Goal: Information Seeking & Learning: Learn about a topic

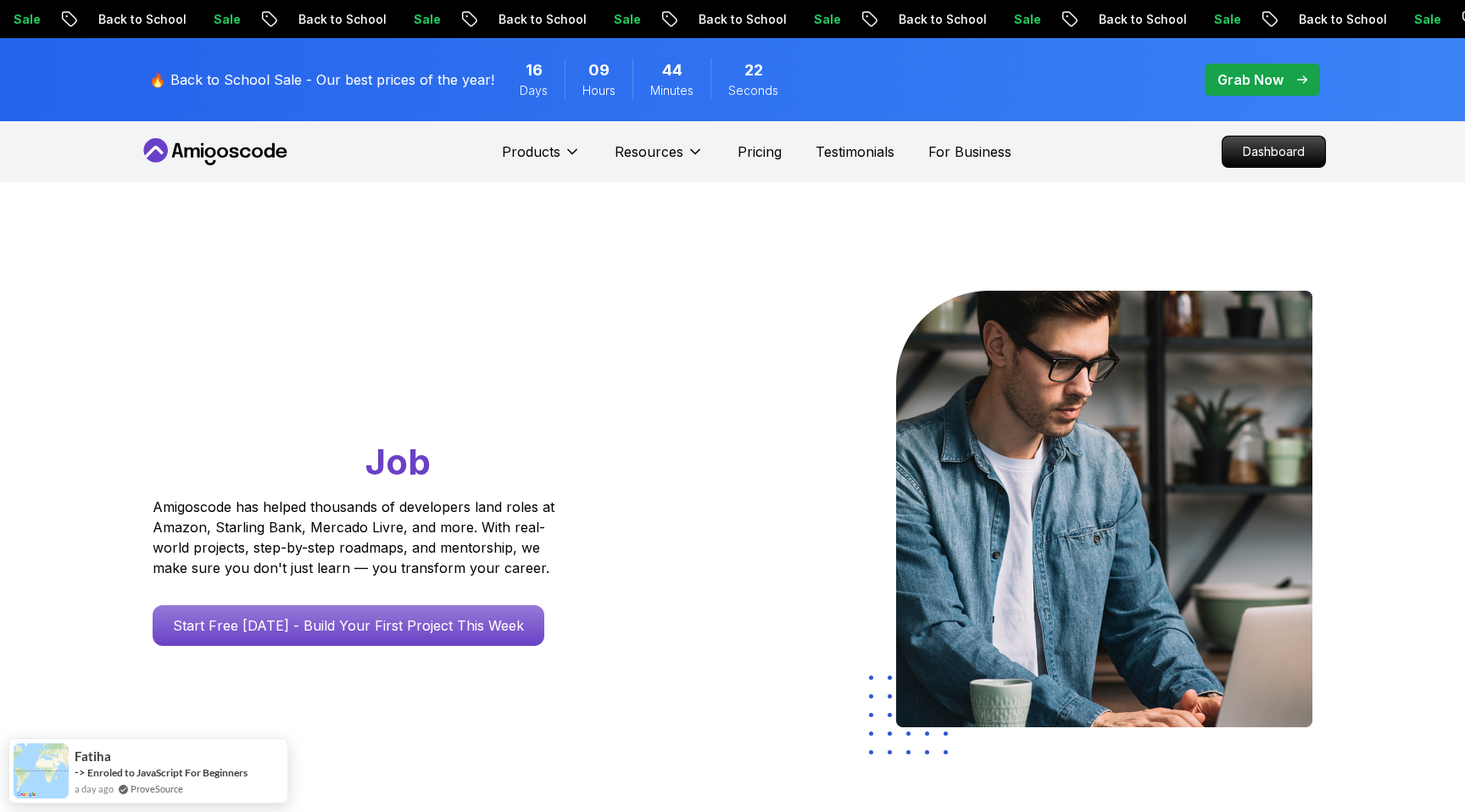
click at [1111, 156] on nav "Products Resources Pricing Testimonials For Business Dashboard" at bounding box center [732, 152] width 1187 height 61
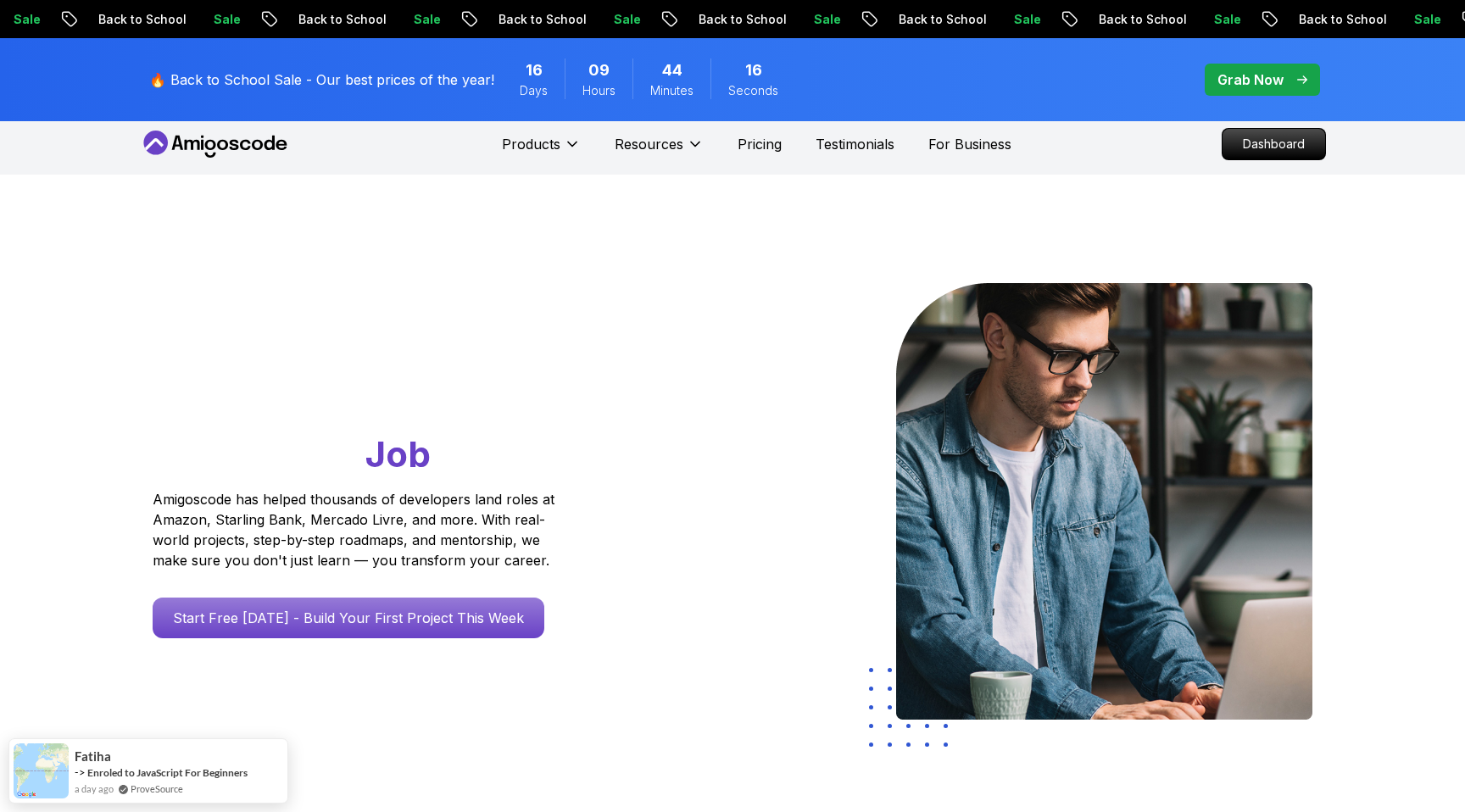
scroll to position [6, 0]
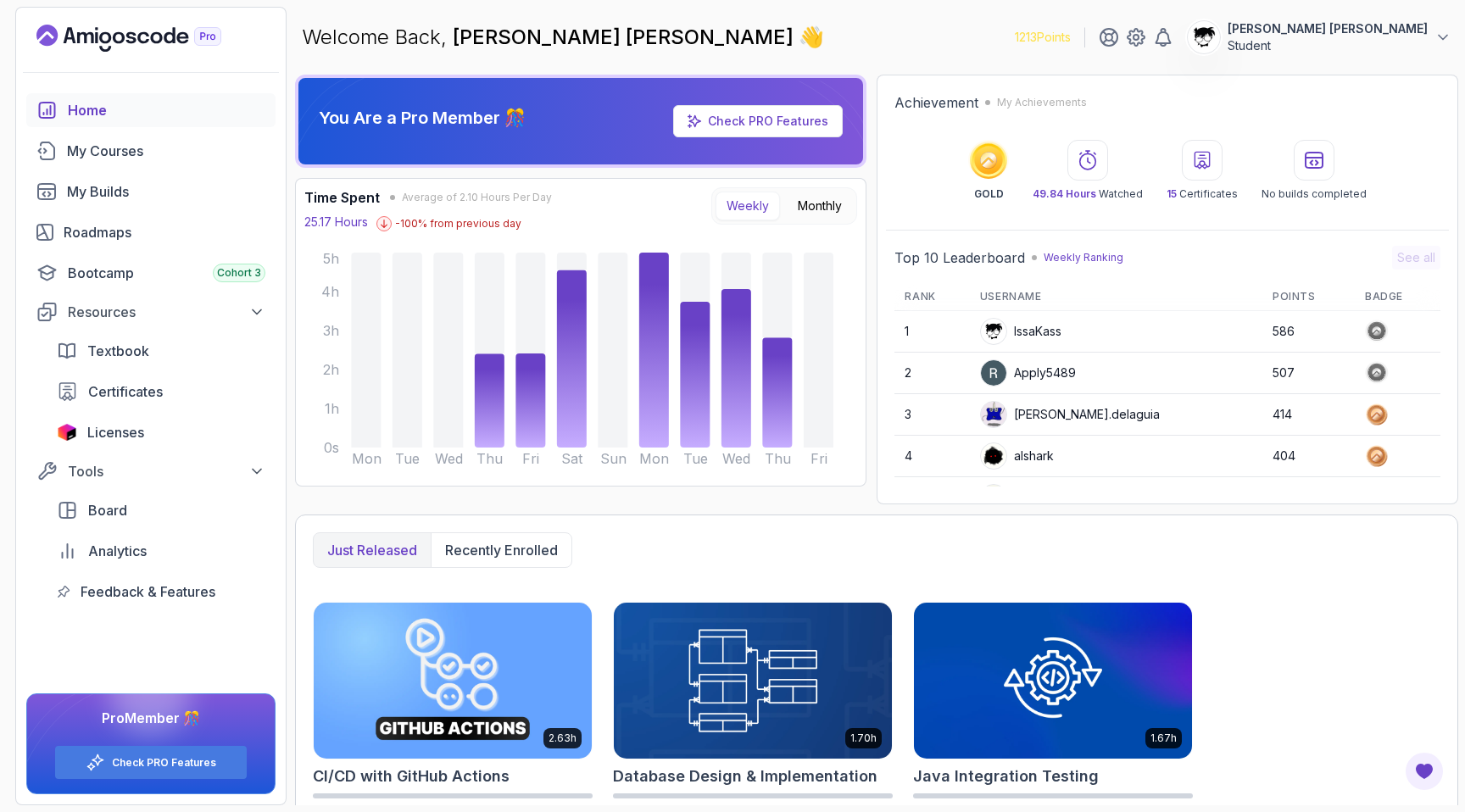
click at [1353, 22] on p "[PERSON_NAME] [PERSON_NAME]" at bounding box center [1327, 29] width 200 height 17
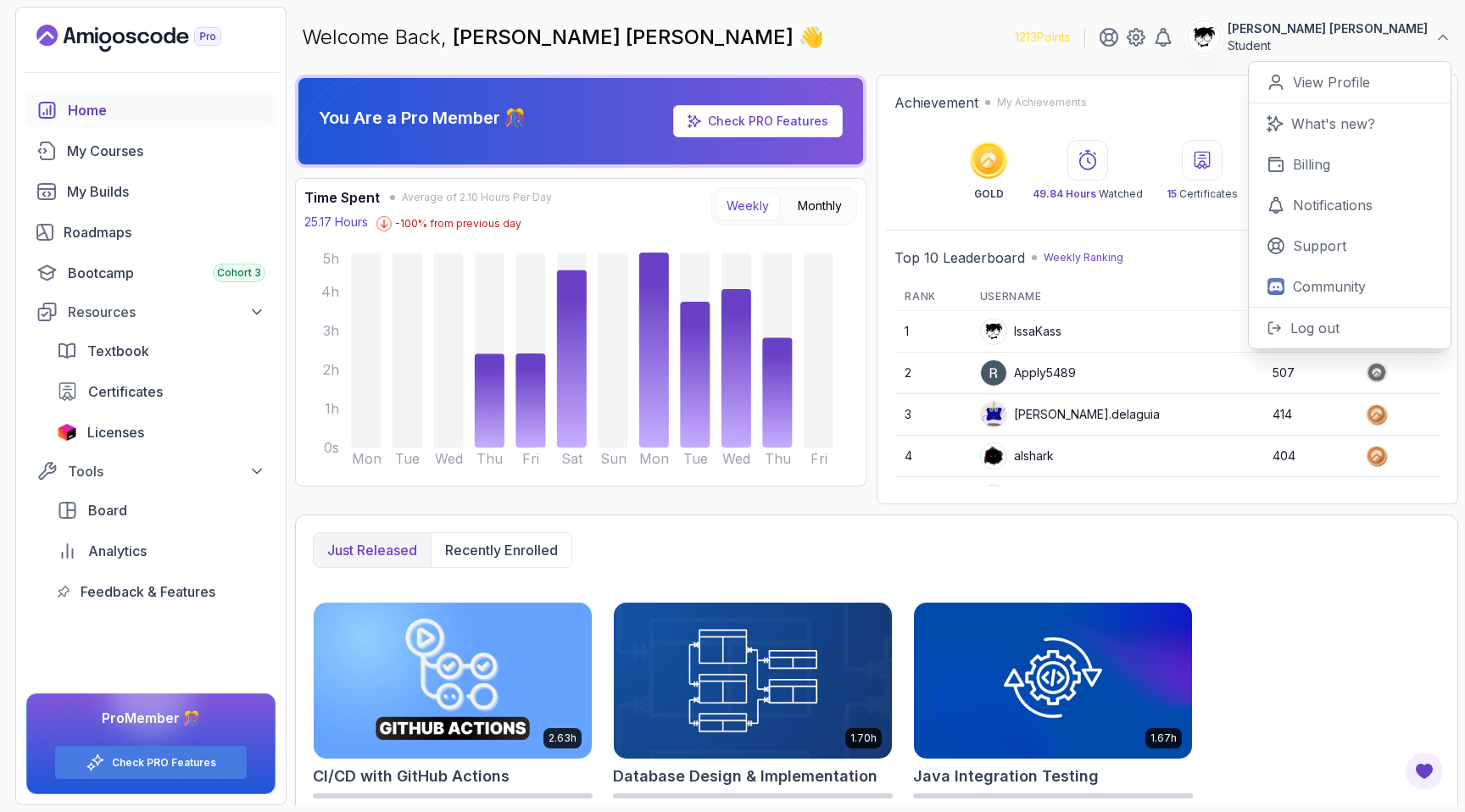
click at [1353, 22] on p "[PERSON_NAME] [PERSON_NAME]" at bounding box center [1327, 29] width 200 height 17
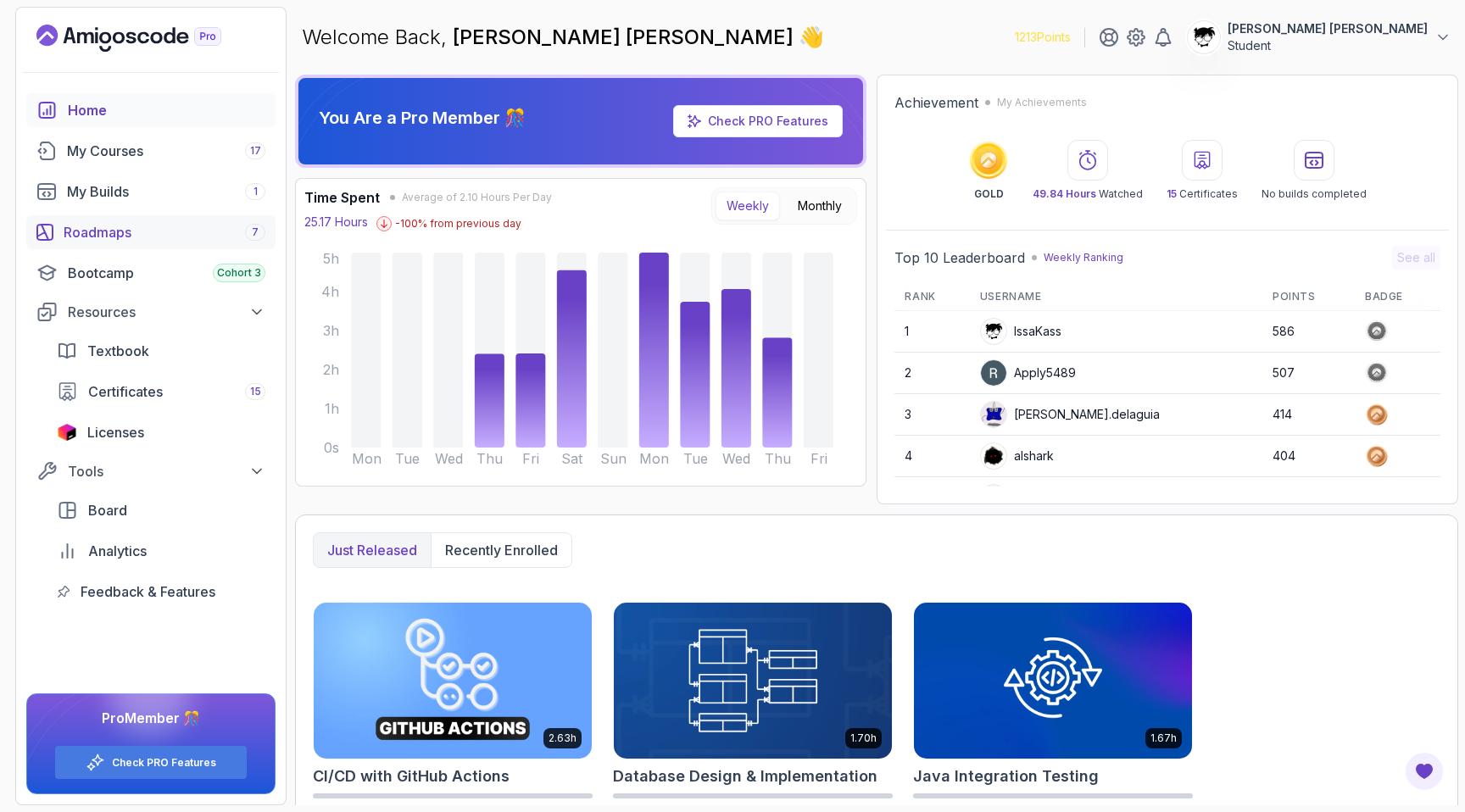
click at [101, 242] on link "Roadmaps 7" at bounding box center [151, 232] width 249 height 34
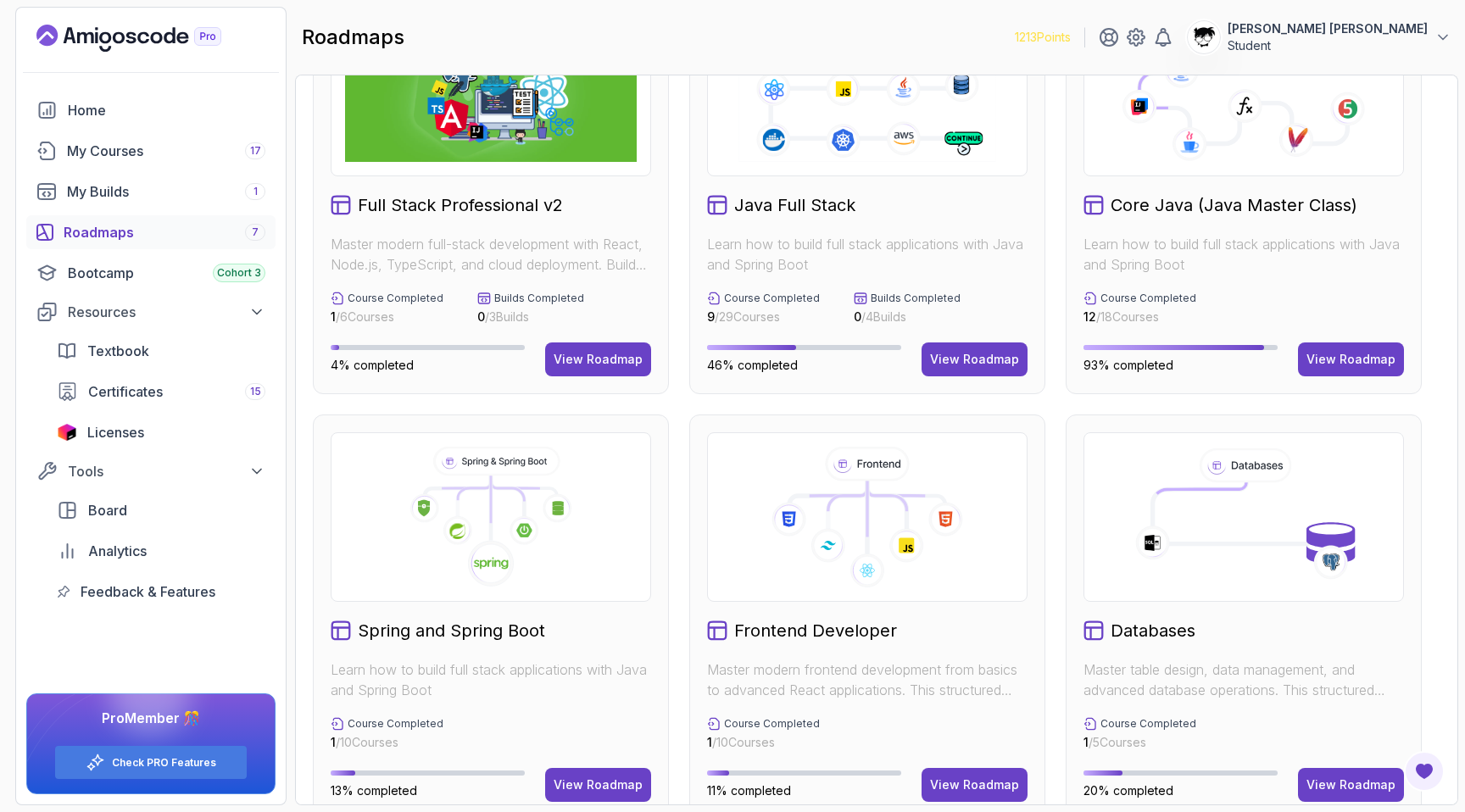
scroll to position [352, 0]
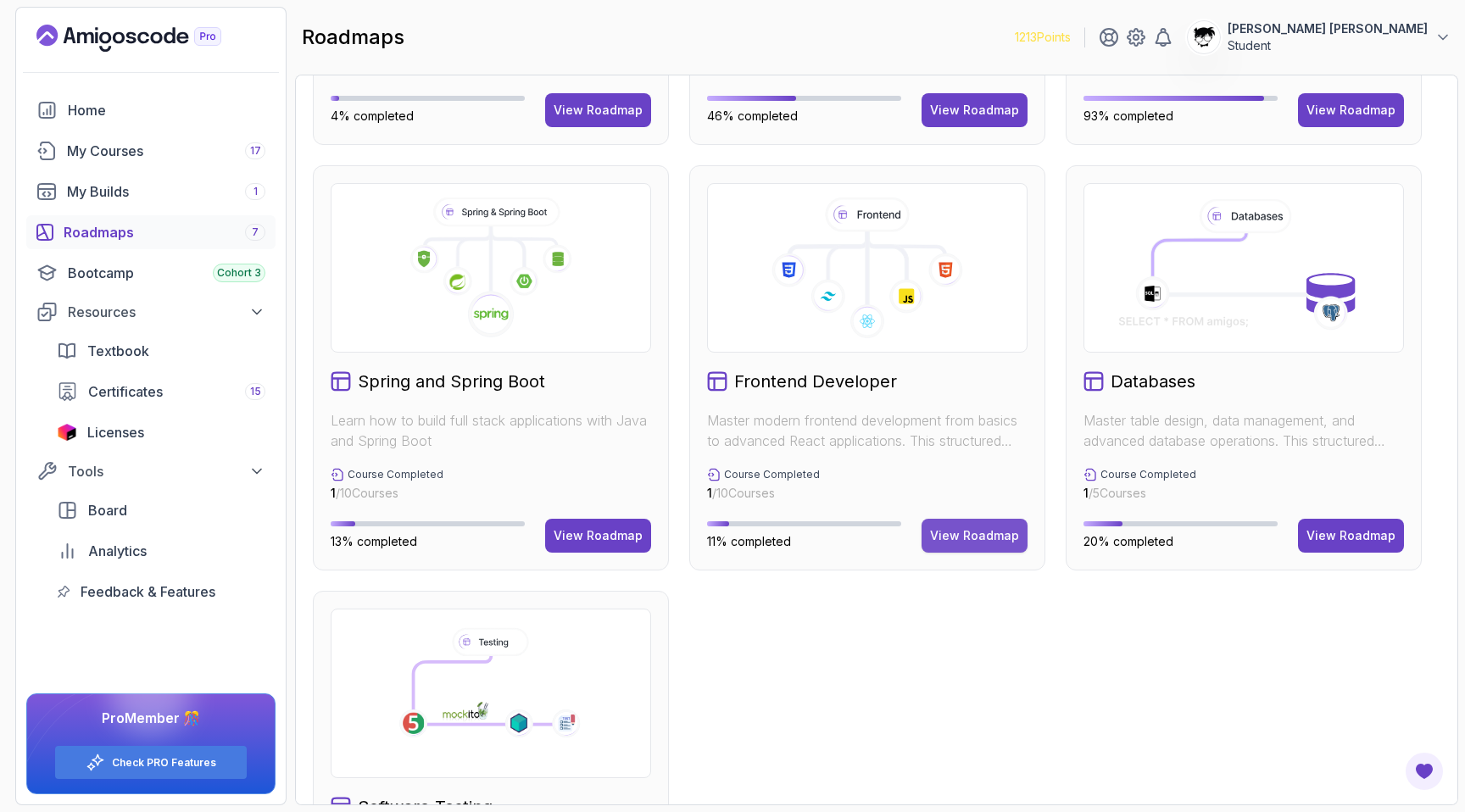
click at [952, 546] on button "View Roadmap" at bounding box center [974, 536] width 106 height 34
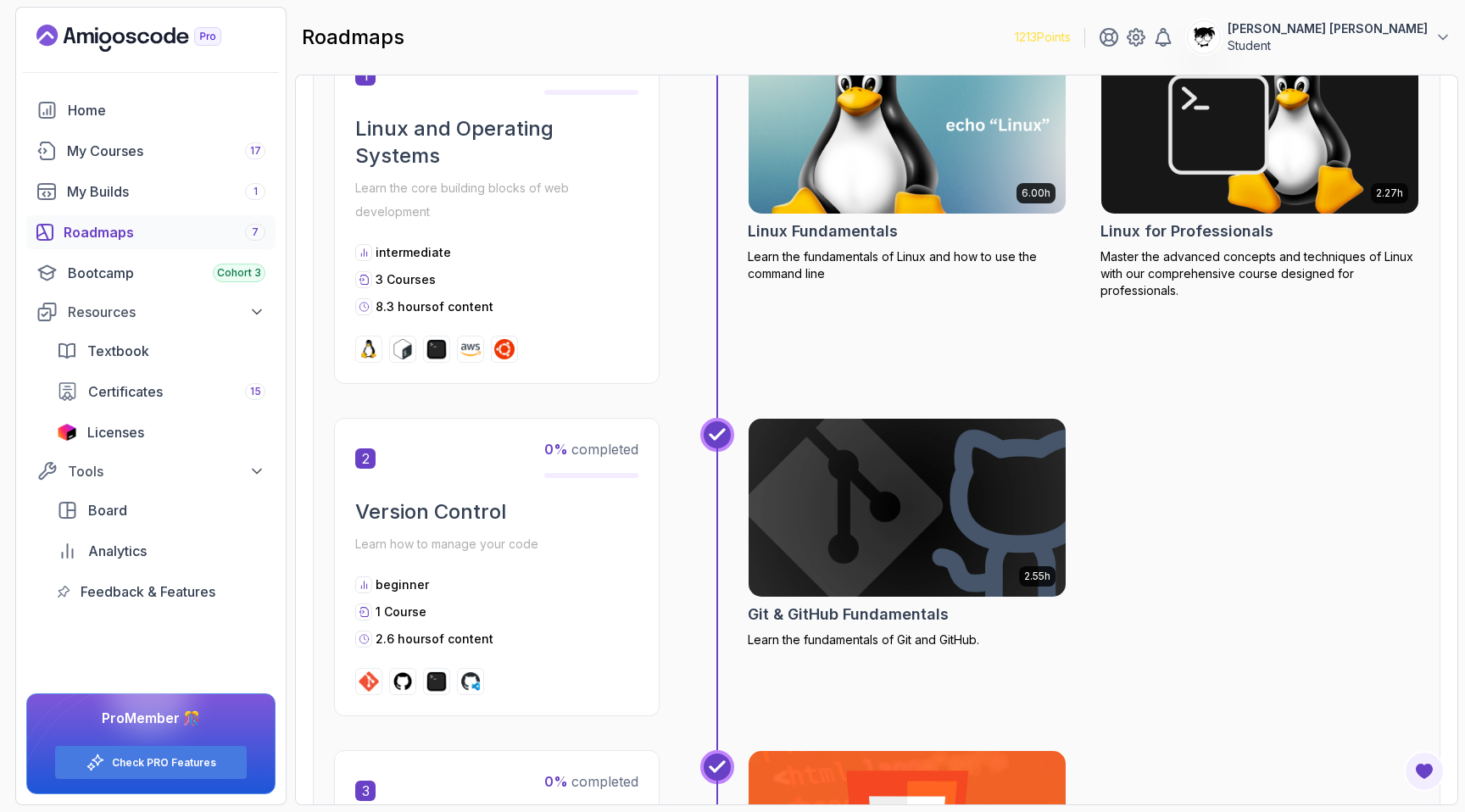
scroll to position [448, 0]
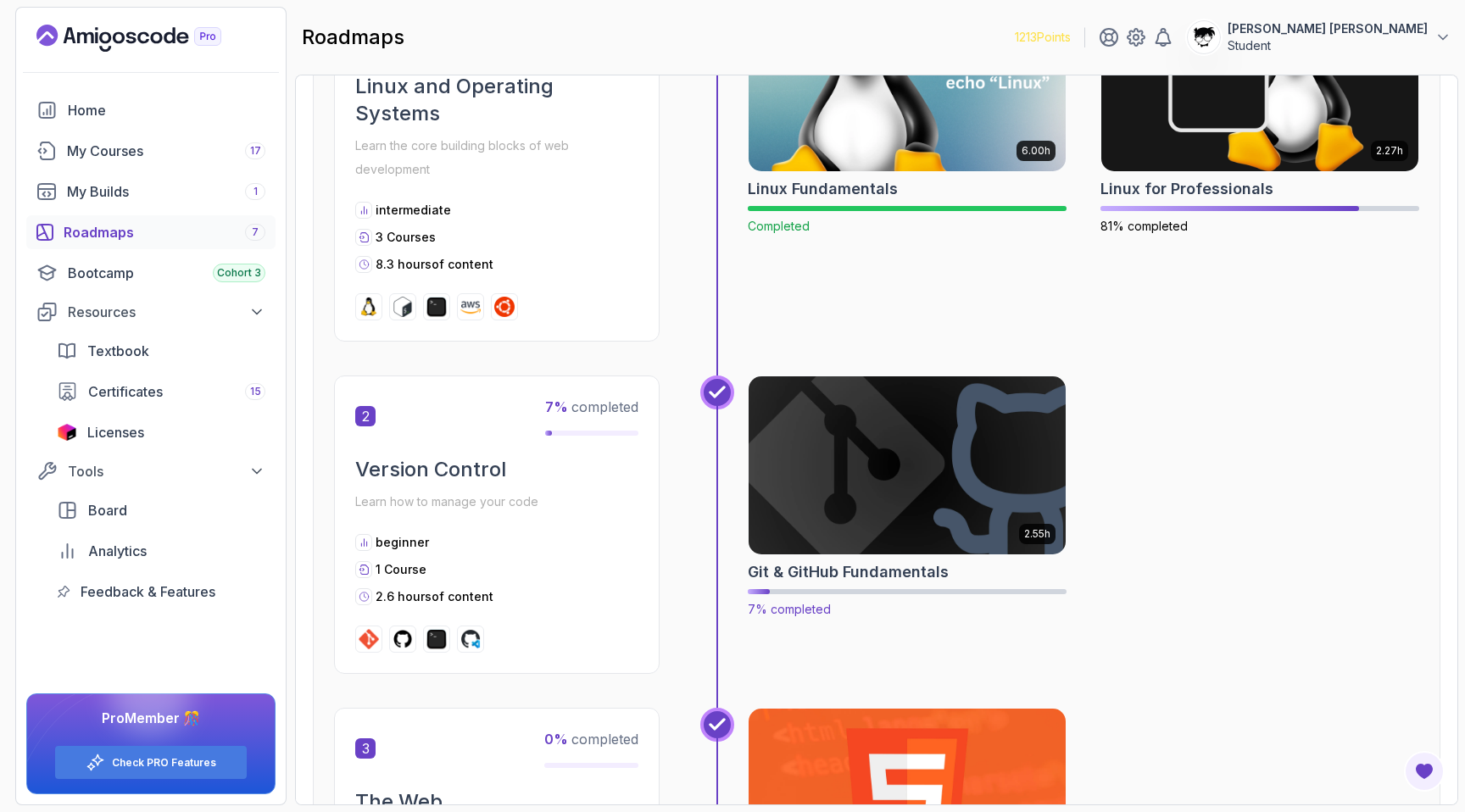
click at [832, 466] on img at bounding box center [907, 465] width 333 height 186
click at [521, 138] on p "Learn the core building blocks of web development" at bounding box center [496, 157] width 283 height 48
click at [510, 137] on p "Learn the core building blocks of web development" at bounding box center [496, 157] width 283 height 48
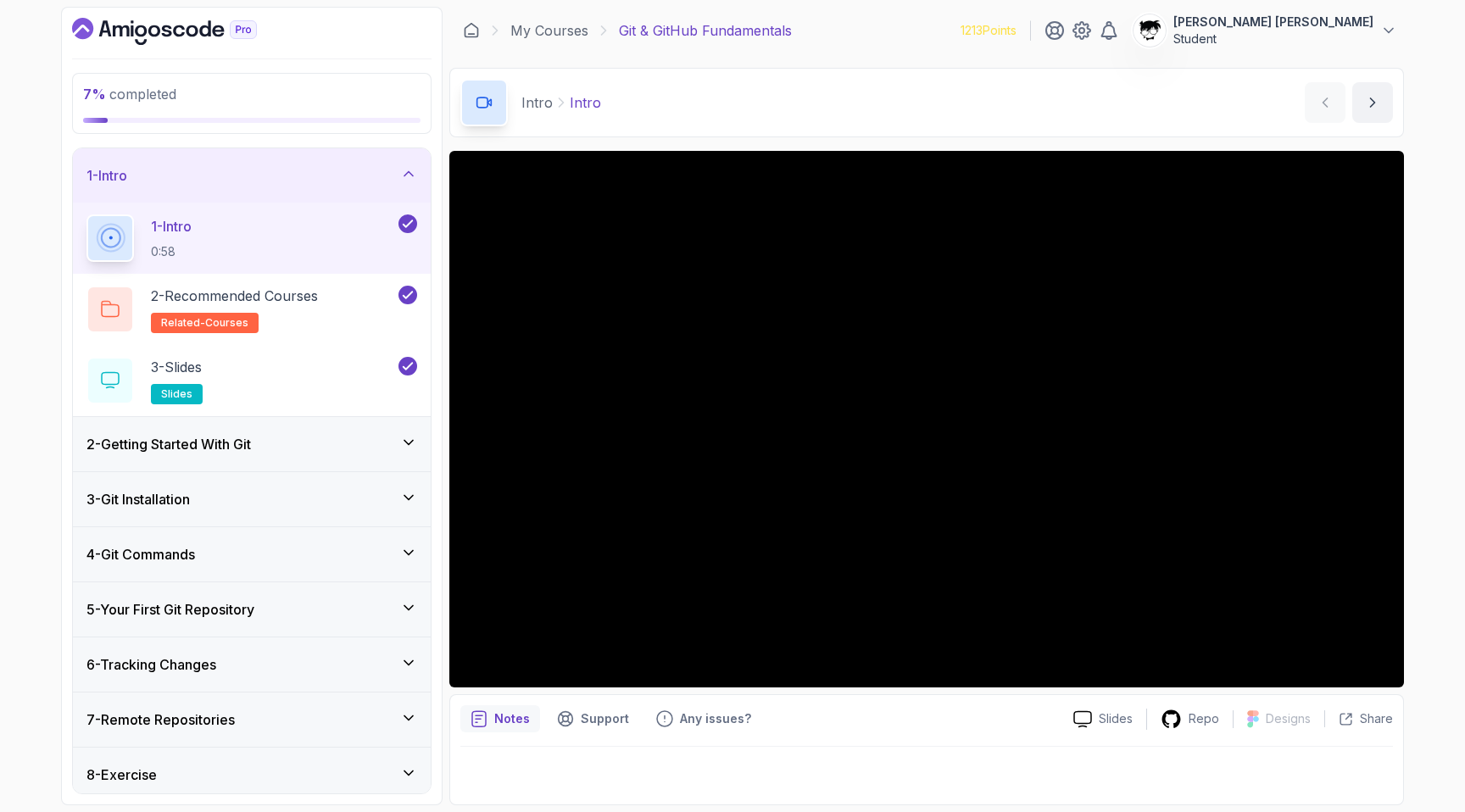
click at [175, 443] on h3 "2 - Getting Started With Git" at bounding box center [169, 444] width 164 height 21
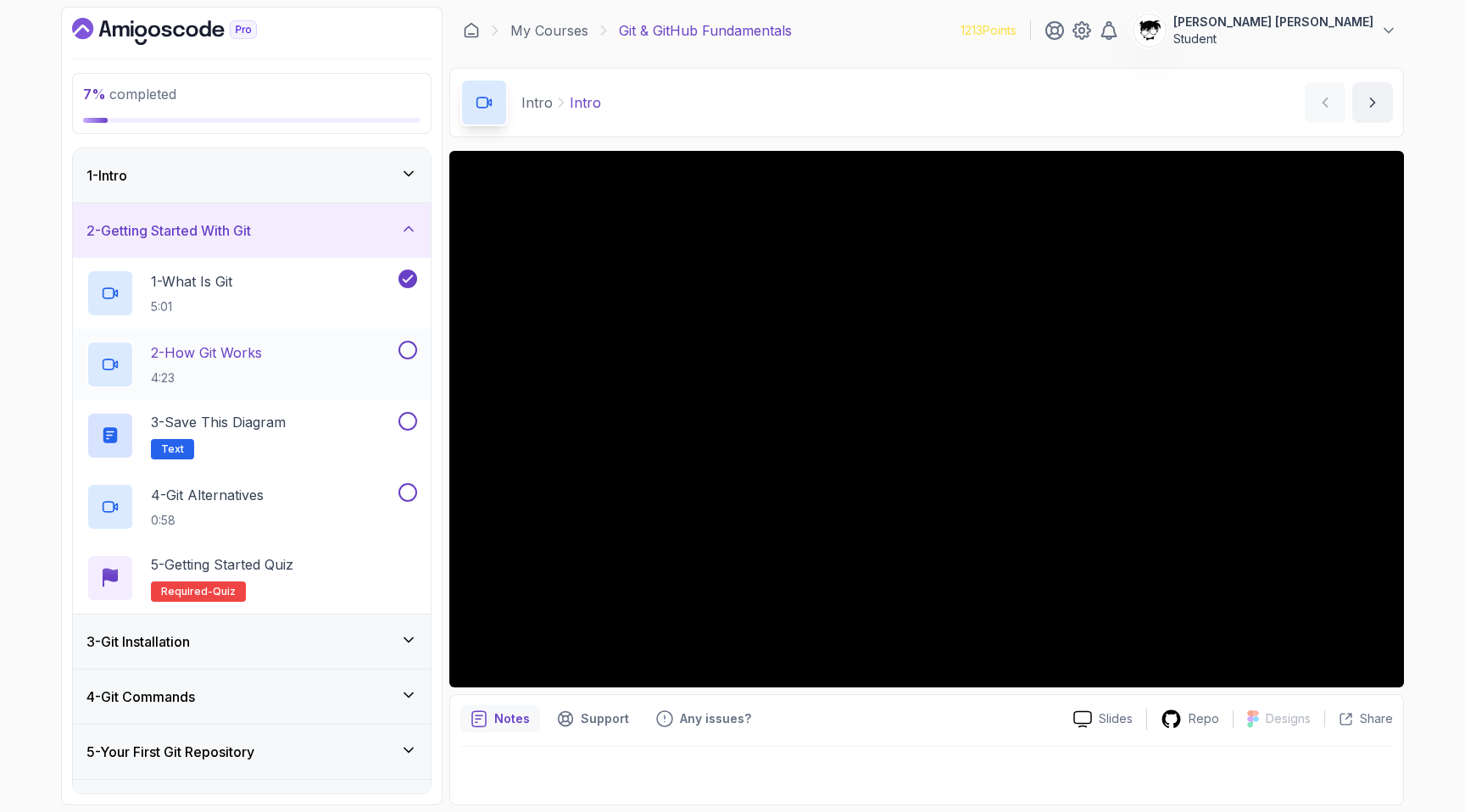
click at [198, 349] on p "2 - How Git Works" at bounding box center [206, 352] width 111 height 21
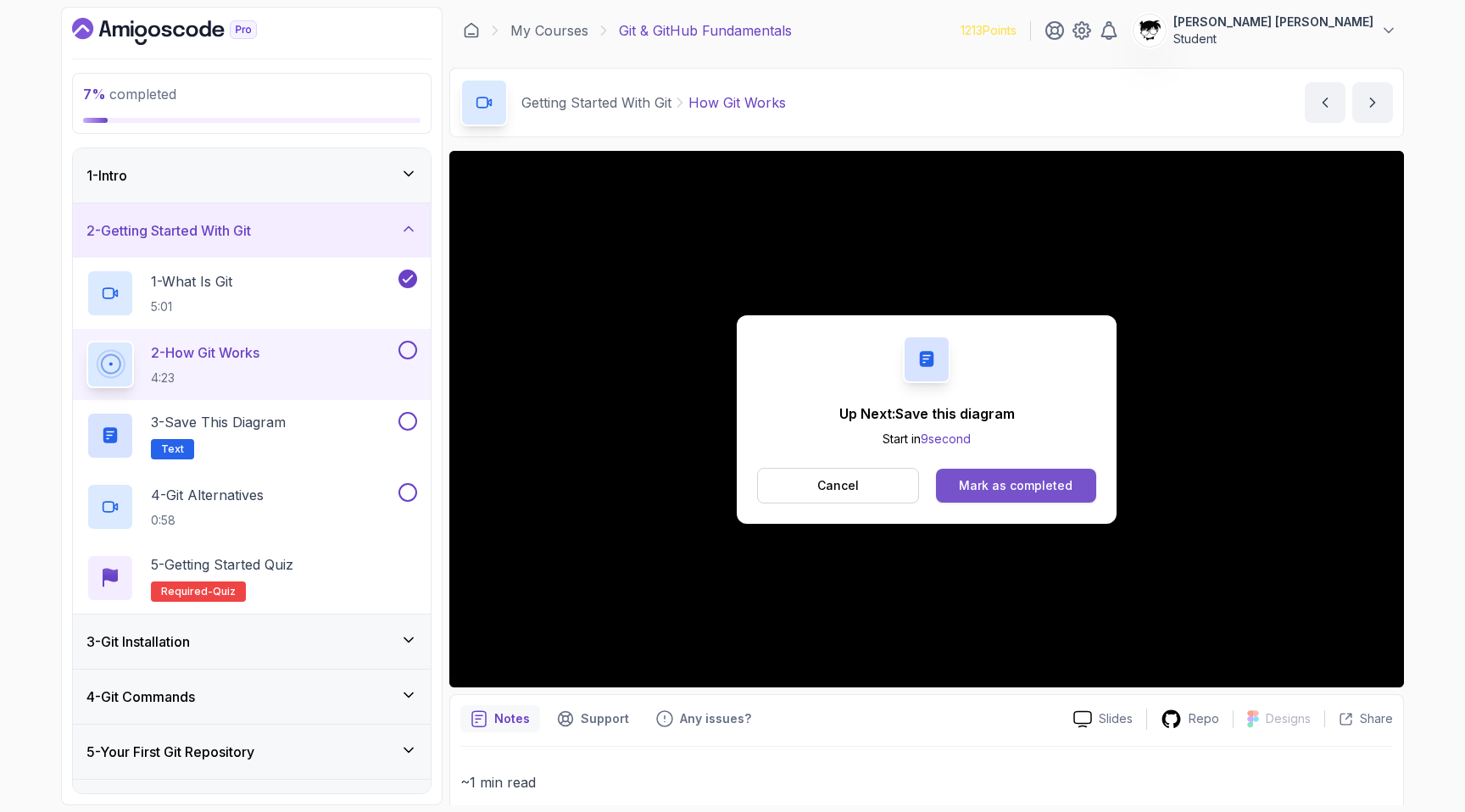
click at [1012, 491] on div "Mark as completed" at bounding box center [1016, 485] width 114 height 17
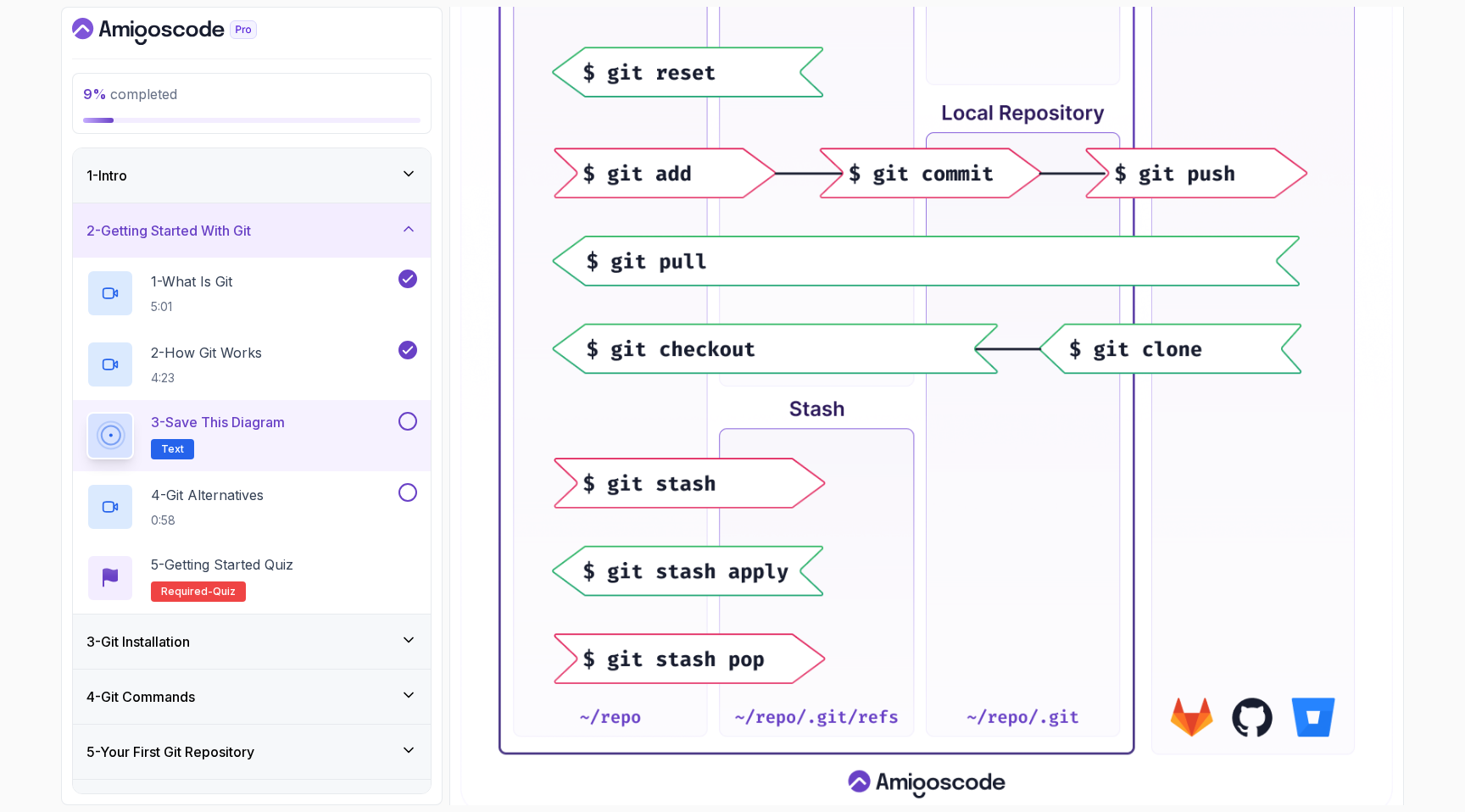
scroll to position [630, 0]
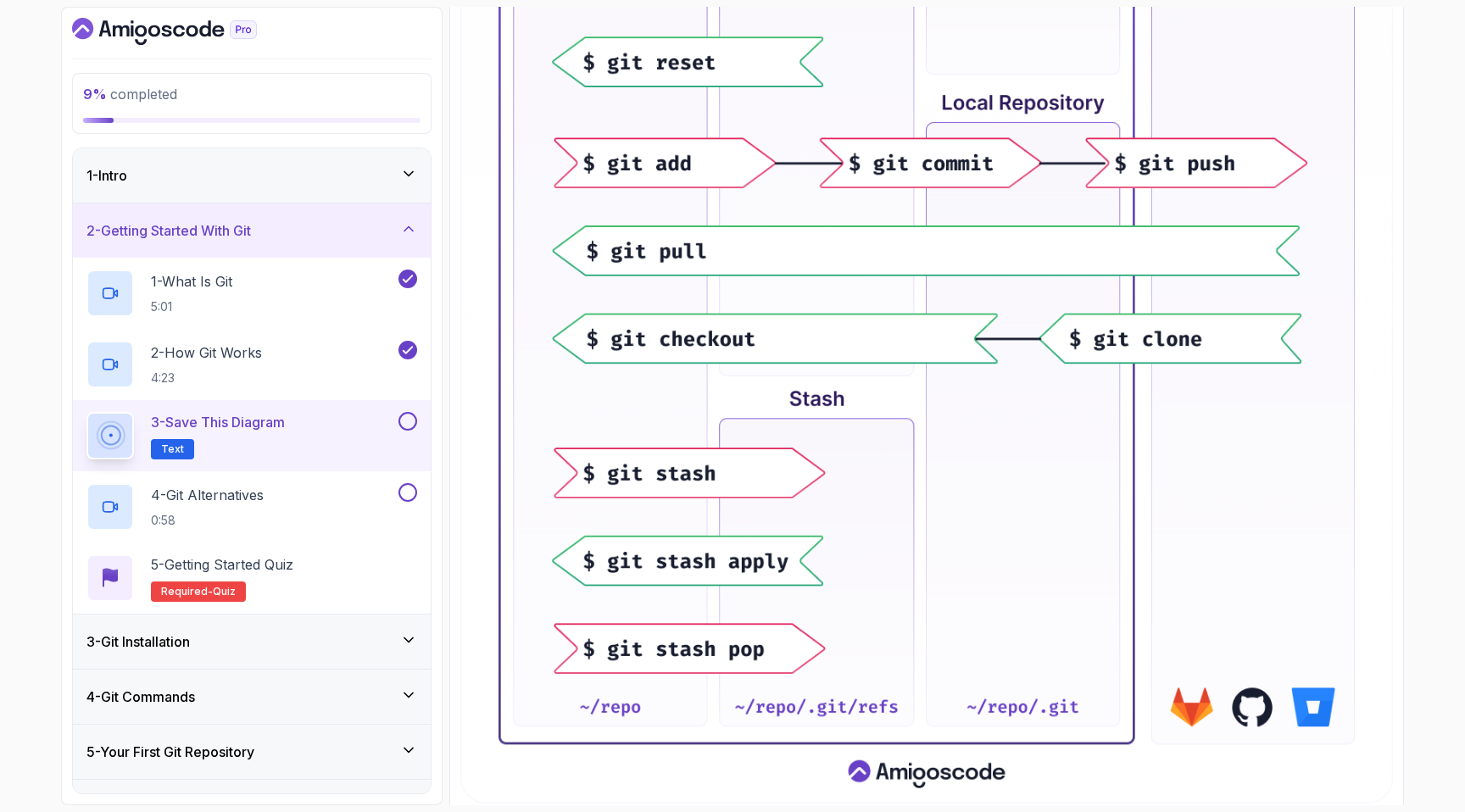
click at [406, 419] on button at bounding box center [407, 421] width 19 height 19
click at [351, 483] on div "4 - Git Alternatives 0:58" at bounding box center [241, 507] width 309 height 48
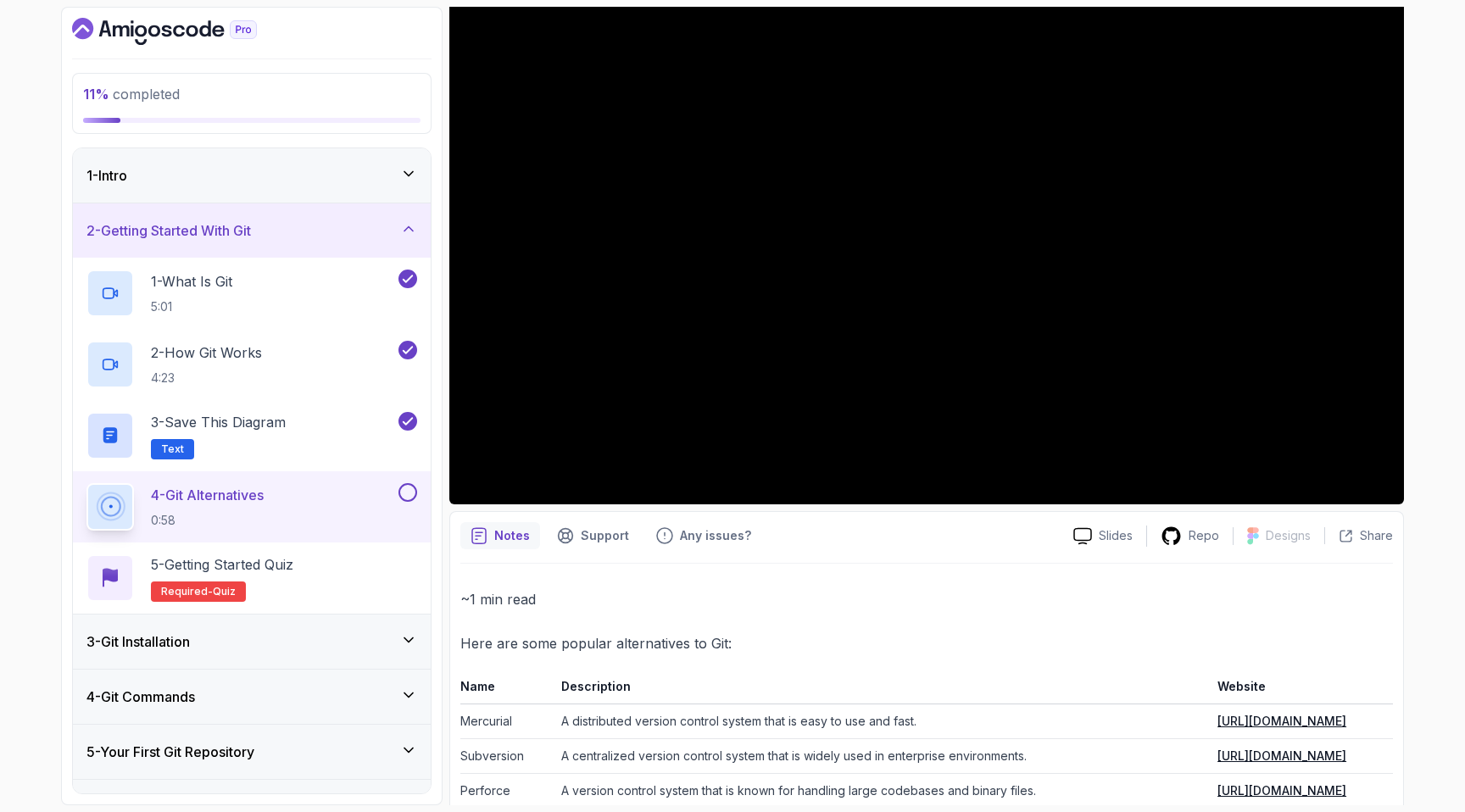
scroll to position [290, 0]
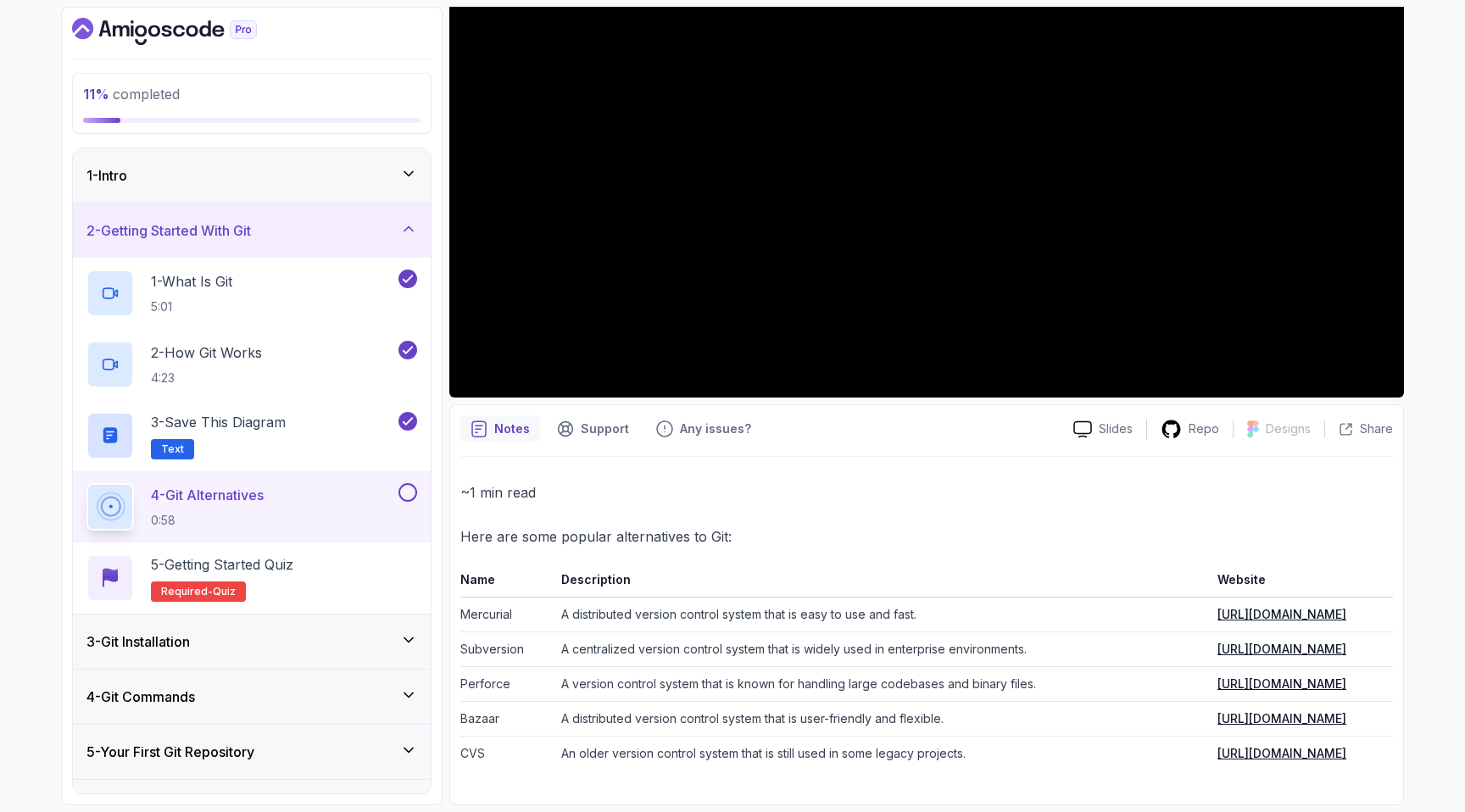
click at [1232, 621] on link "[URL][DOMAIN_NAME]" at bounding box center [1282, 614] width 129 height 14
click at [1218, 652] on link "[URL][DOMAIN_NAME]" at bounding box center [1282, 649] width 129 height 14
click at [1218, 679] on link "[URL][DOMAIN_NAME]" at bounding box center [1282, 684] width 129 height 14
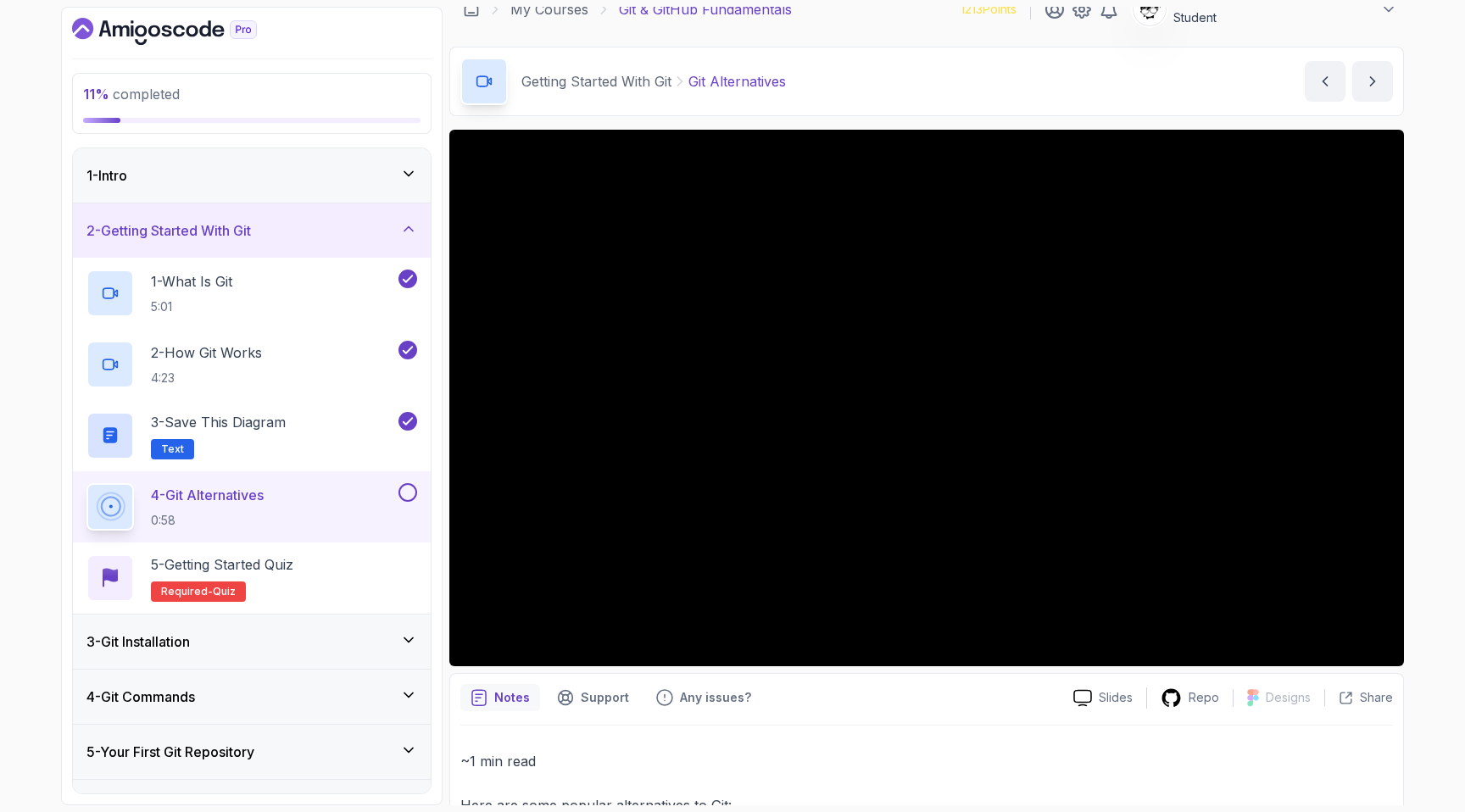
scroll to position [0, 0]
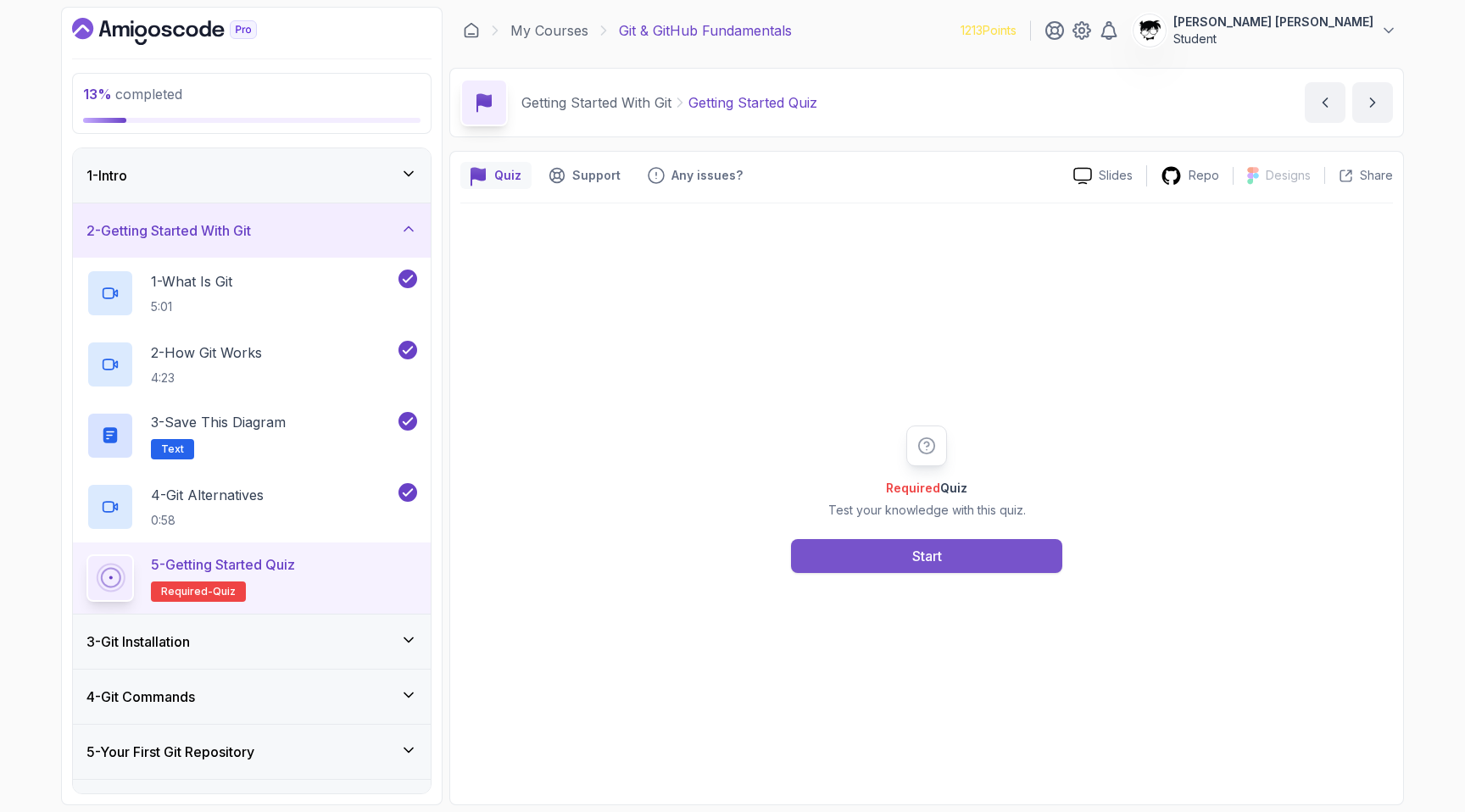
click at [833, 557] on button "Start" at bounding box center [927, 556] width 271 height 34
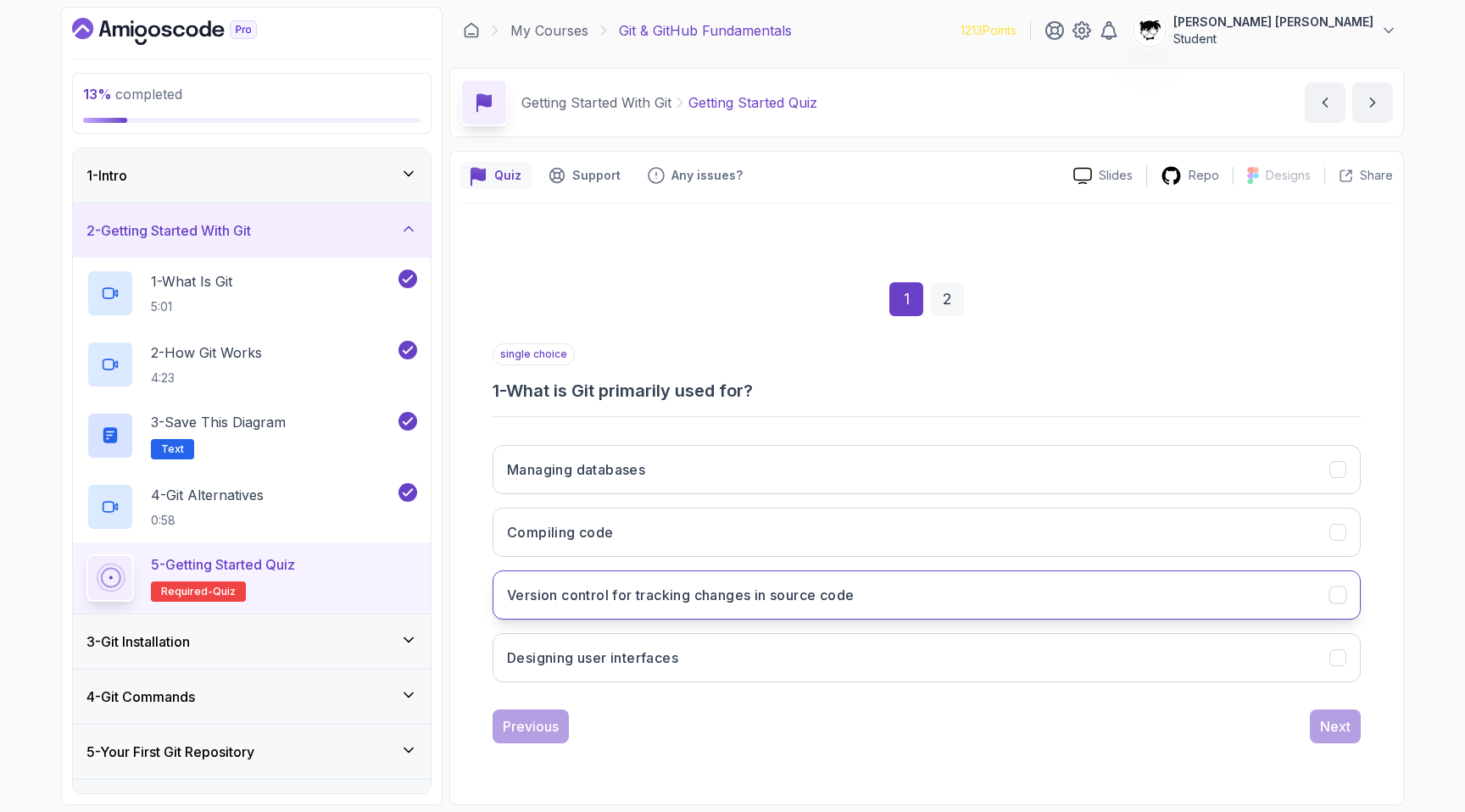
click at [644, 601] on h3 "Version control for tracking changes in source code" at bounding box center [680, 595] width 347 height 21
click at [1318, 708] on div "single choice 1 - What is Git primarily used for? Managing databases Compiling …" at bounding box center [926, 543] width 868 height 400
click at [1320, 713] on button "Next" at bounding box center [1335, 727] width 51 height 34
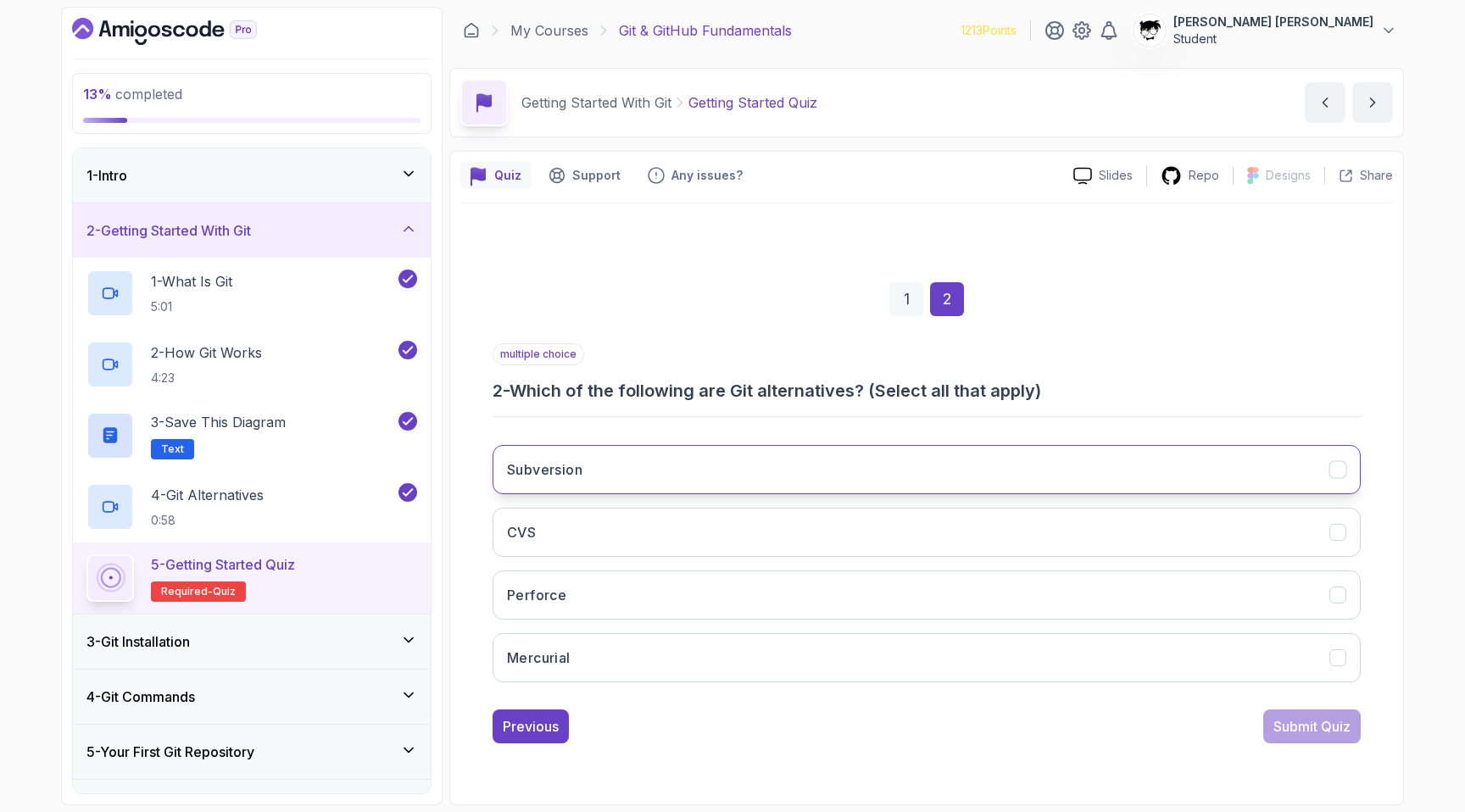
click at [828, 473] on button "Subversion" at bounding box center [926, 470] width 868 height 49
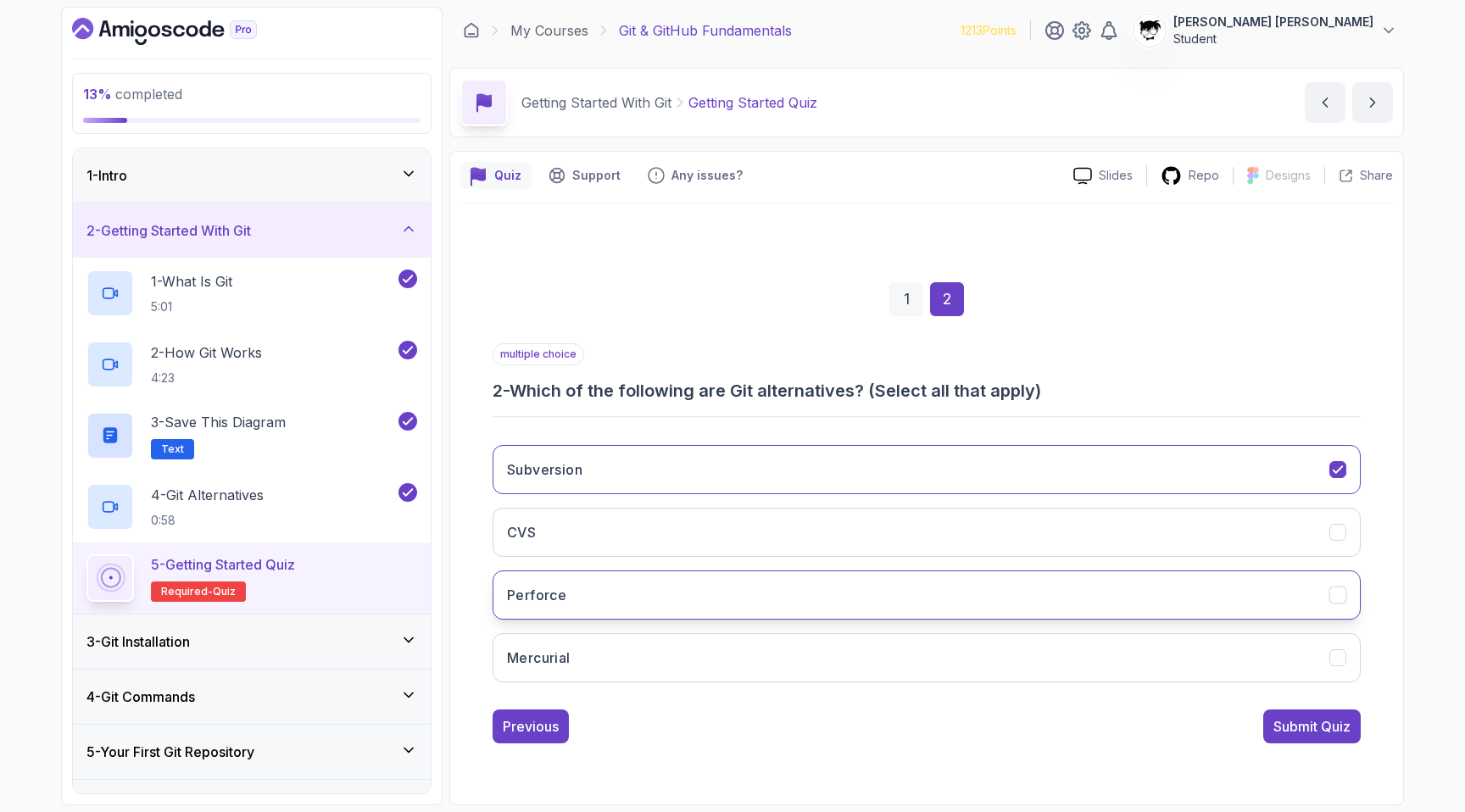
click at [758, 596] on button "Perforce" at bounding box center [926, 595] width 868 height 49
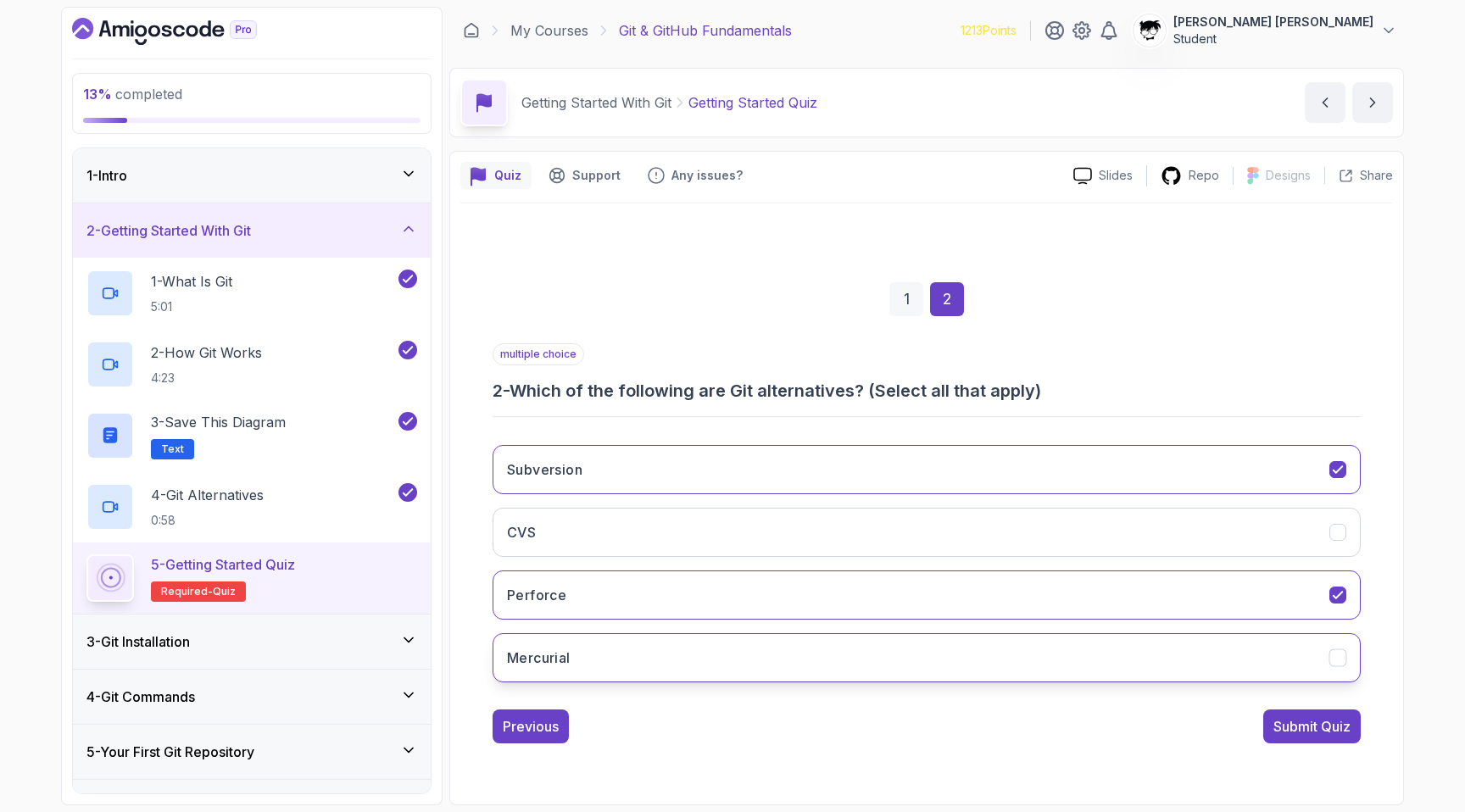
click at [760, 663] on button "Mercurial" at bounding box center [926, 658] width 868 height 49
click at [1313, 723] on div "Submit Quiz" at bounding box center [1311, 726] width 77 height 21
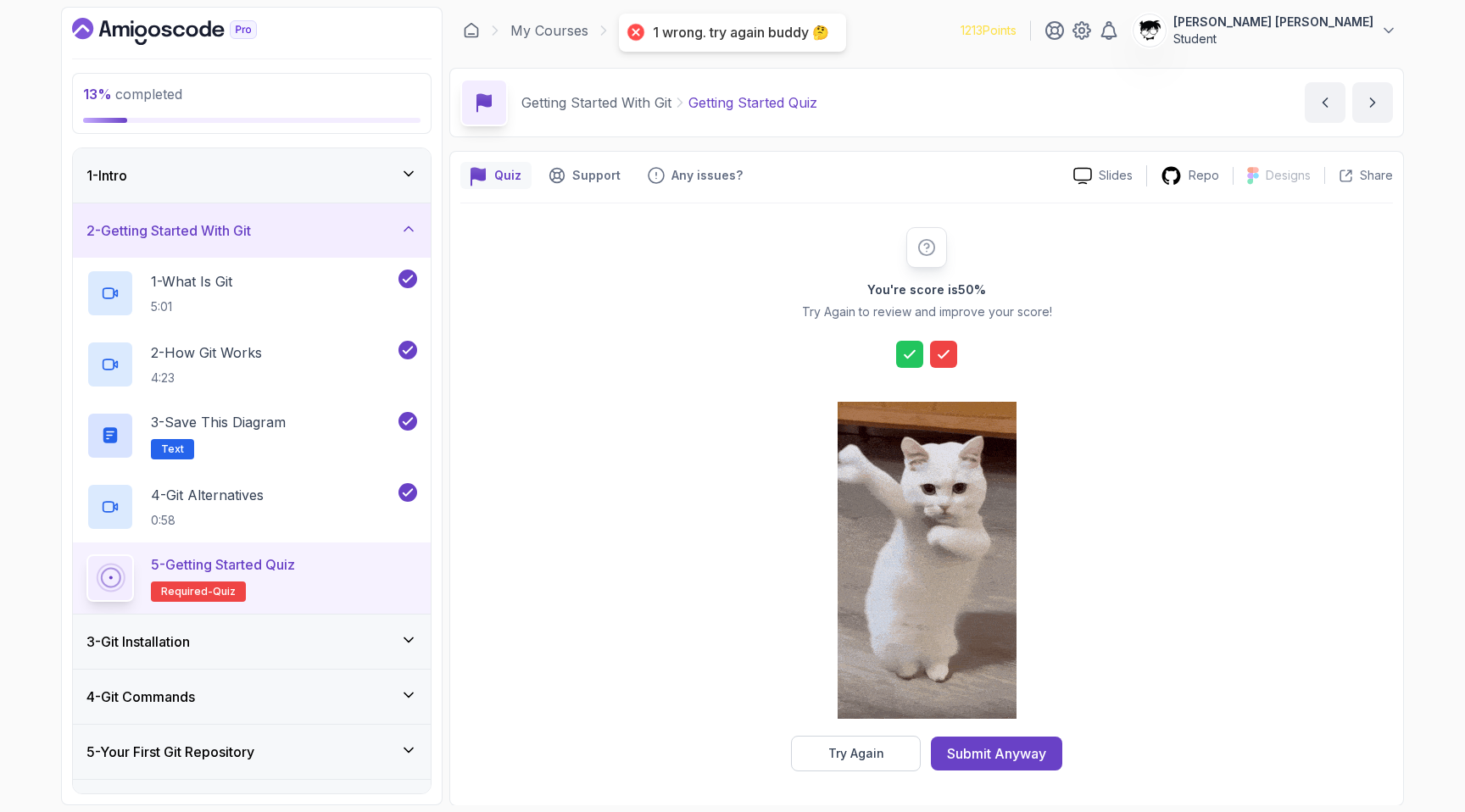
click at [863, 775] on div "You're score is 50 % Try Again to review and improve your score! Try Again Subm…" at bounding box center [927, 499] width 932 height 592
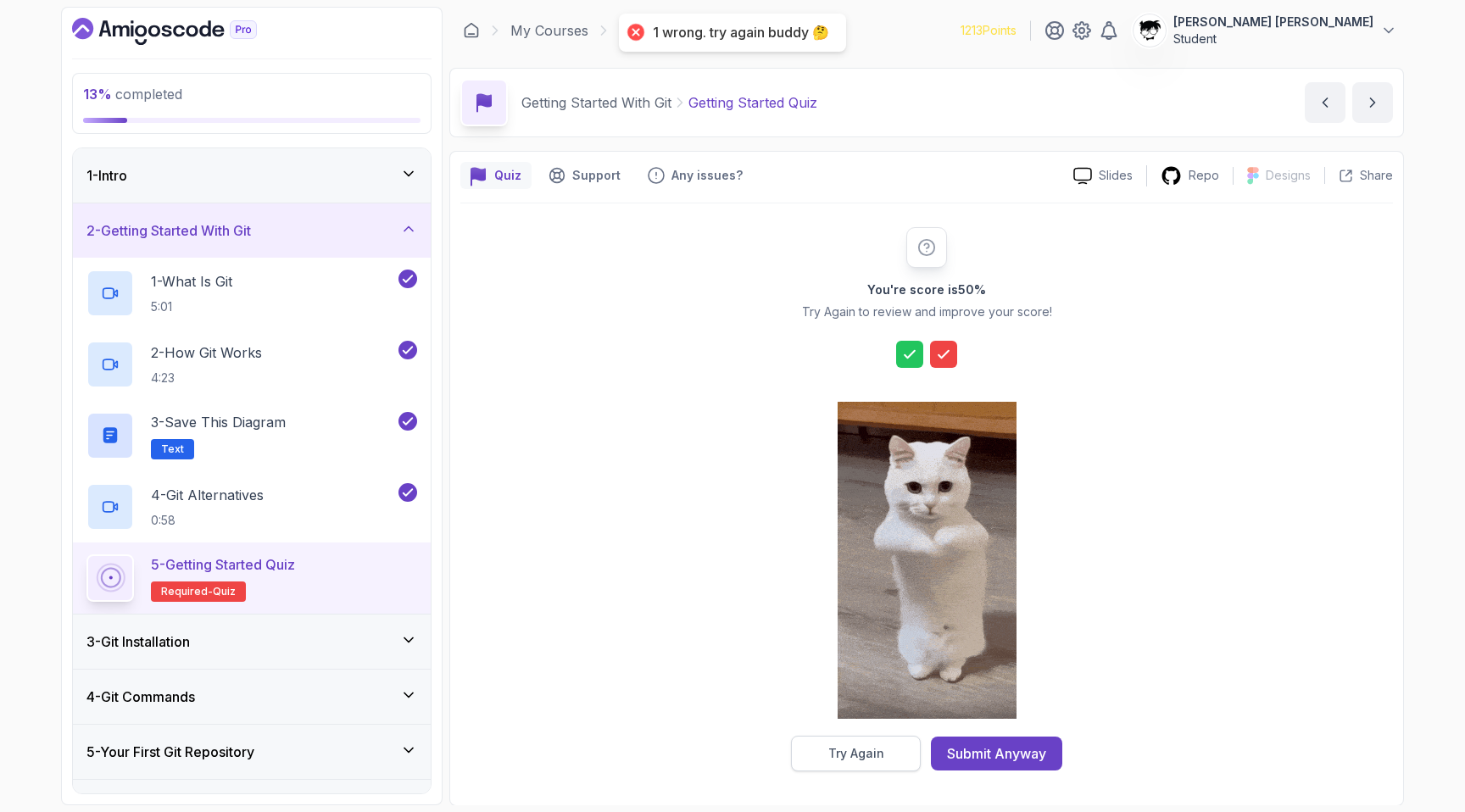
click at [837, 753] on div "Try Again" at bounding box center [856, 753] width 56 height 17
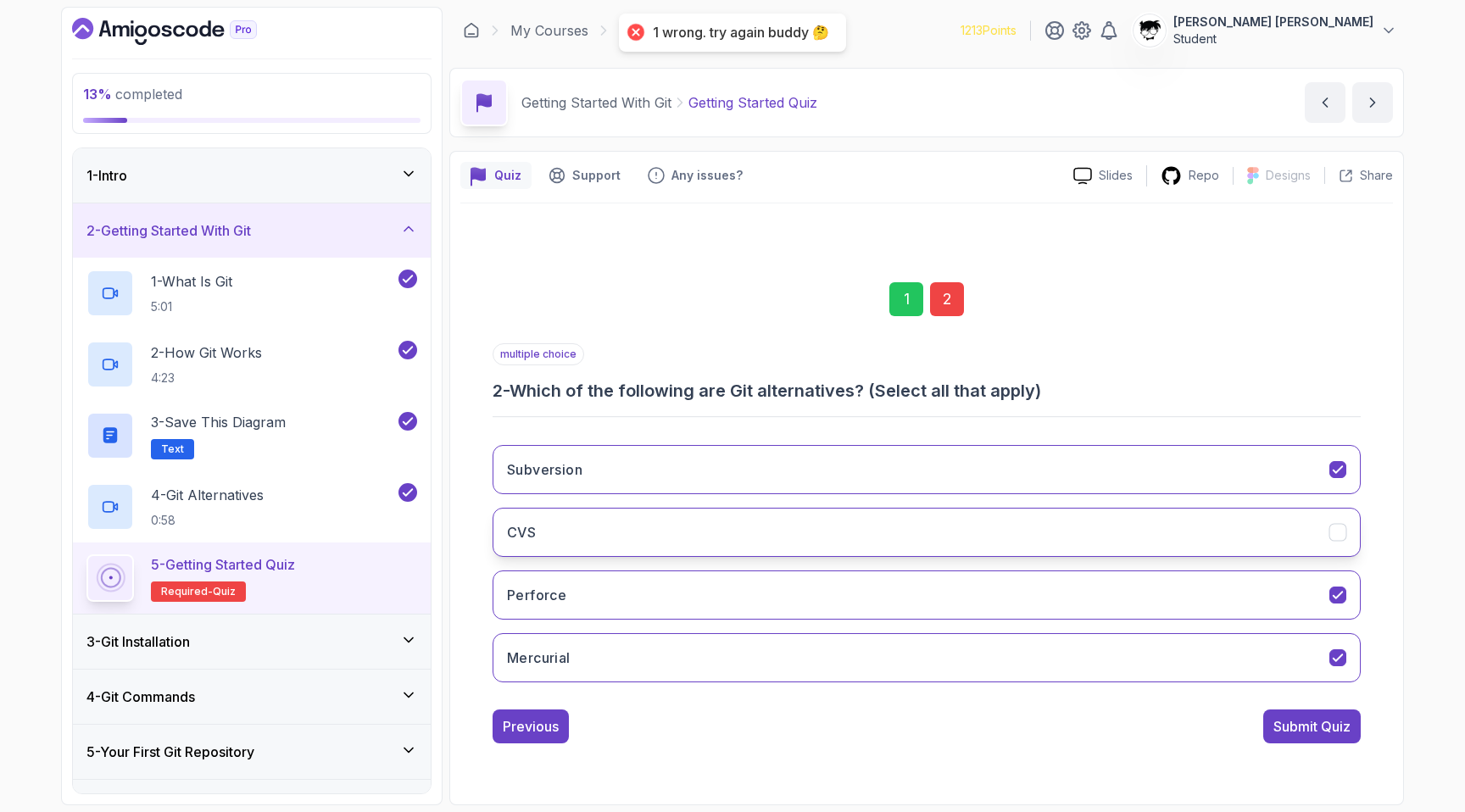
click at [655, 520] on button "CVS" at bounding box center [926, 532] width 868 height 49
click at [1275, 723] on div "Submit Quiz" at bounding box center [1311, 726] width 77 height 21
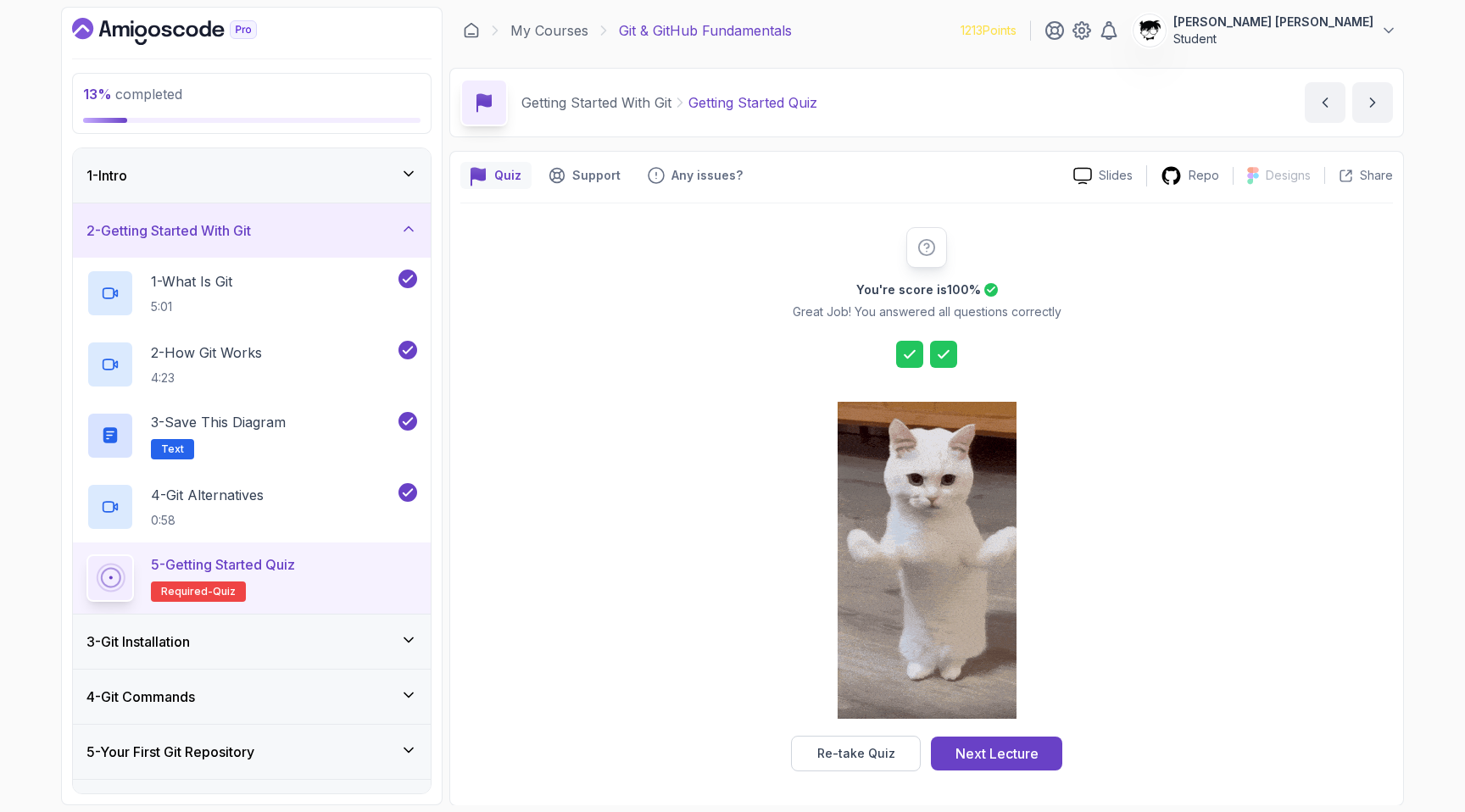
click at [948, 733] on div at bounding box center [927, 562] width 179 height 348
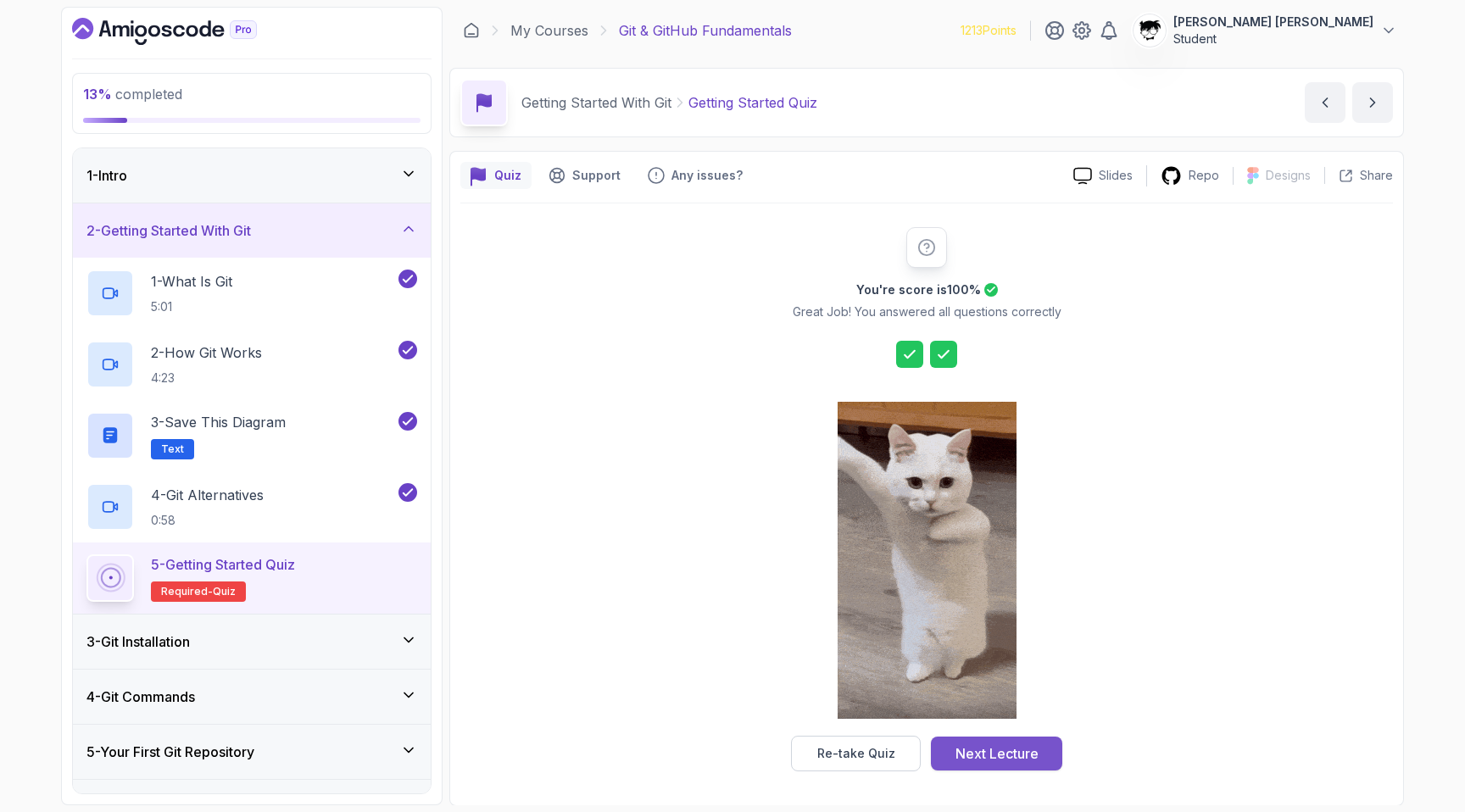
click at [951, 751] on button "Next Lecture" at bounding box center [996, 754] width 131 height 34
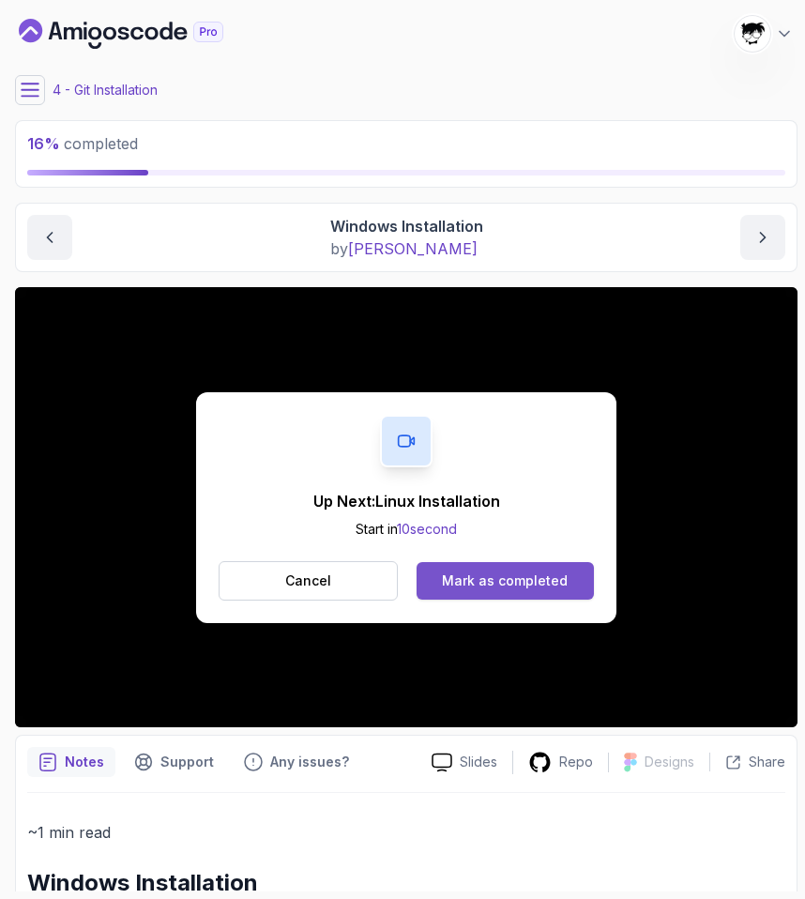
click at [468, 583] on div "Mark as completed" at bounding box center [505, 581] width 126 height 19
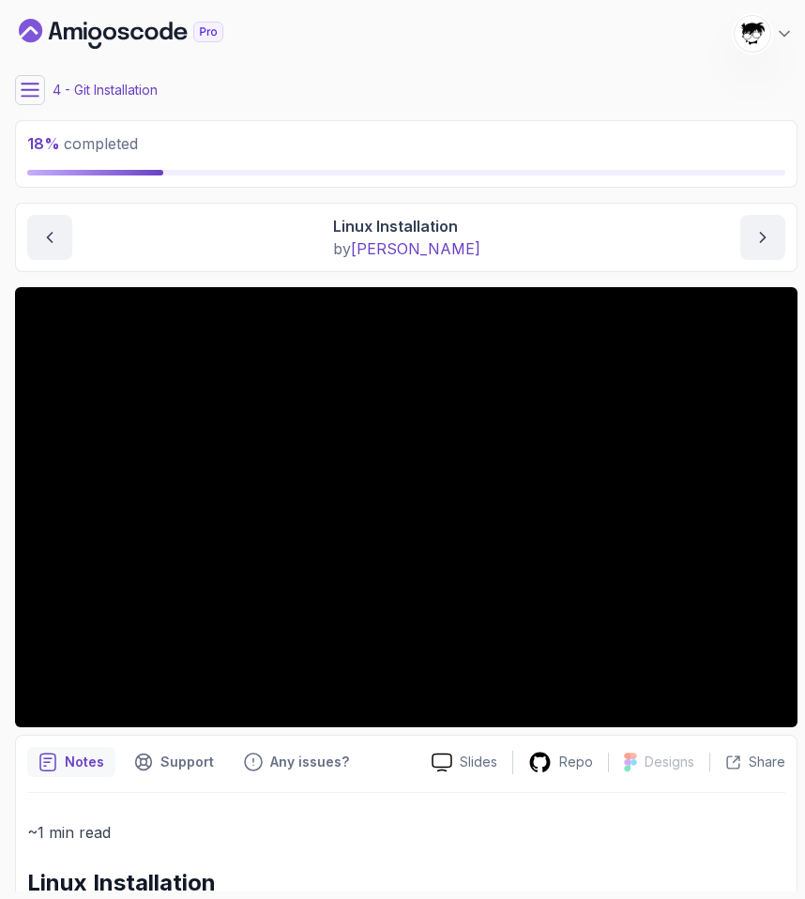
click at [36, 87] on icon at bounding box center [30, 90] width 19 height 19
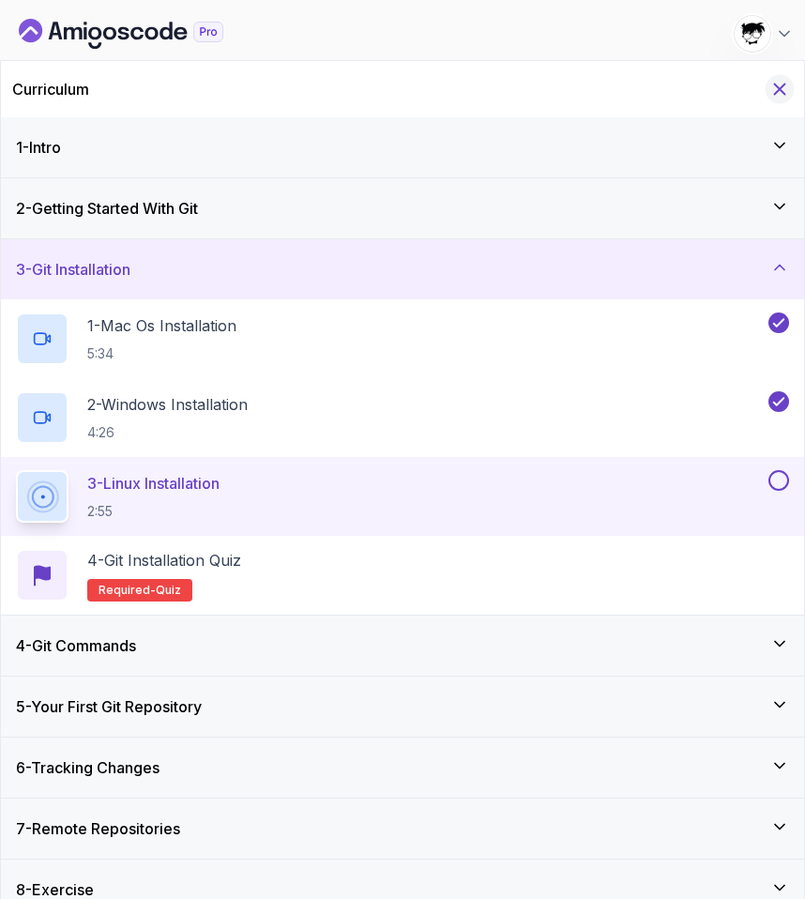
click at [783, 83] on icon "Hide Curriculum for mobile" at bounding box center [780, 89] width 21 height 21
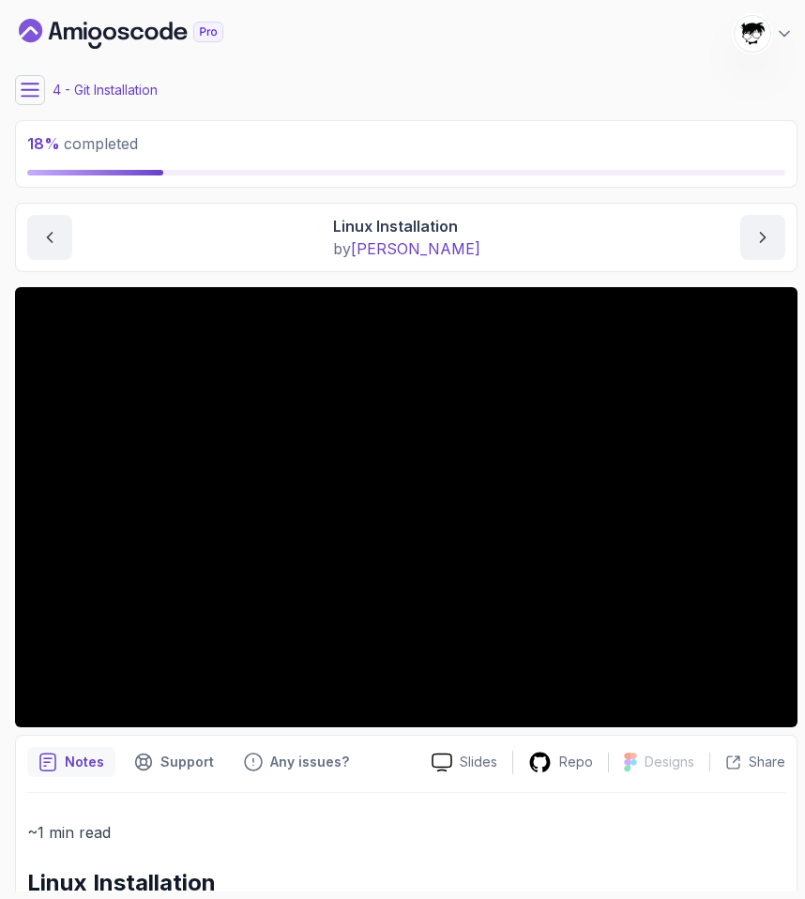
click at [31, 75] on button at bounding box center [30, 90] width 30 height 30
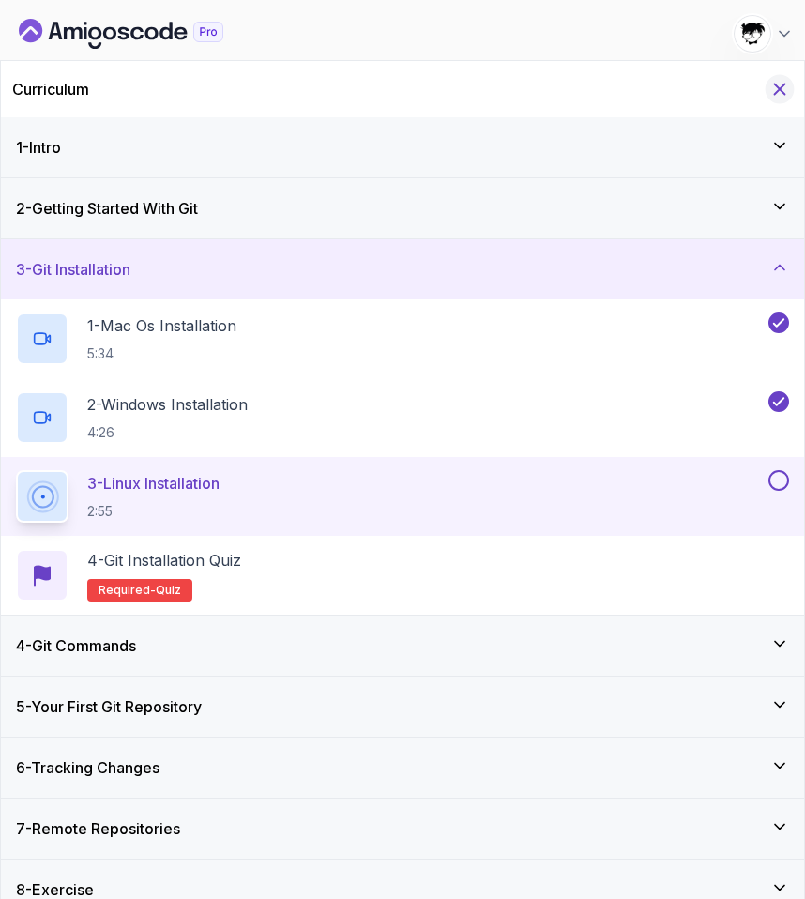
click at [776, 80] on icon "Hide Curriculum for mobile" at bounding box center [780, 89] width 21 height 21
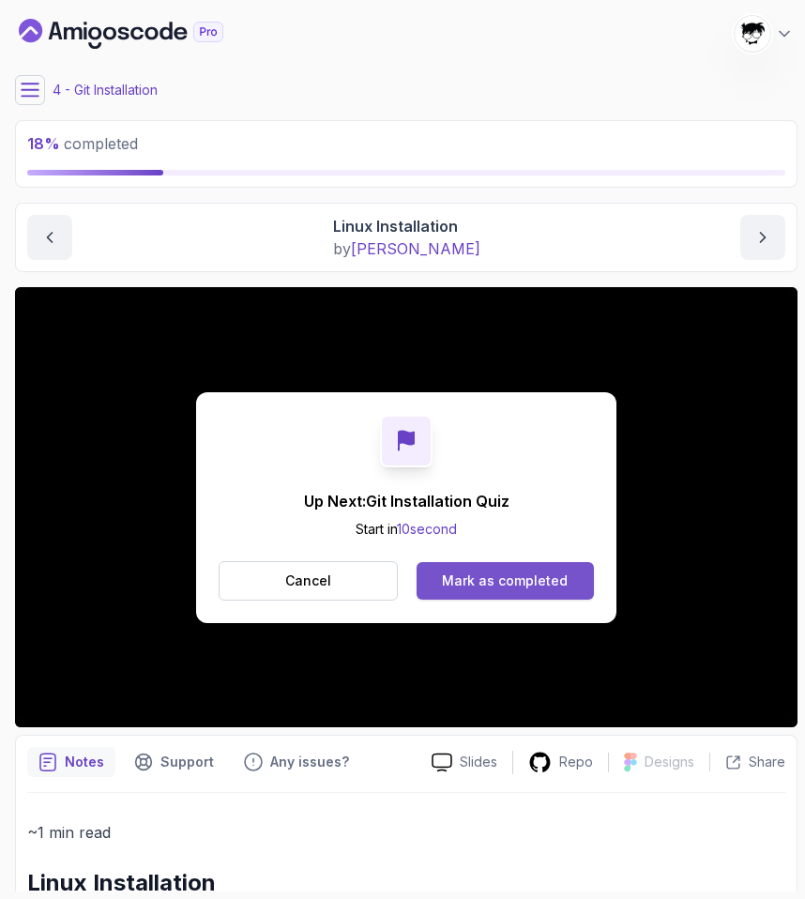
click at [481, 580] on div "Mark as completed" at bounding box center [505, 581] width 126 height 19
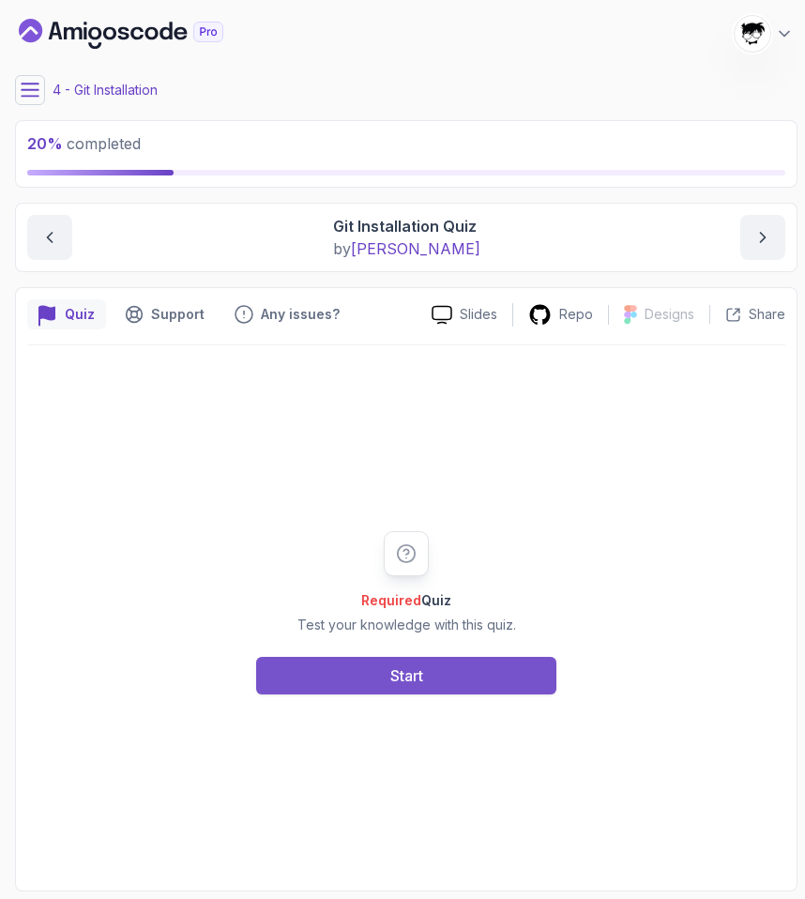
click at [441, 676] on button "Start" at bounding box center [406, 676] width 300 height 38
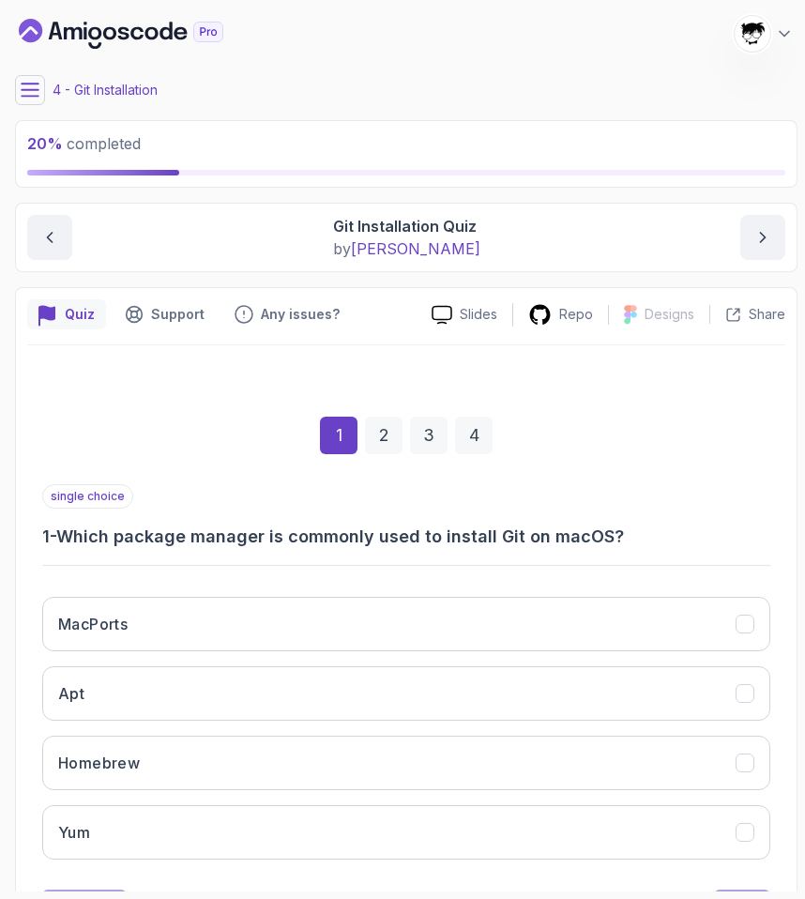
scroll to position [89, 0]
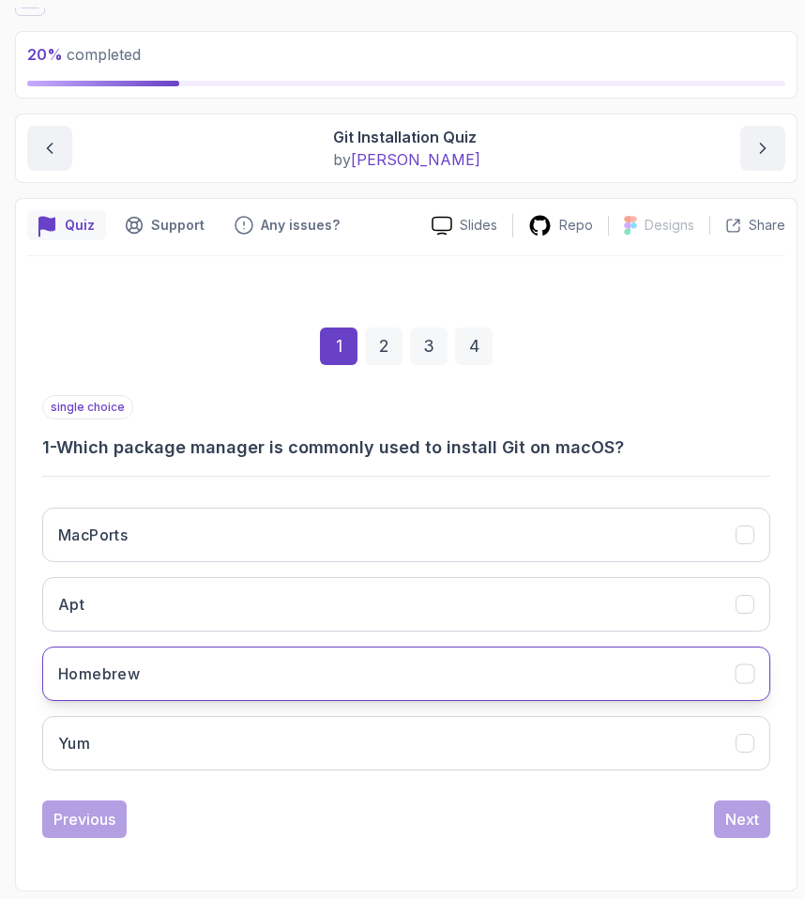
click at [106, 697] on button "Homebrew" at bounding box center [406, 674] width 728 height 54
click at [733, 818] on div "Next" at bounding box center [742, 819] width 34 height 23
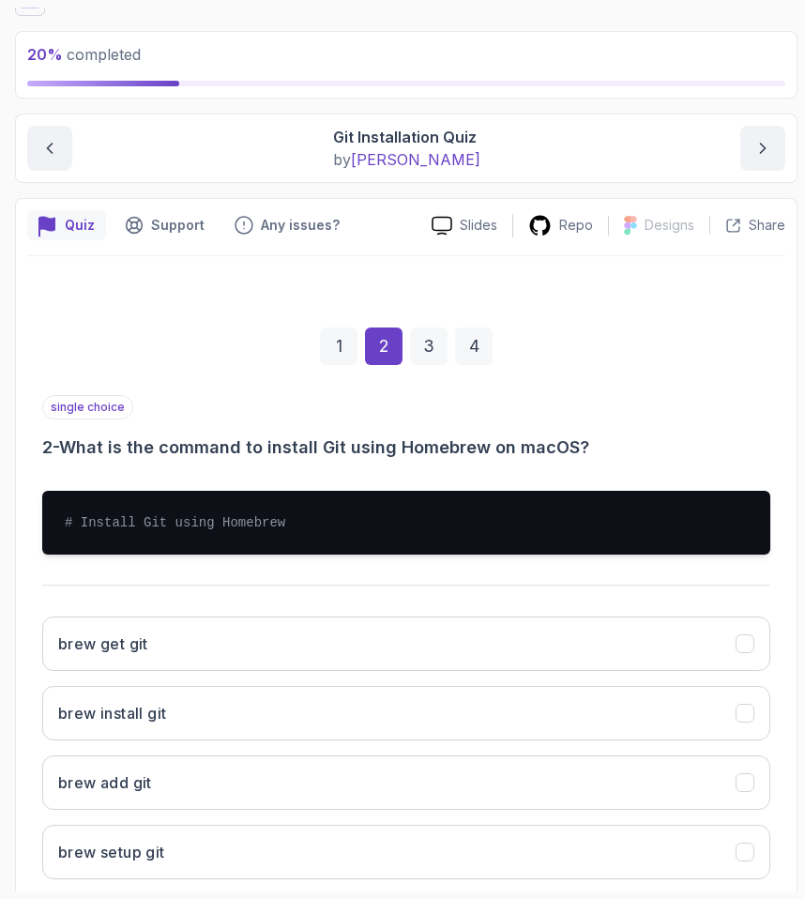
scroll to position [198, 0]
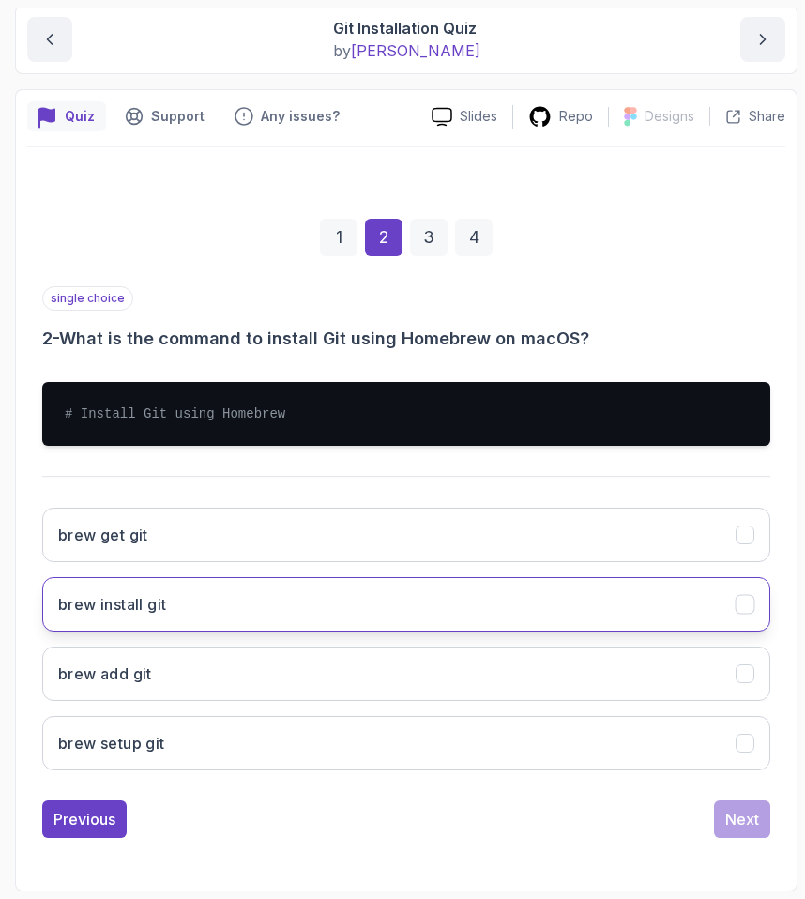
click at [130, 603] on h3 "brew install git" at bounding box center [112, 604] width 108 height 23
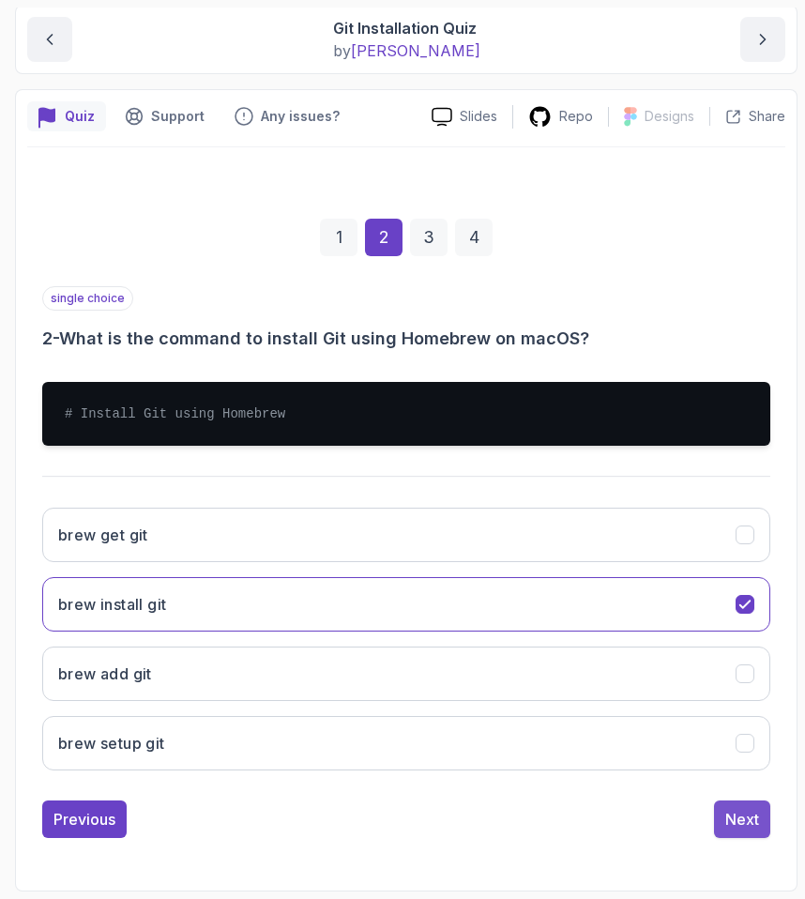
click at [727, 825] on div "Next" at bounding box center [742, 819] width 34 height 23
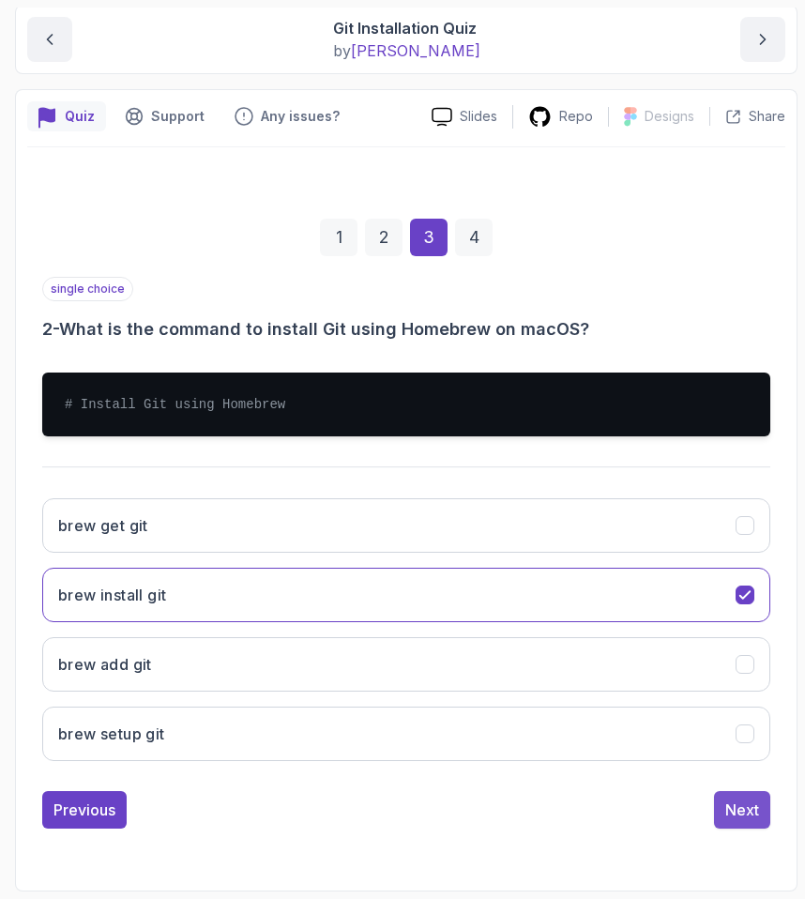
scroll to position [89, 0]
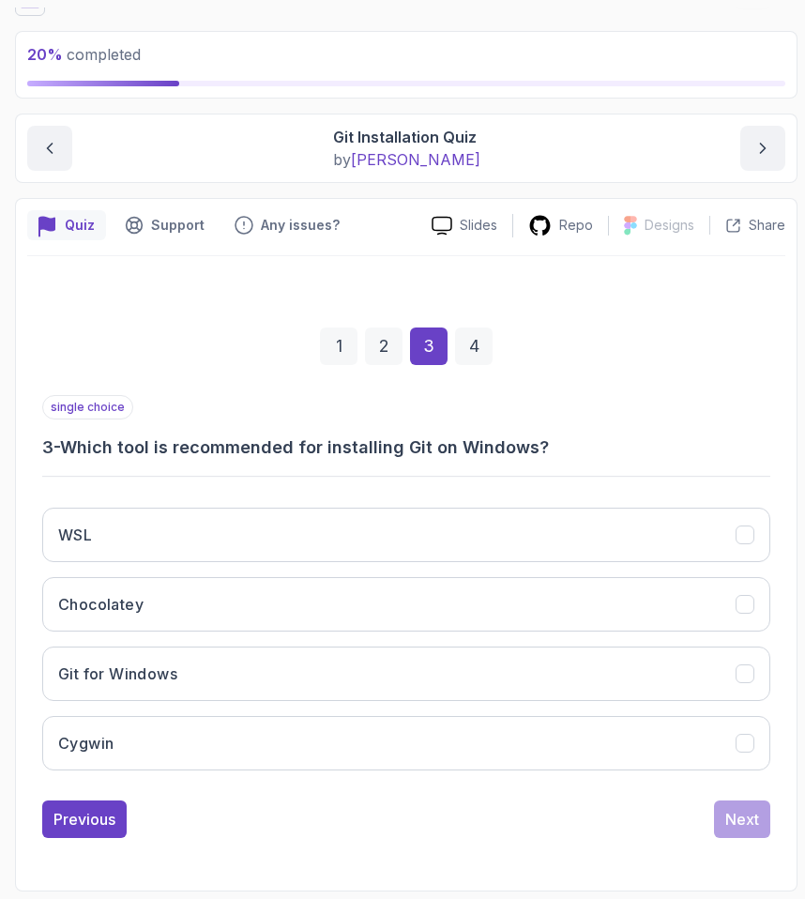
click at [97, 424] on div "single choice 3 - Which tool is recommended for installing Git on Windows?" at bounding box center [406, 428] width 728 height 66
click at [94, 469] on div "single choice 3 - Which tool is recommended for installing Git on Windows? WSL …" at bounding box center [406, 590] width 728 height 390
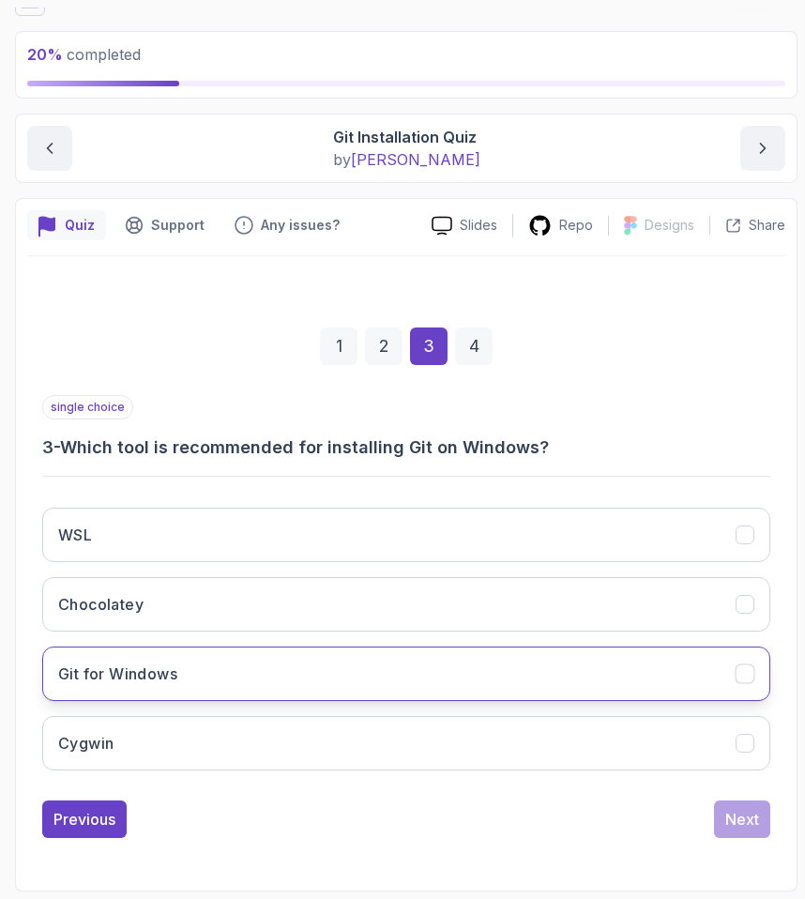
click at [67, 681] on h3 "Git for Windows" at bounding box center [117, 674] width 119 height 23
click at [753, 821] on div "Next" at bounding box center [742, 819] width 34 height 23
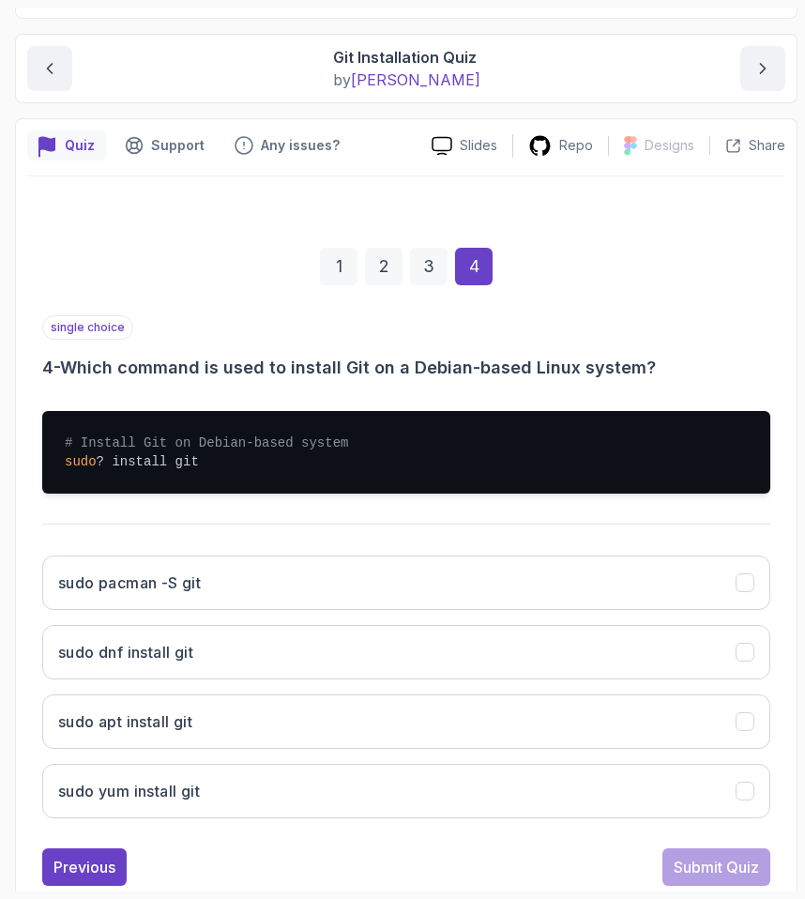
scroll to position [217, 0]
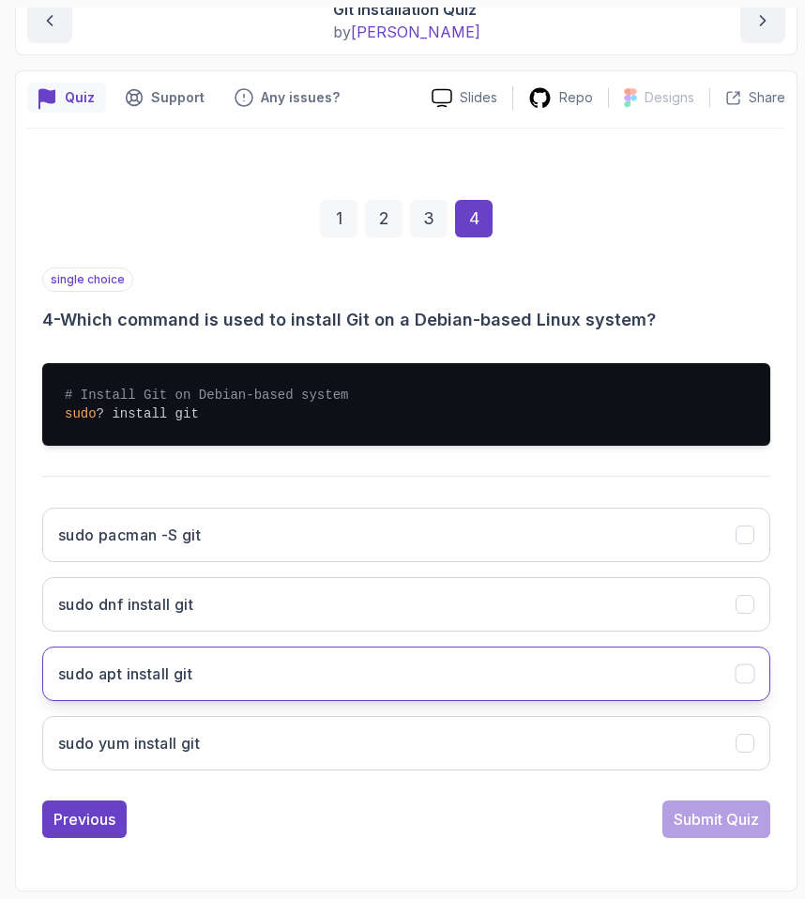
click at [95, 680] on h3 "sudo apt install git" at bounding box center [125, 674] width 134 height 23
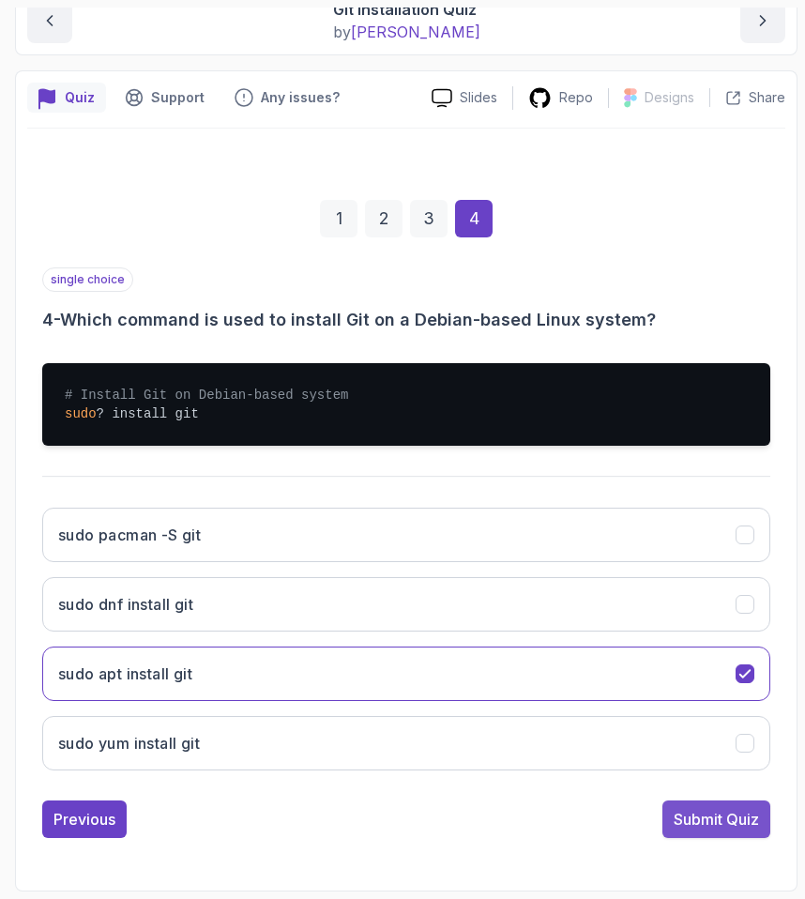
click at [708, 817] on div "Submit Quiz" at bounding box center [716, 819] width 85 height 23
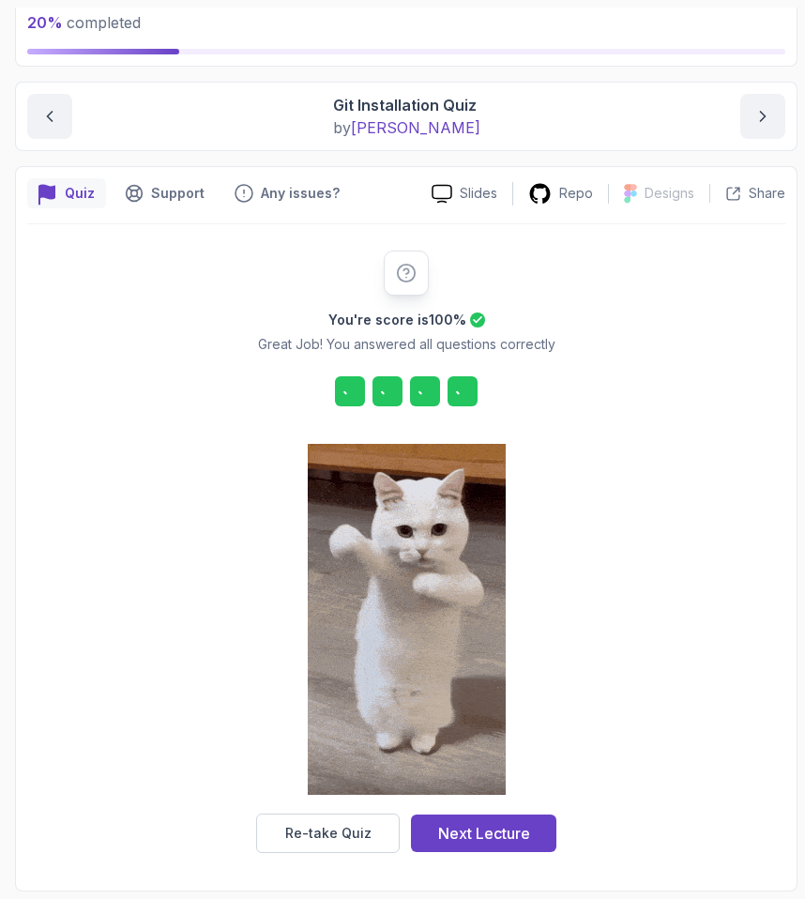
scroll to position [121, 0]
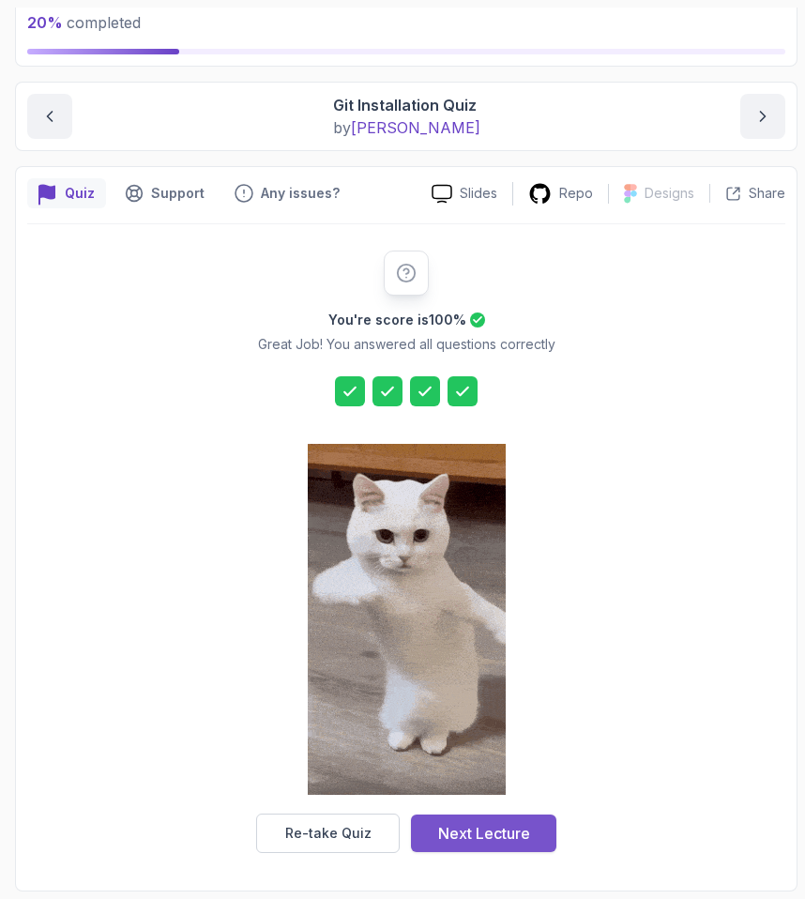
click at [450, 842] on div "Next Lecture" at bounding box center [484, 833] width 92 height 23
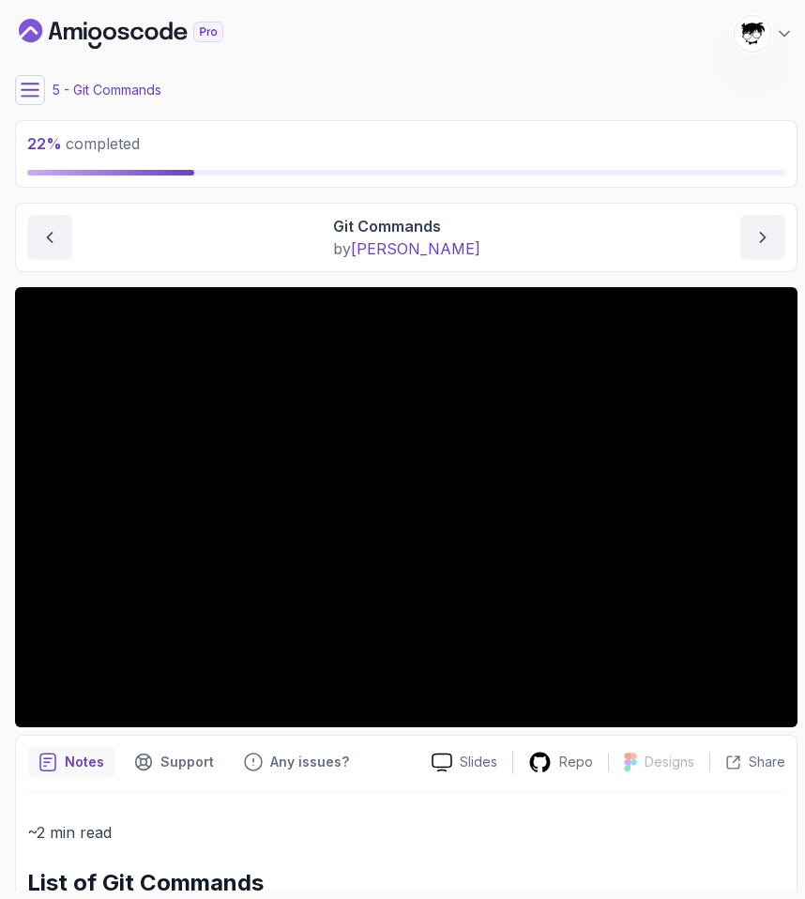
click at [24, 92] on icon at bounding box center [30, 90] width 19 height 19
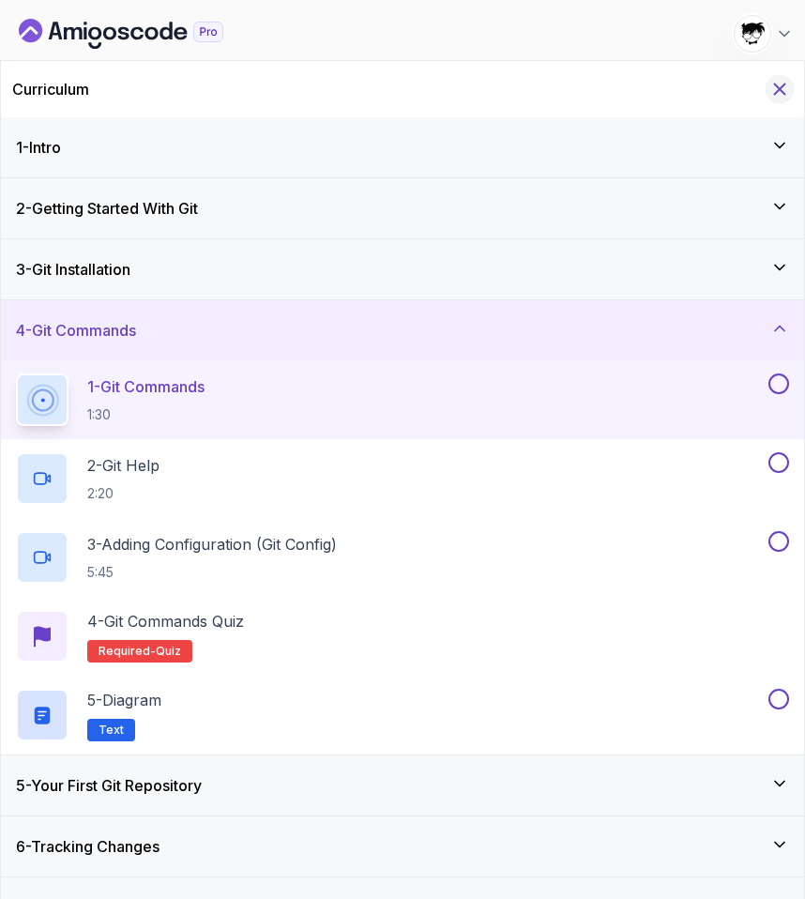
click at [771, 81] on icon "Hide Curriculum for mobile" at bounding box center [780, 89] width 21 height 21
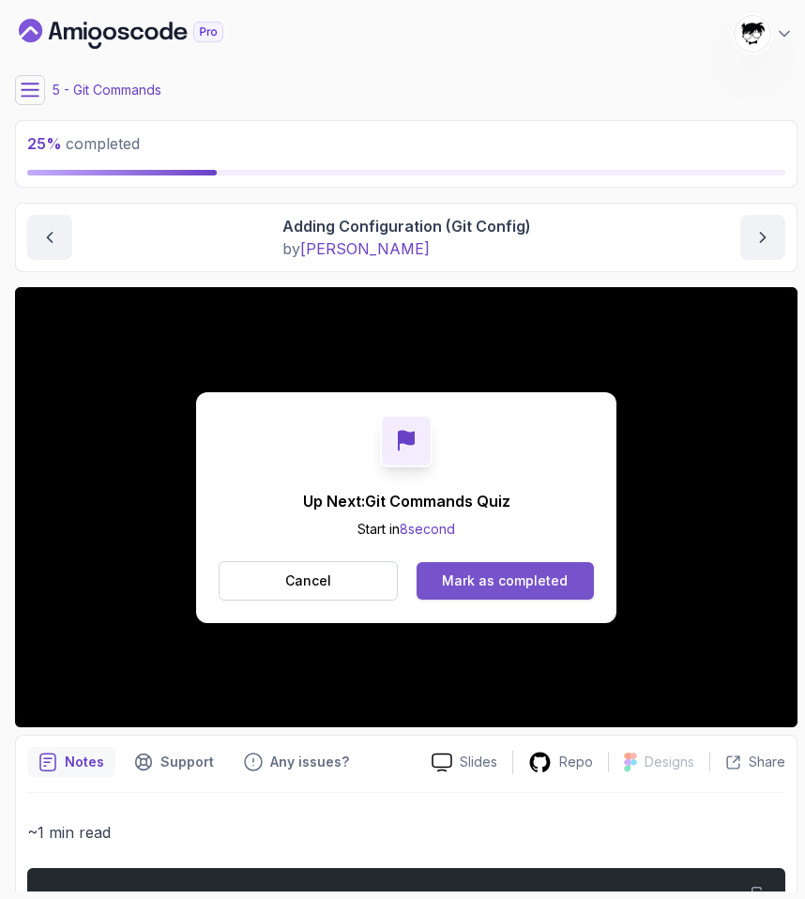
click at [516, 582] on div "Mark as completed" at bounding box center [505, 581] width 126 height 19
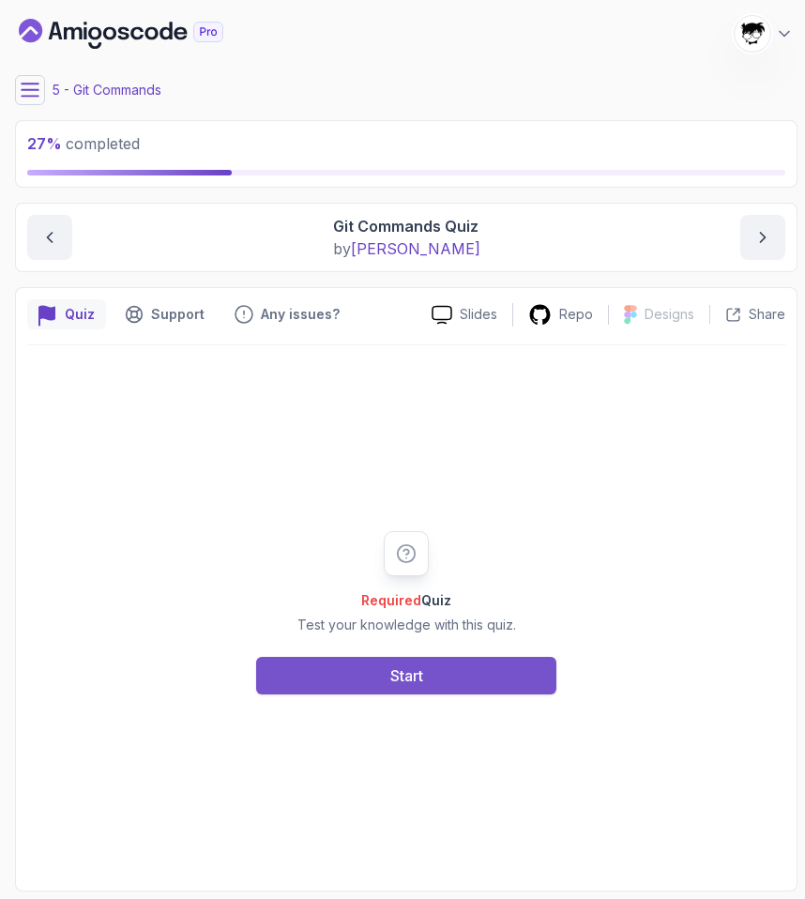
click at [329, 673] on button "Start" at bounding box center [406, 676] width 300 height 38
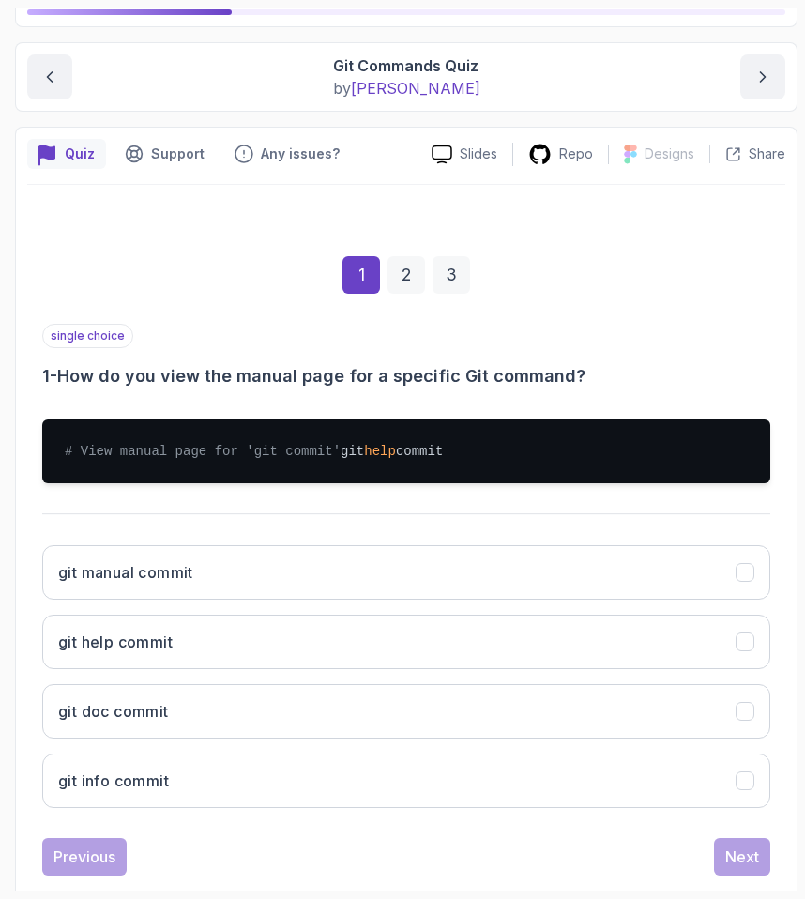
scroll to position [217, 0]
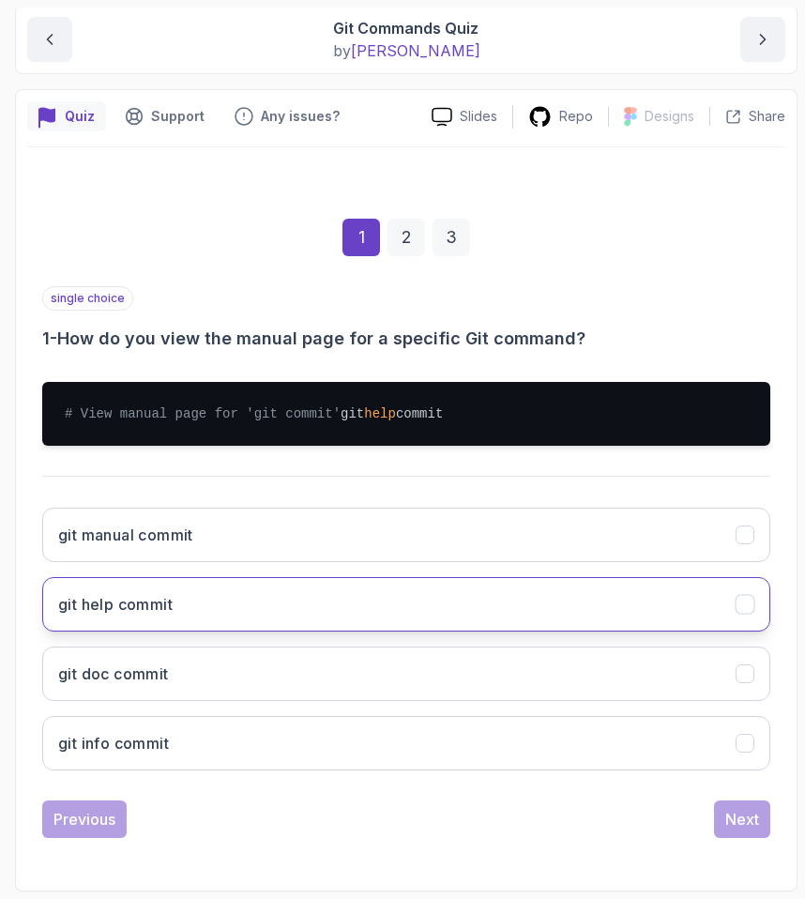
click at [148, 602] on h3 "git help commit" at bounding box center [115, 604] width 115 height 23
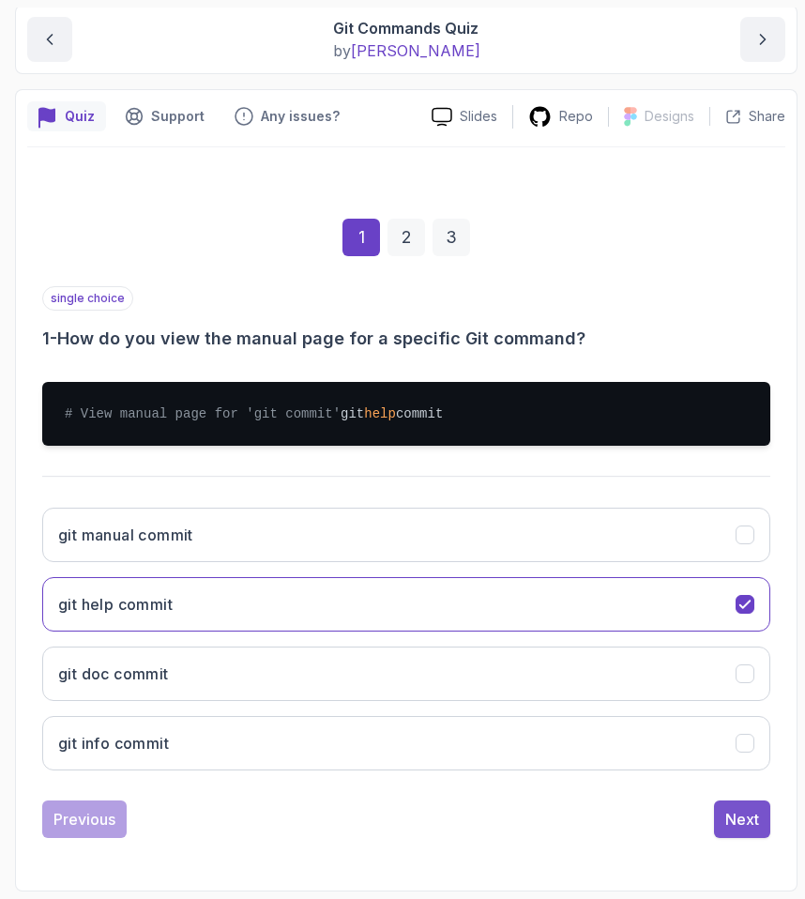
click at [744, 819] on div "Next" at bounding box center [742, 819] width 34 height 23
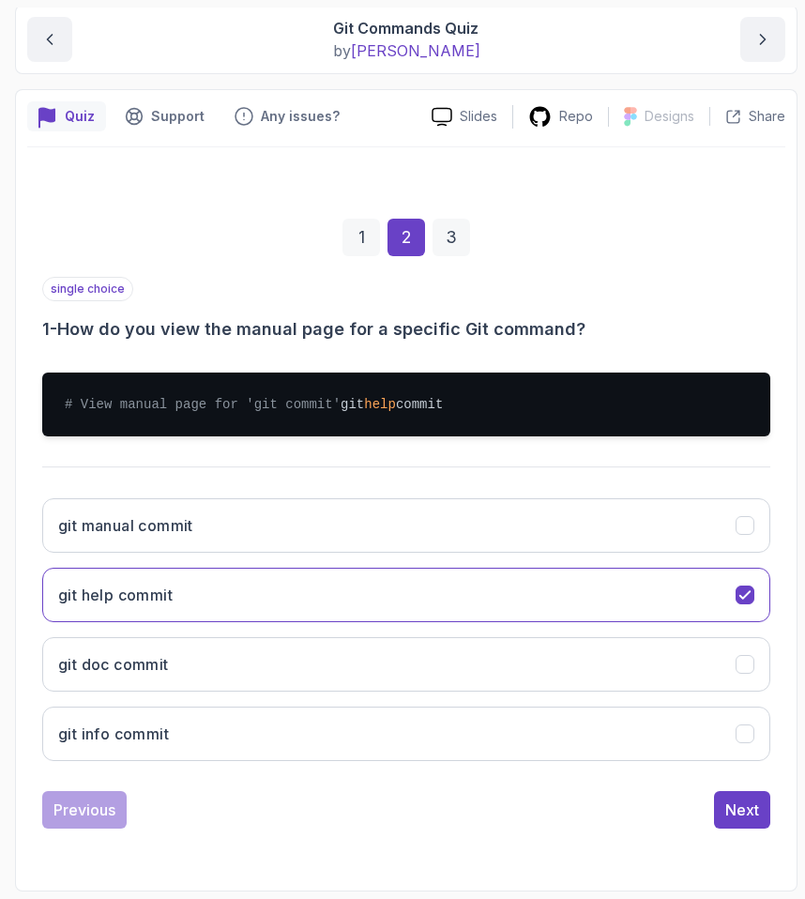
scroll to position [198, 0]
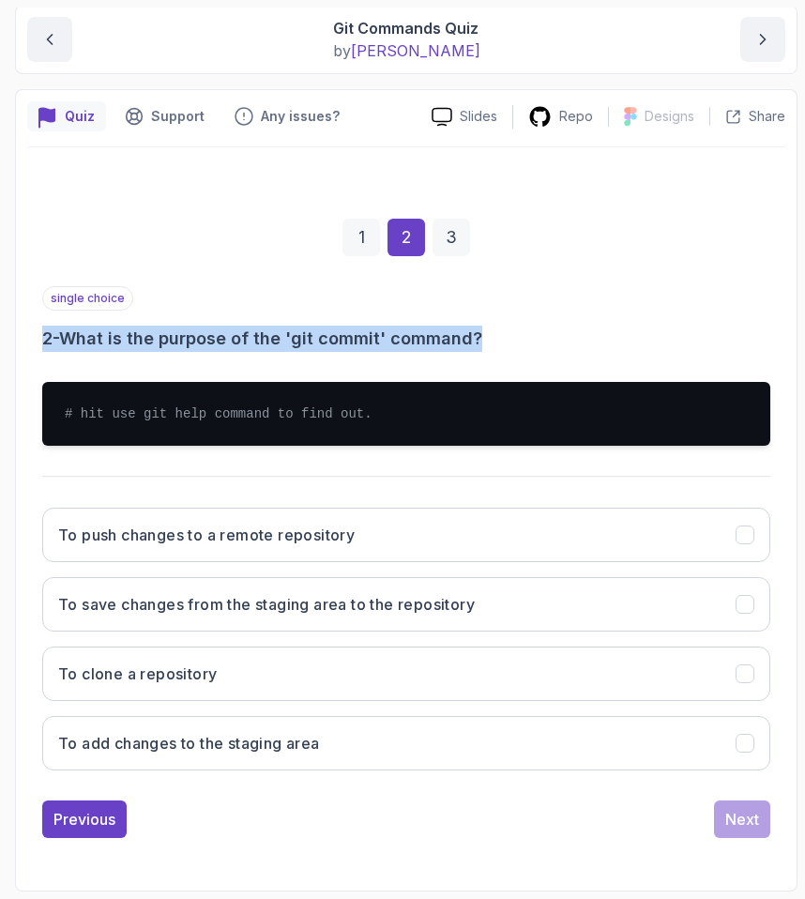
drag, startPoint x: 47, startPoint y: 323, endPoint x: 480, endPoint y: 330, distance: 432.7
click at [479, 328] on div "single choice 2 - What is the purpose of the 'git commit' command?" at bounding box center [406, 319] width 728 height 66
click at [480, 330] on h3 "2 - What is the purpose of the 'git commit' command?" at bounding box center [406, 339] width 728 height 26
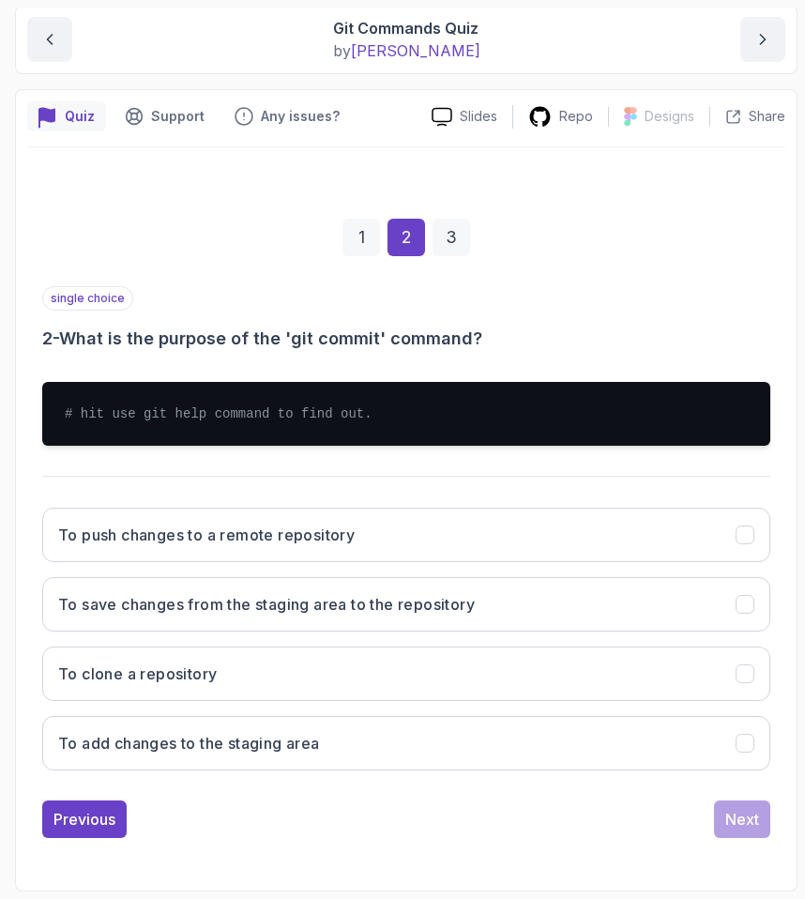
click at [480, 330] on h3 "2 - What is the purpose of the 'git commit' command?" at bounding box center [406, 339] width 728 height 26
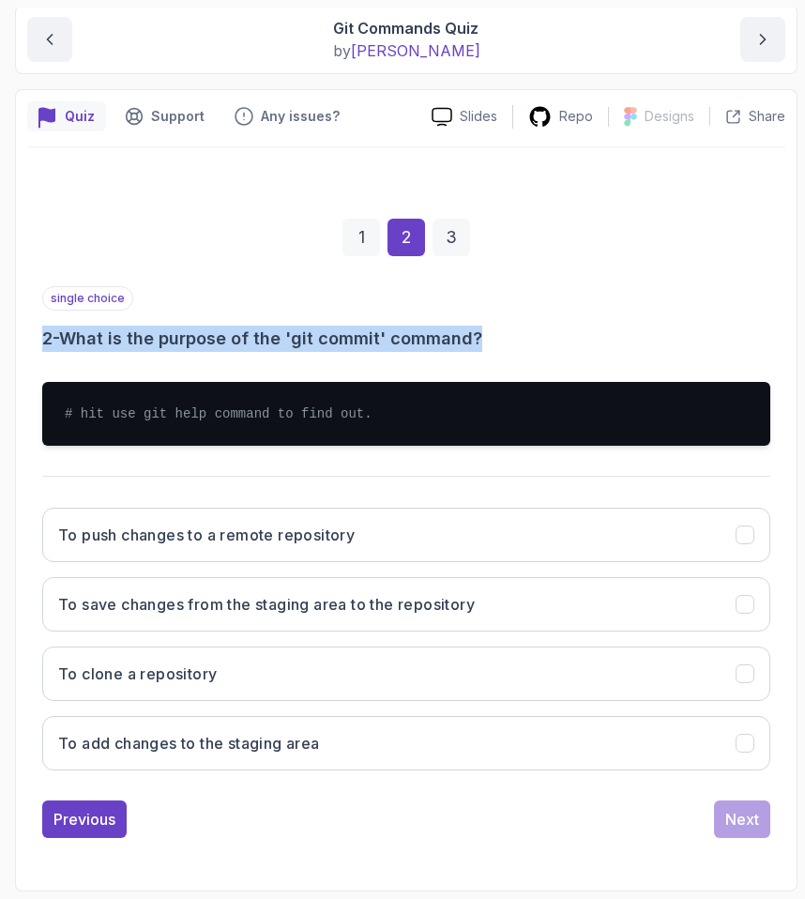
click at [480, 330] on h3 "2 - What is the purpose of the 'git commit' command?" at bounding box center [406, 339] width 728 height 26
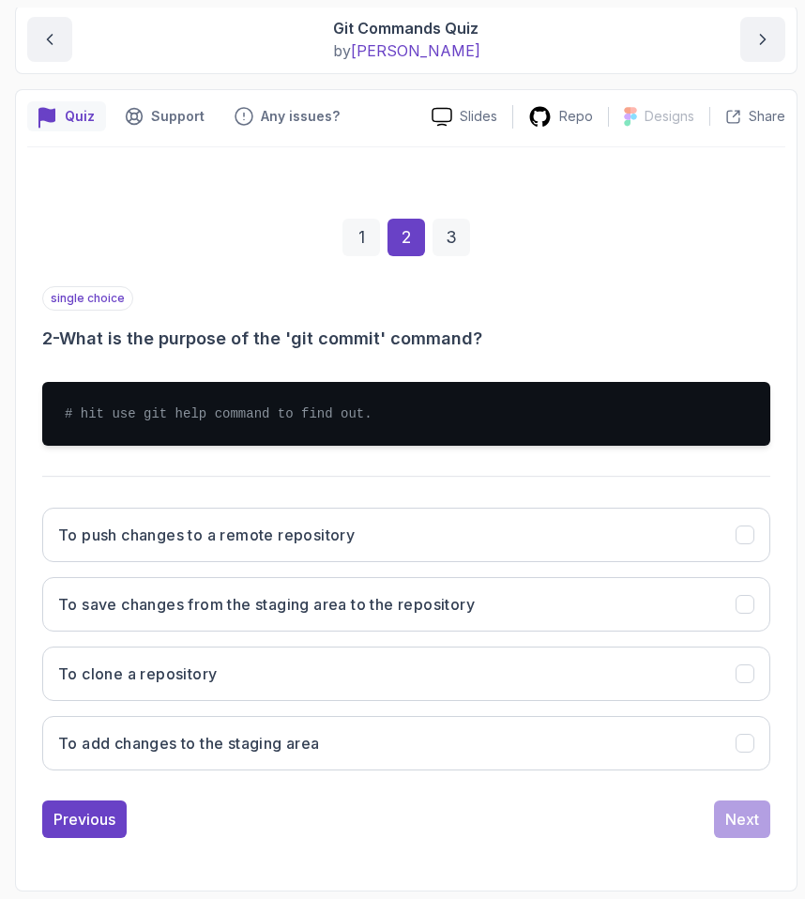
click at [460, 375] on div "# hit use git help command to find out." at bounding box center [406, 414] width 728 height 94
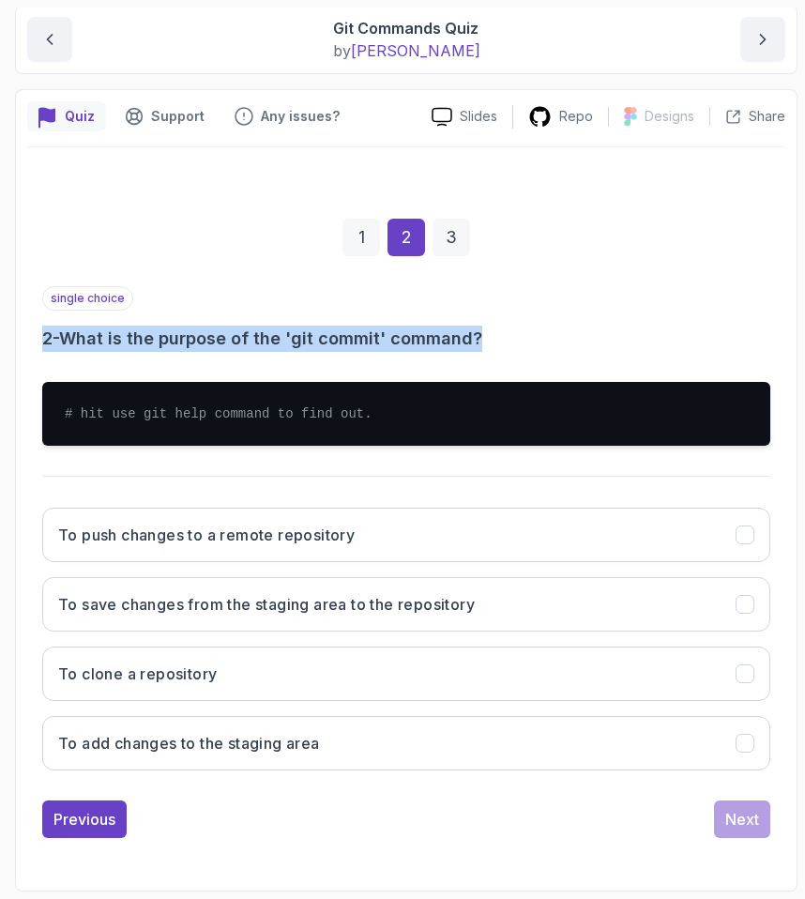
drag, startPoint x: 53, startPoint y: 316, endPoint x: 559, endPoint y: 331, distance: 506.1
click at [558, 331] on div "single choice 2 - What is the purpose of the 'git commit' command?" at bounding box center [406, 319] width 728 height 66
click at [559, 331] on h3 "2 - What is the purpose of the 'git commit' command?" at bounding box center [406, 339] width 728 height 26
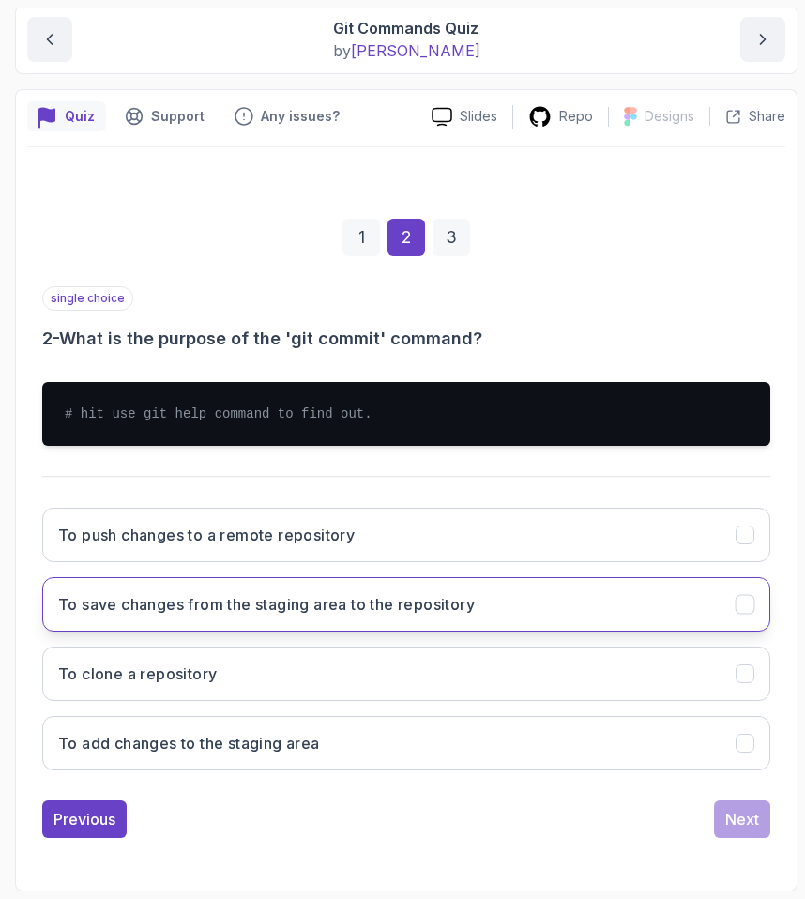
click at [177, 619] on button "To save changes from the staging area to the repository" at bounding box center [406, 604] width 728 height 54
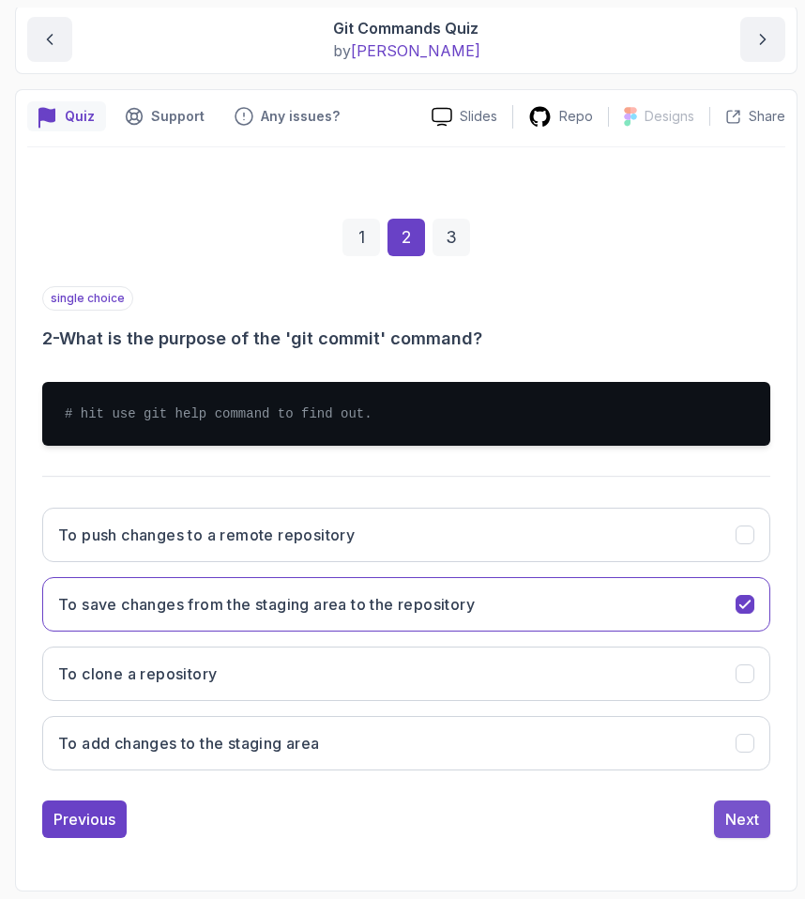
click at [725, 803] on button "Next" at bounding box center [742, 820] width 56 height 38
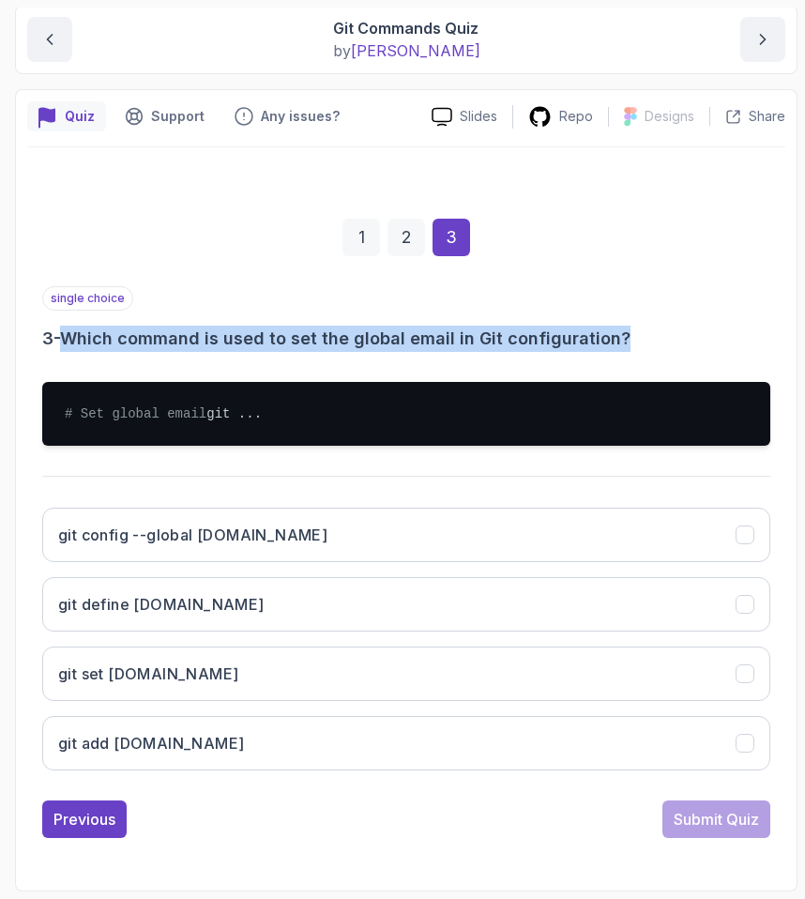
drag, startPoint x: 115, startPoint y: 331, endPoint x: 677, endPoint y: 328, distance: 562.2
click at [677, 328] on h3 "3 - Which command is used to set the global email in Git configuration?" at bounding box center [406, 339] width 728 height 26
click at [677, 327] on h3 "3 - Which command is used to set the global email in Git configuration?" at bounding box center [406, 339] width 728 height 26
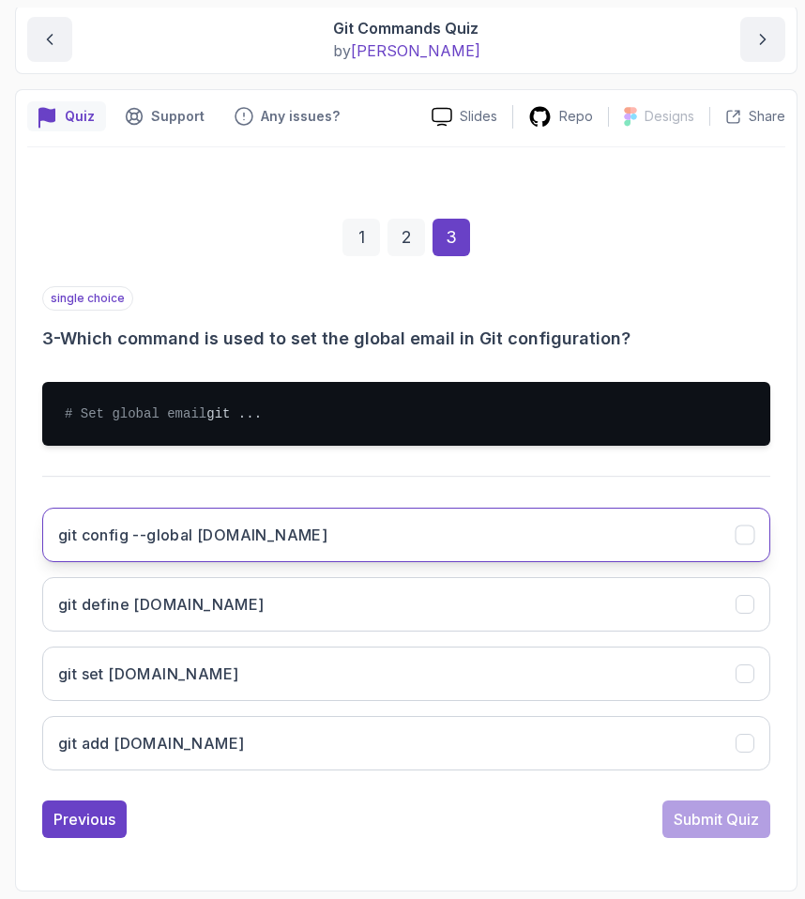
scroll to position [197, 0]
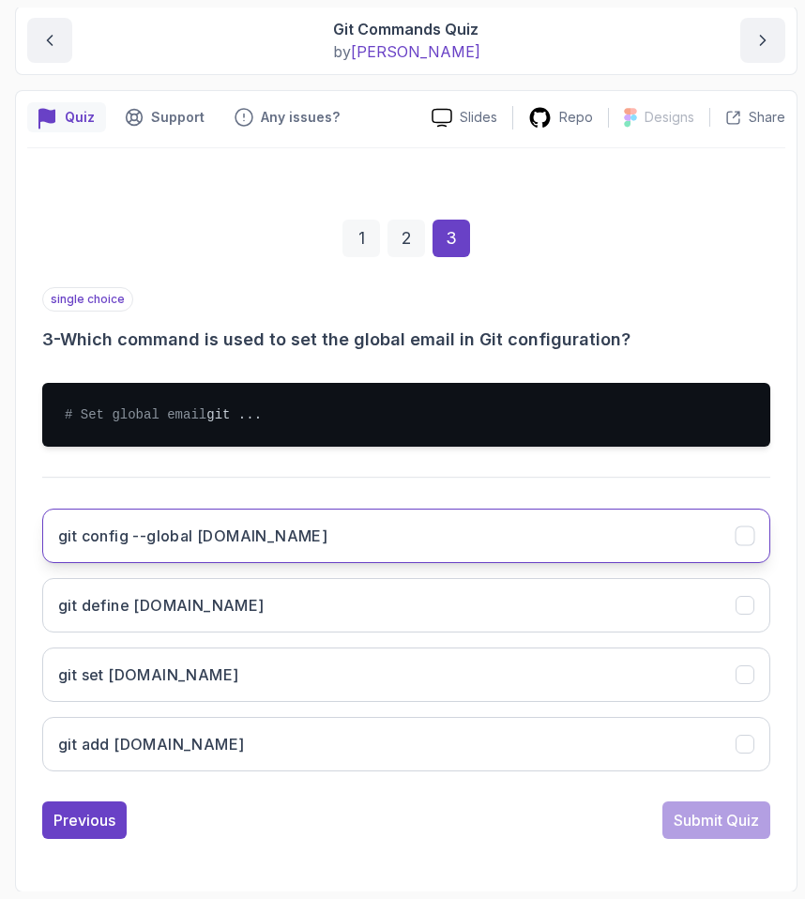
click at [314, 552] on button "git config --global [DOMAIN_NAME]" at bounding box center [406, 536] width 728 height 54
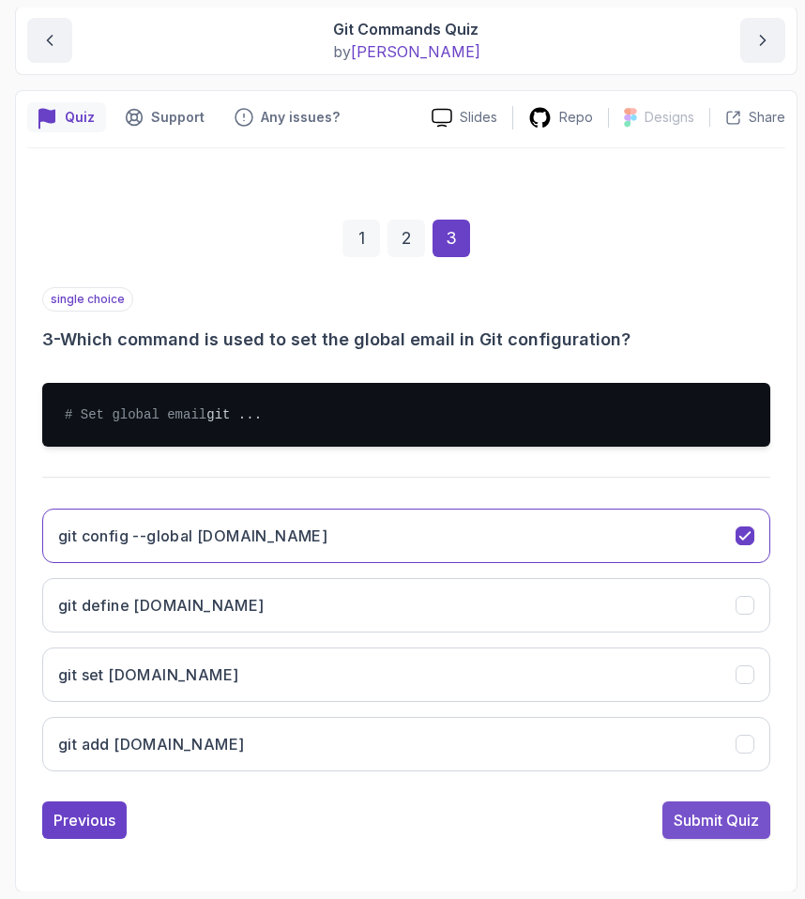
click at [748, 832] on div "Submit Quiz" at bounding box center [716, 820] width 85 height 23
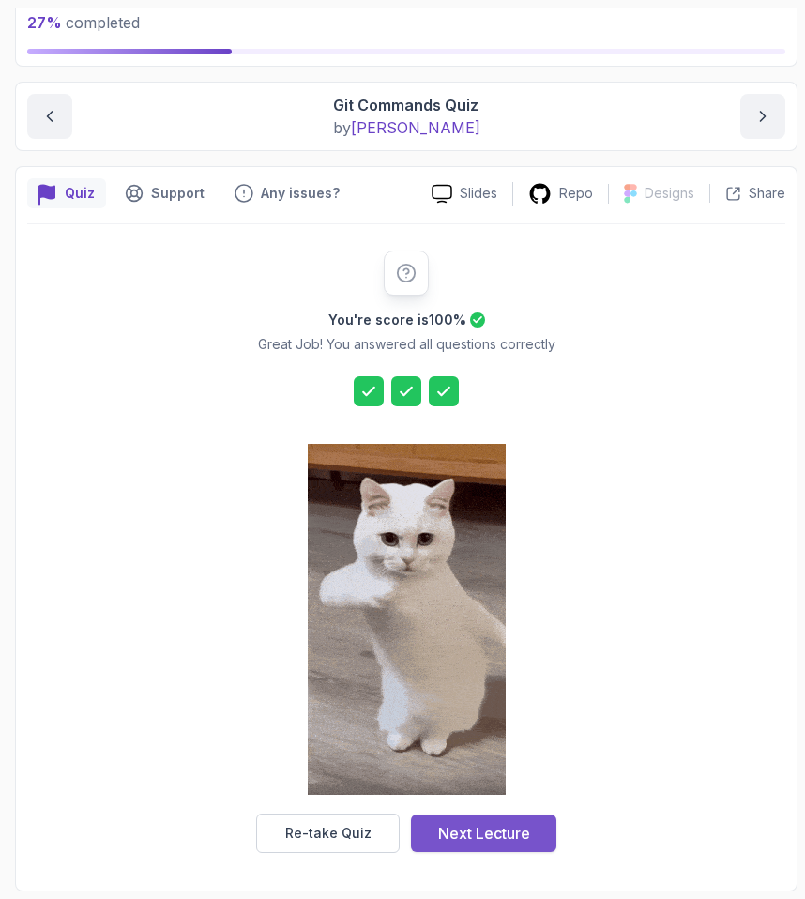
click at [454, 846] on button "Next Lecture" at bounding box center [483, 834] width 145 height 38
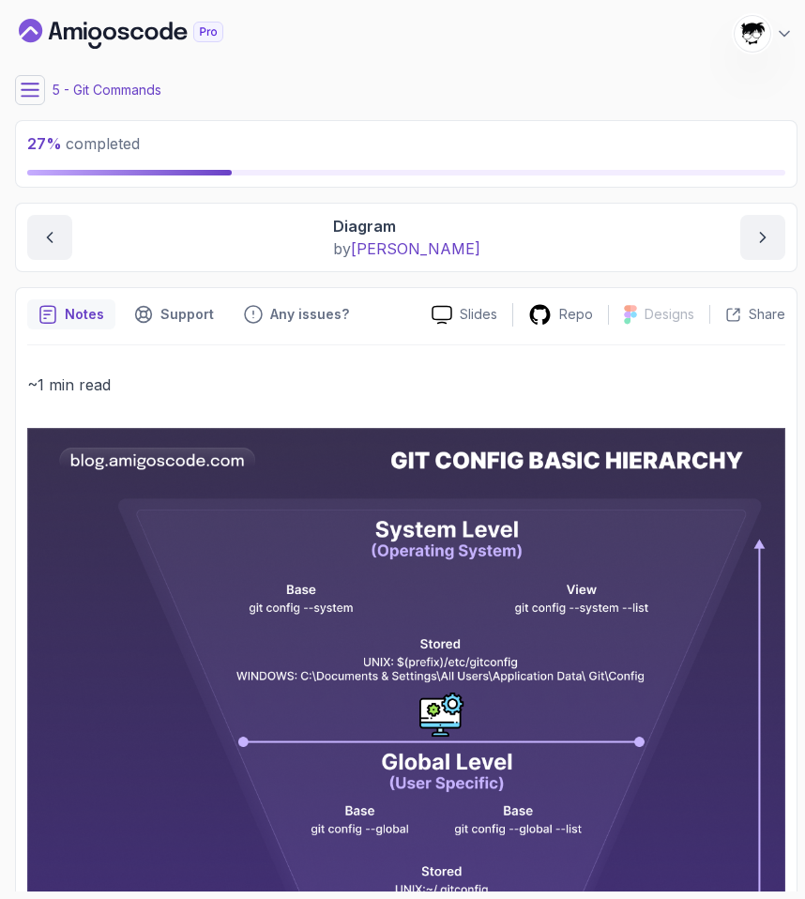
click at [28, 100] on button at bounding box center [30, 90] width 30 height 30
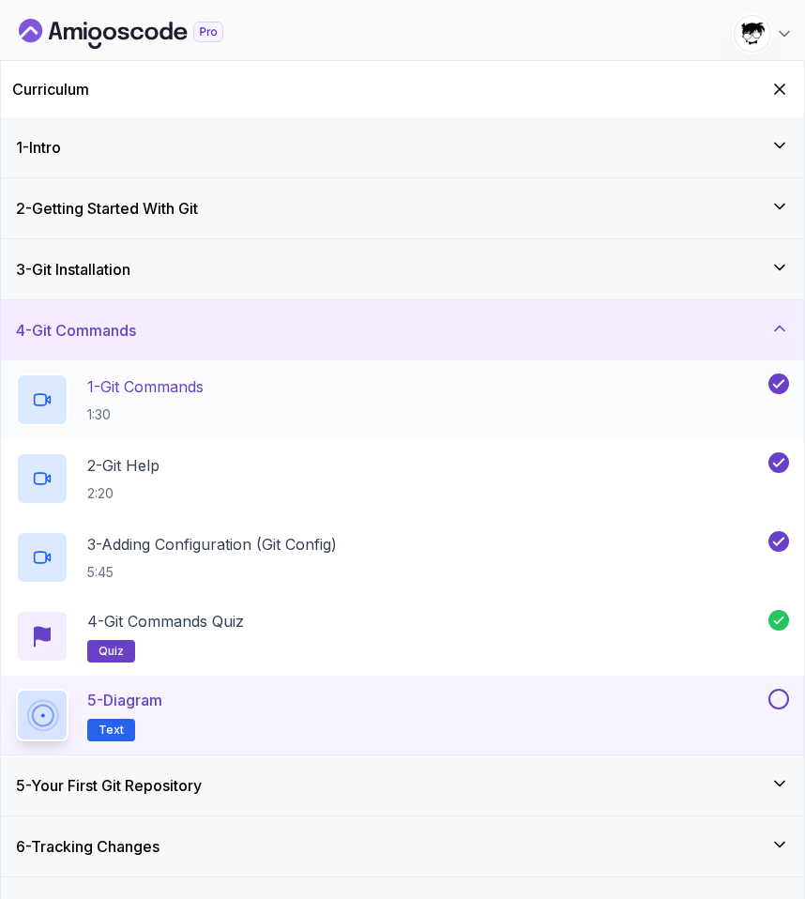
scroll to position [101, 0]
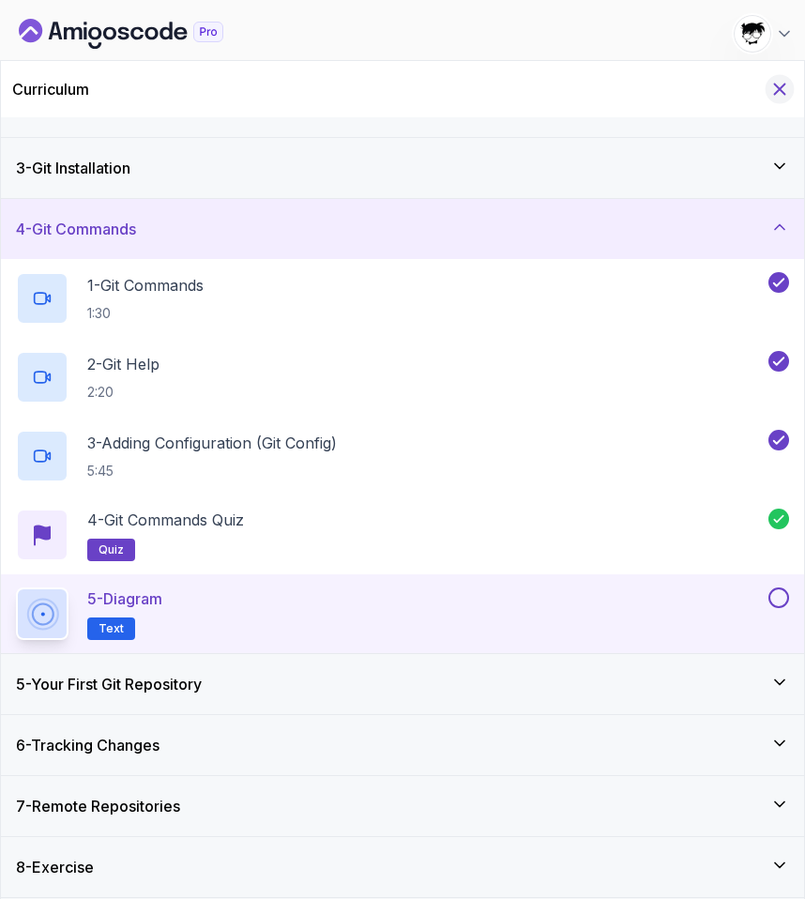
click at [781, 84] on icon "Hide Curriculum for mobile" at bounding box center [780, 89] width 21 height 21
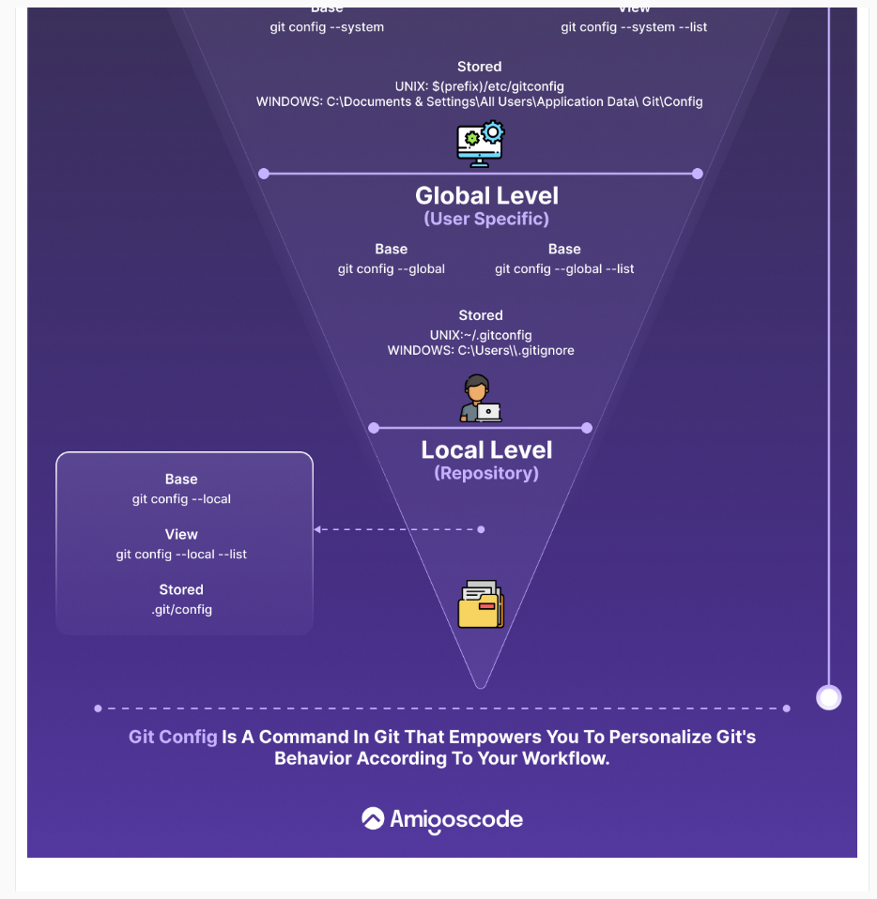
scroll to position [0, 0]
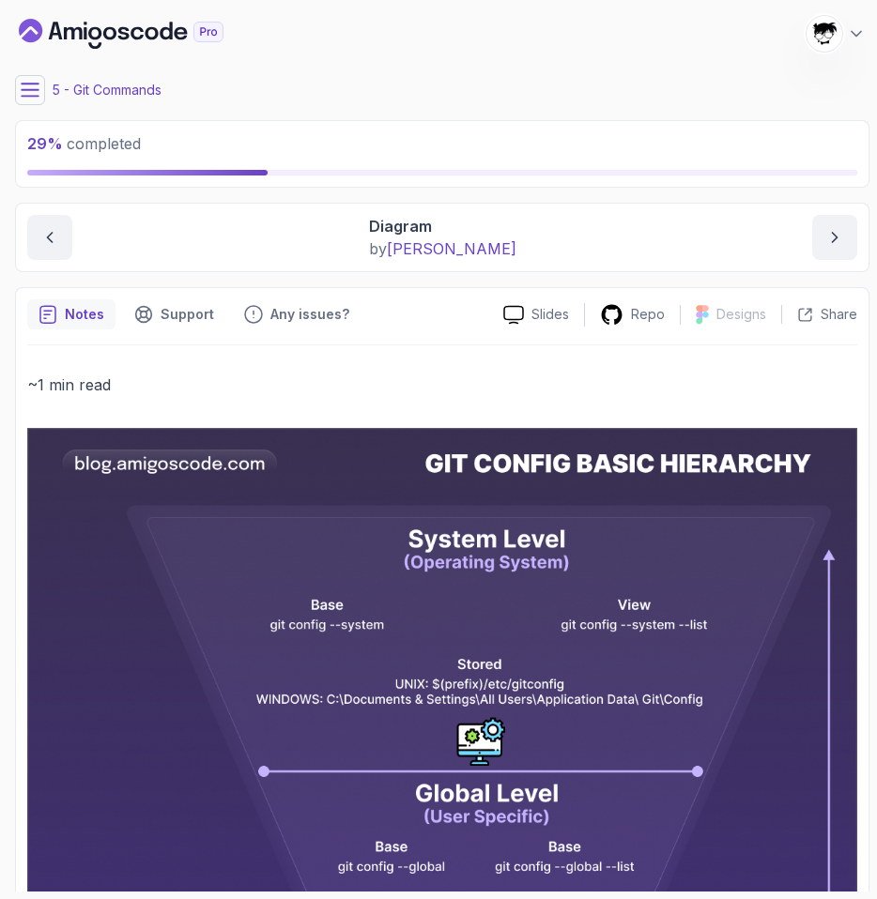
click at [33, 99] on button at bounding box center [30, 90] width 30 height 30
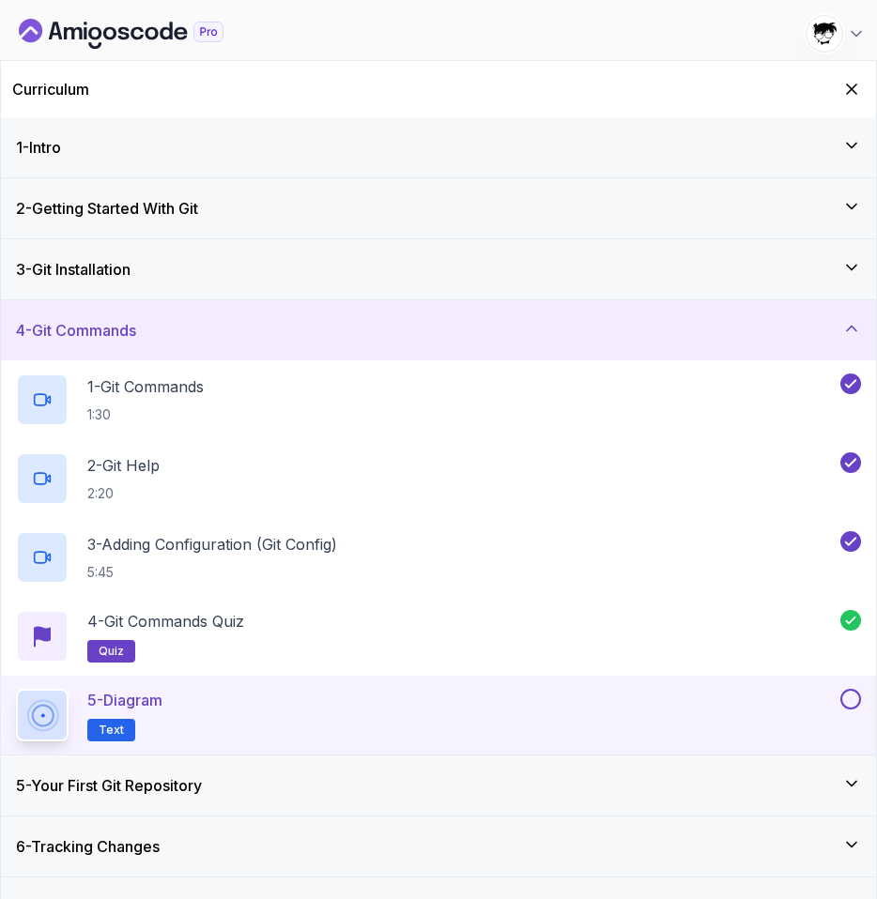
click at [852, 697] on button at bounding box center [850, 699] width 21 height 21
click at [525, 276] on div "3 - Git Installation" at bounding box center [438, 269] width 845 height 23
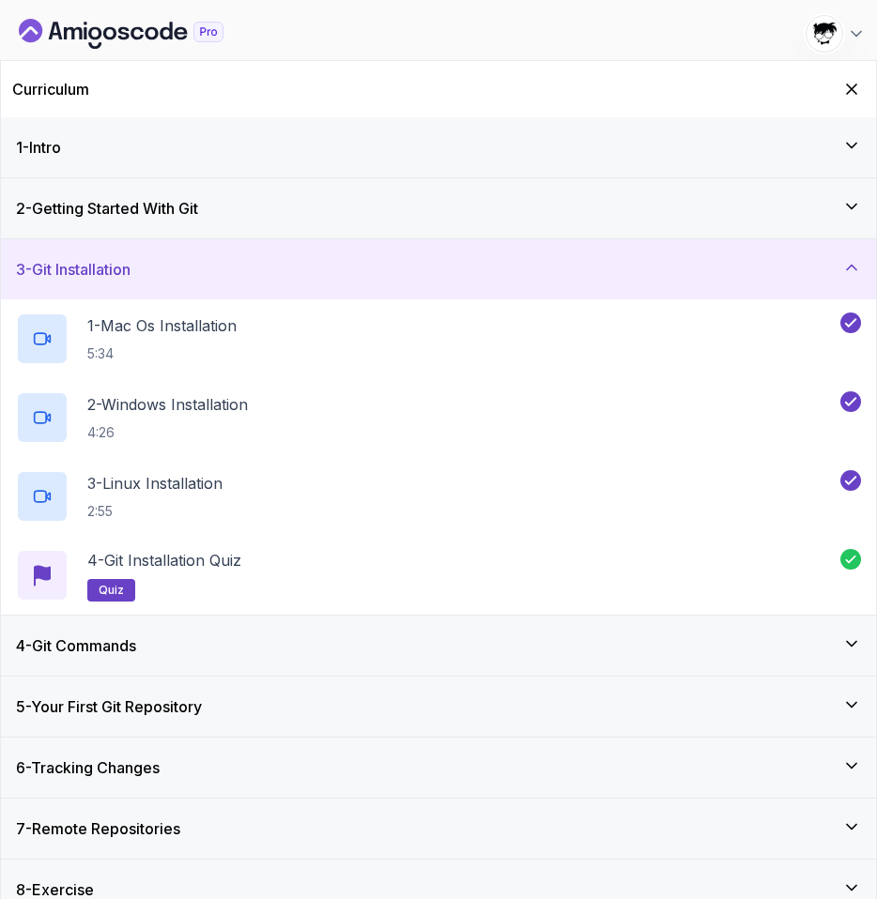
click at [328, 206] on div "2 - Getting Started With Git" at bounding box center [438, 208] width 845 height 23
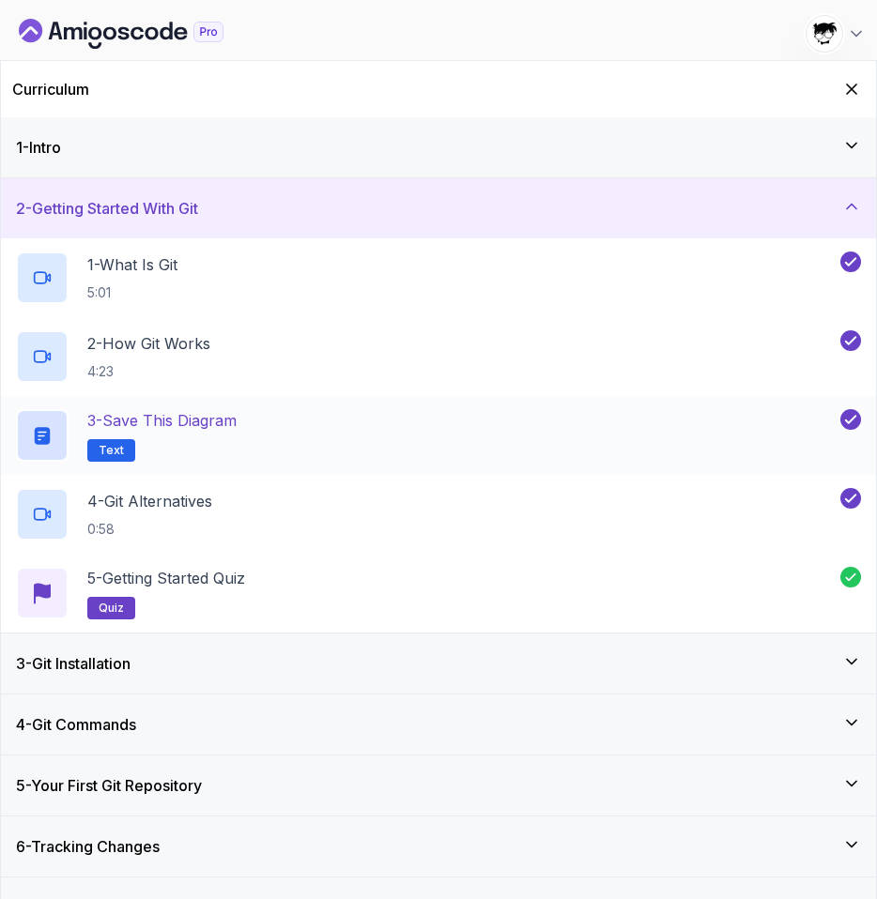
click at [237, 461] on h2 "3 - Save this diagram Text" at bounding box center [161, 435] width 149 height 53
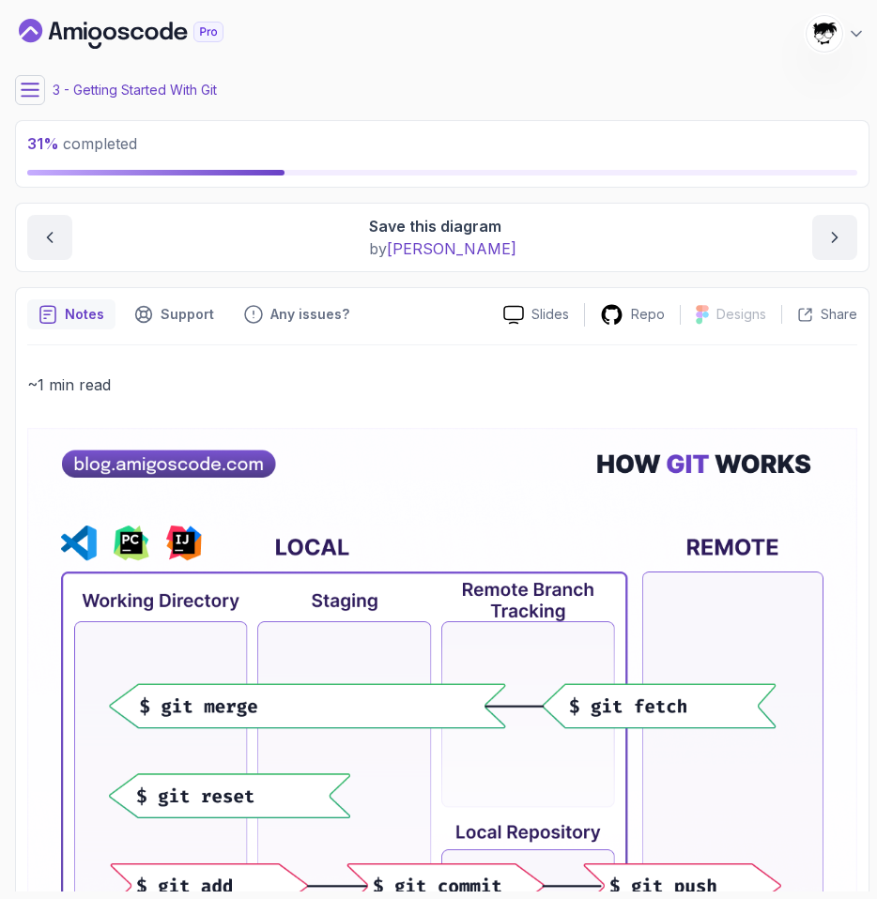
click at [31, 92] on icon at bounding box center [30, 90] width 19 height 19
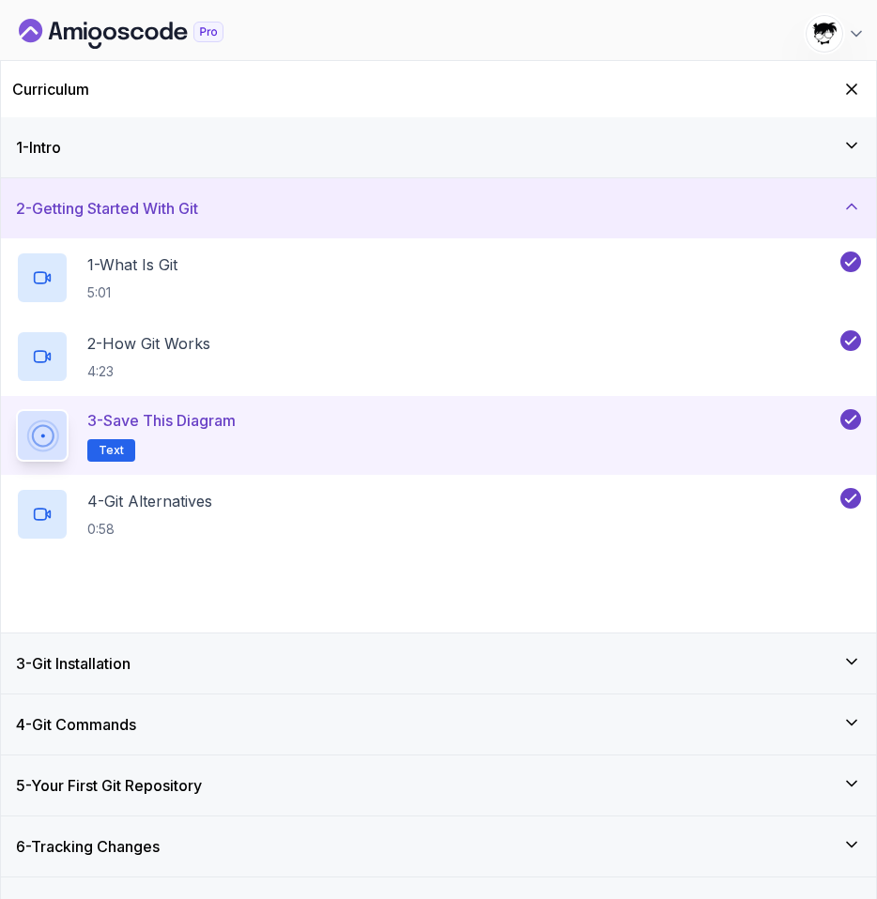
click at [150, 152] on div "1 - Intro" at bounding box center [438, 147] width 845 height 23
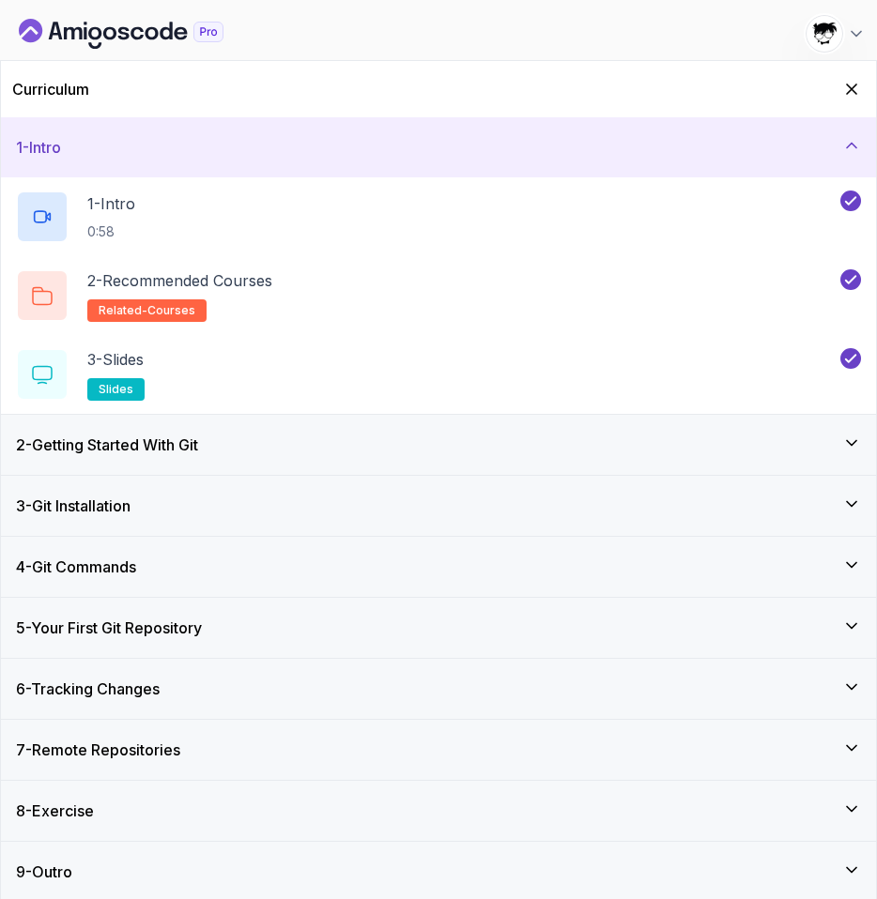
click at [150, 152] on div "1 - Intro" at bounding box center [438, 147] width 845 height 23
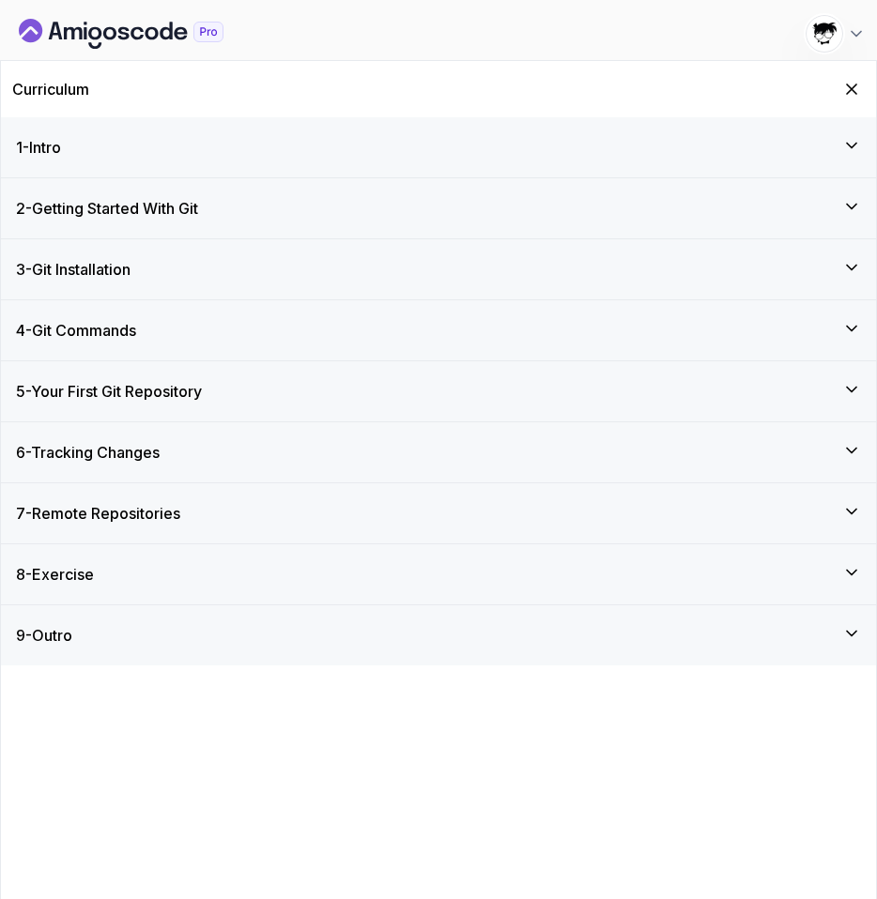
click at [208, 309] on div "4 - Git Commands" at bounding box center [438, 330] width 875 height 60
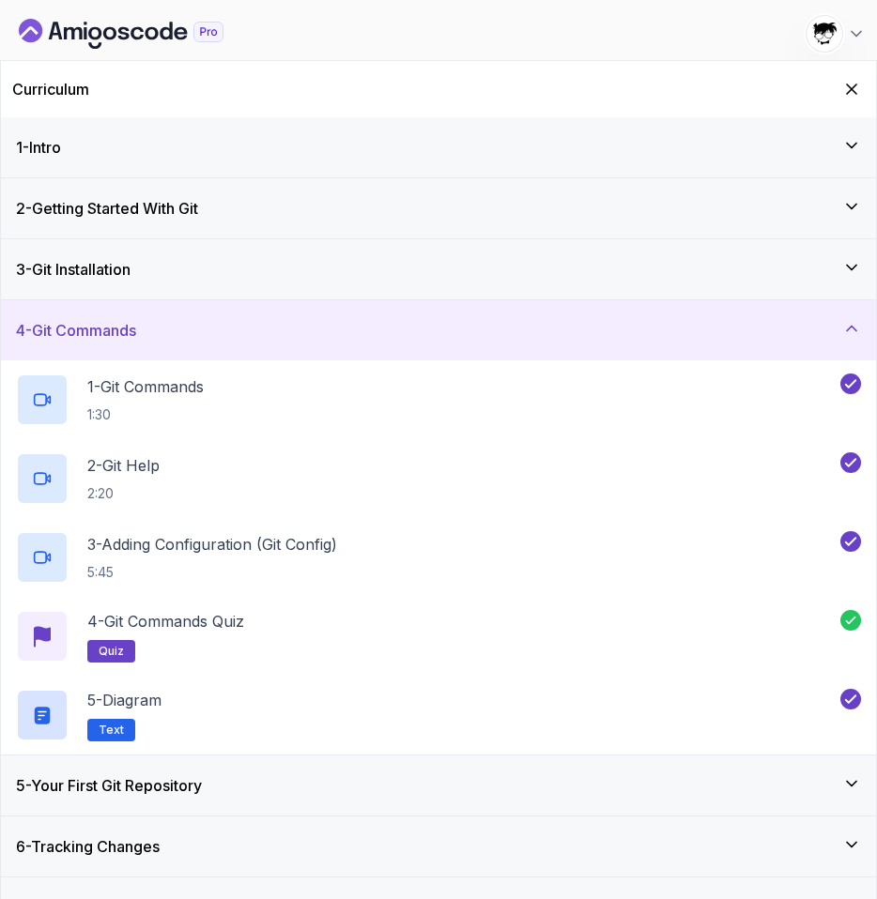
click at [144, 769] on div "5 - Your First Git Repository" at bounding box center [438, 786] width 875 height 60
